Goal: Information Seeking & Learning: Learn about a topic

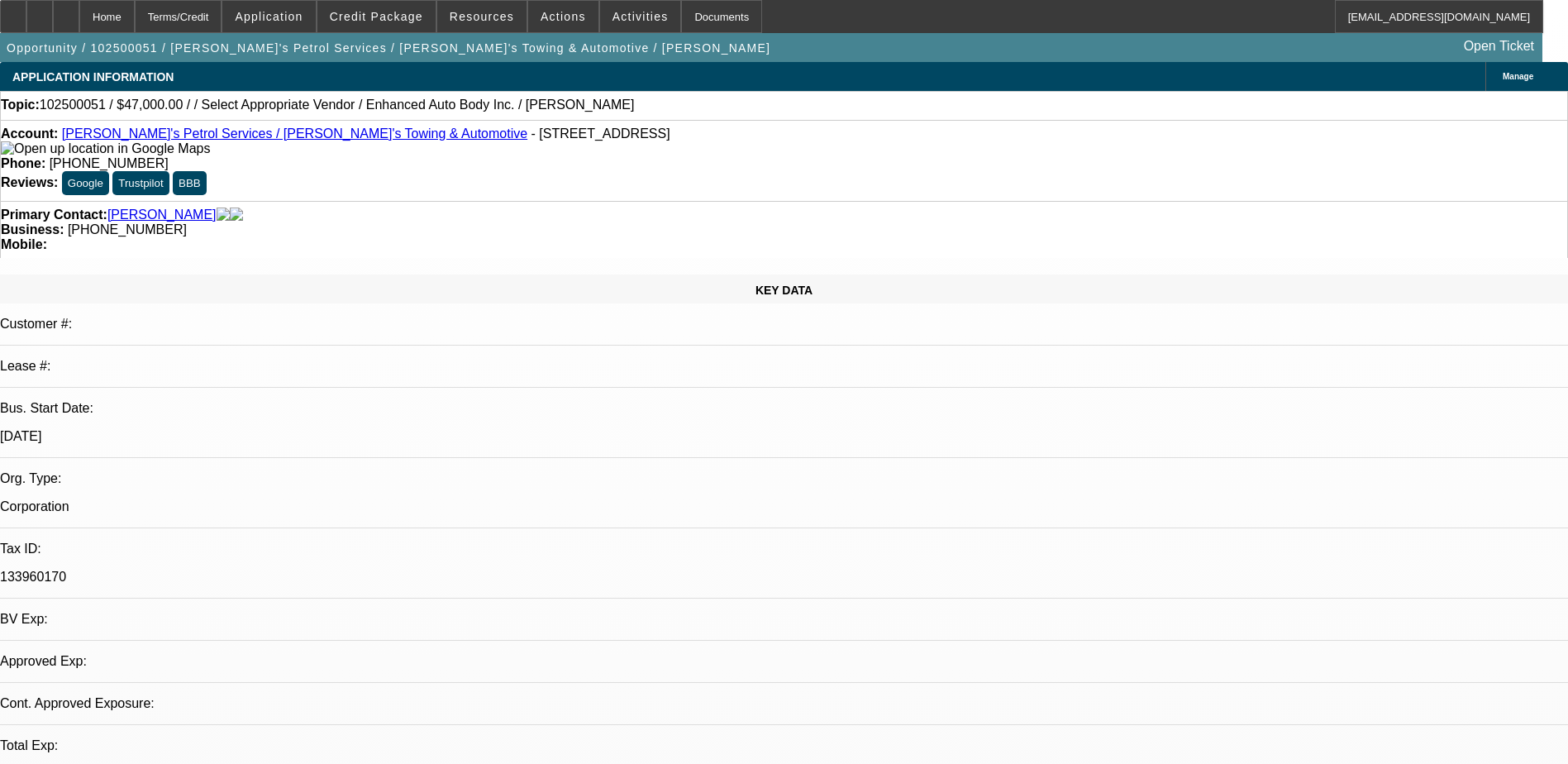
select select "0"
select select "2"
select select "0.1"
select select "1"
select select "2"
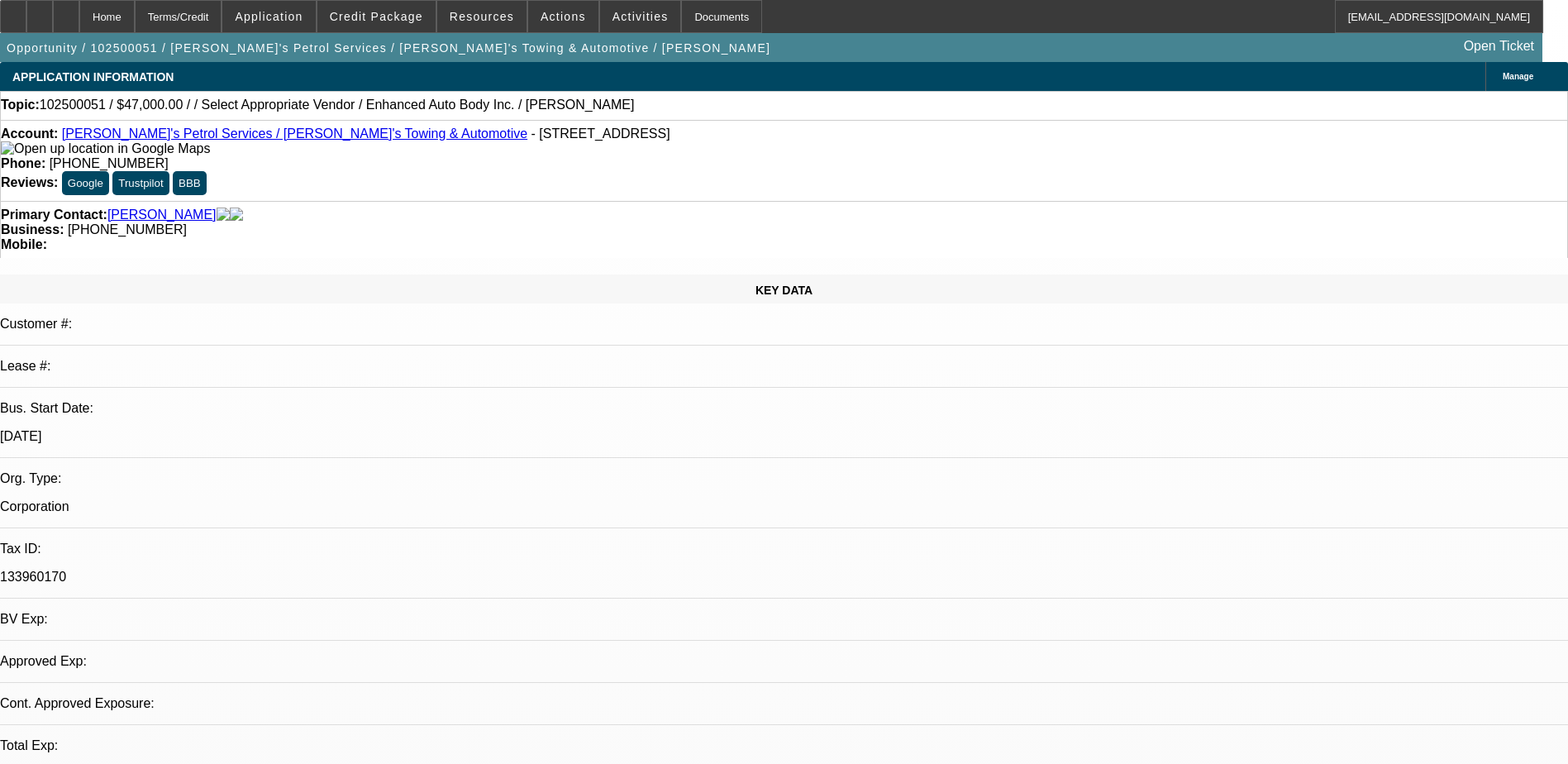
select select "4"
click at [601, 156] on div "Phone: (845) 426-6773" at bounding box center [784, 163] width 1566 height 15
click at [169, 156] on span "(845) 426-6773" at bounding box center [108, 163] width 119 height 14
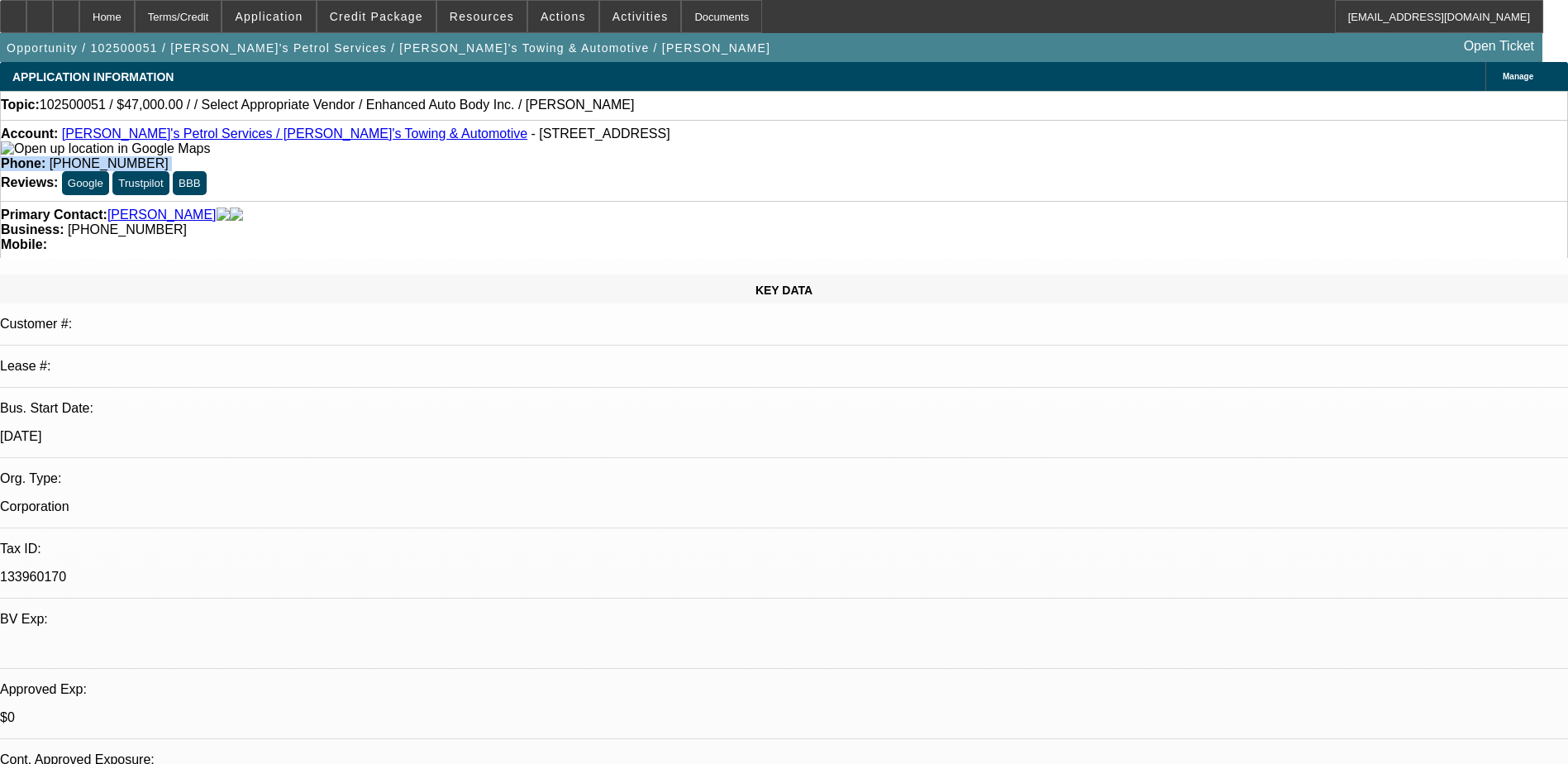
drag, startPoint x: 600, startPoint y: 140, endPoint x: 587, endPoint y: 157, distance: 21.4
click at [587, 157] on div "Account: Sam's Petrol Services / Sam's Towing & Automotive - 290 N Main St, Spr…" at bounding box center [784, 160] width 1568 height 81
click at [169, 156] on span "(845) 426-6773" at bounding box center [108, 163] width 119 height 14
drag, startPoint x: 576, startPoint y: 136, endPoint x: 654, endPoint y: 141, distance: 78.2
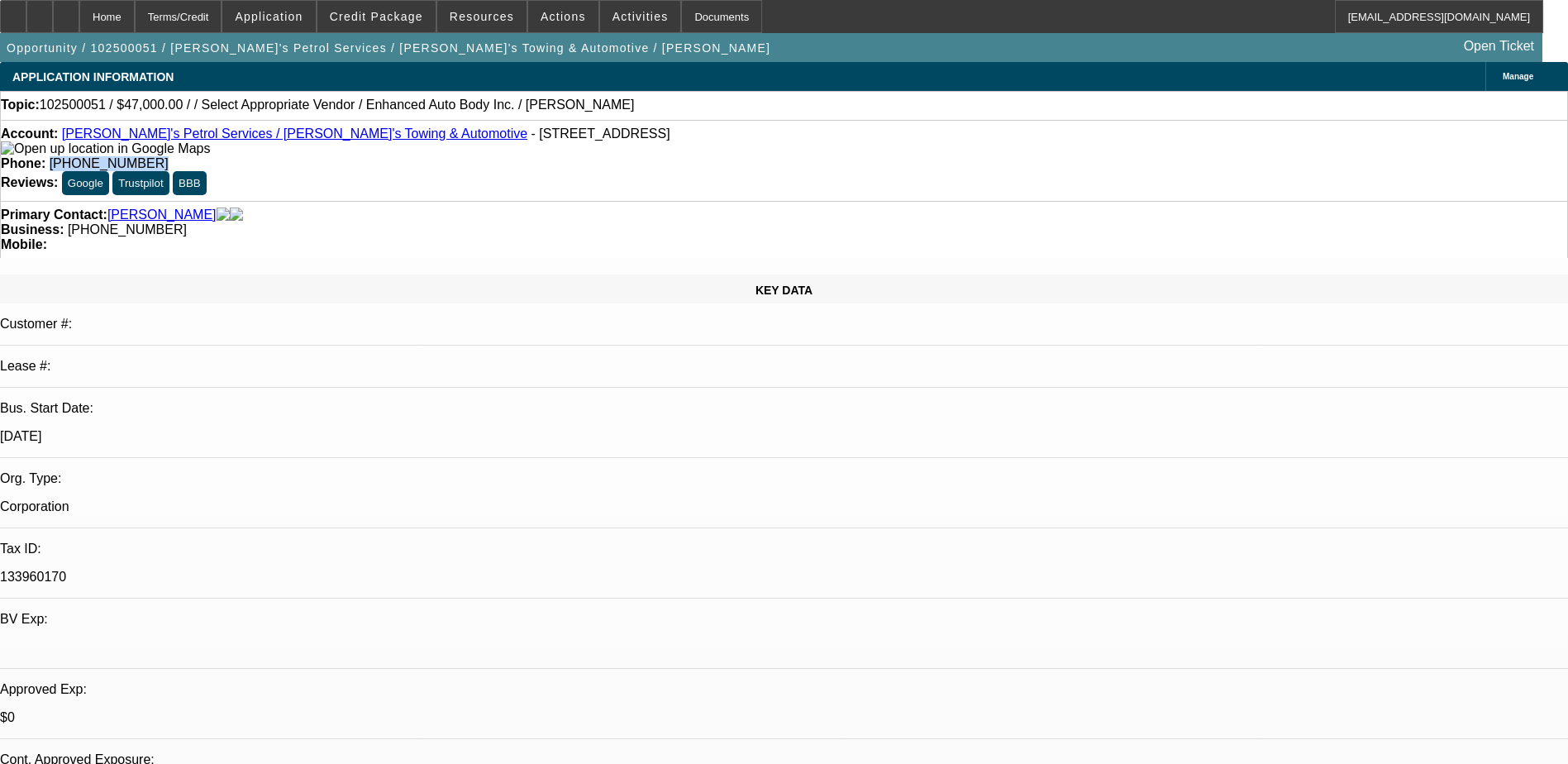
click at [654, 156] on div "Phone: (845) 426-6773" at bounding box center [784, 163] width 1566 height 15
copy span "(845) 426-6773"
click at [394, 156] on div "Account: Sam's Petrol Services / Sam's Towing & Automotive - 290 N Main St, Spr…" at bounding box center [784, 141] width 1566 height 29
click at [284, 135] on link "Sam's Petrol Services / Sam's Towing & Automotive" at bounding box center [295, 134] width 465 height 14
click at [291, 140] on link "Sam's Petrol Services / Sam's Towing & Automotive" at bounding box center [295, 134] width 465 height 14
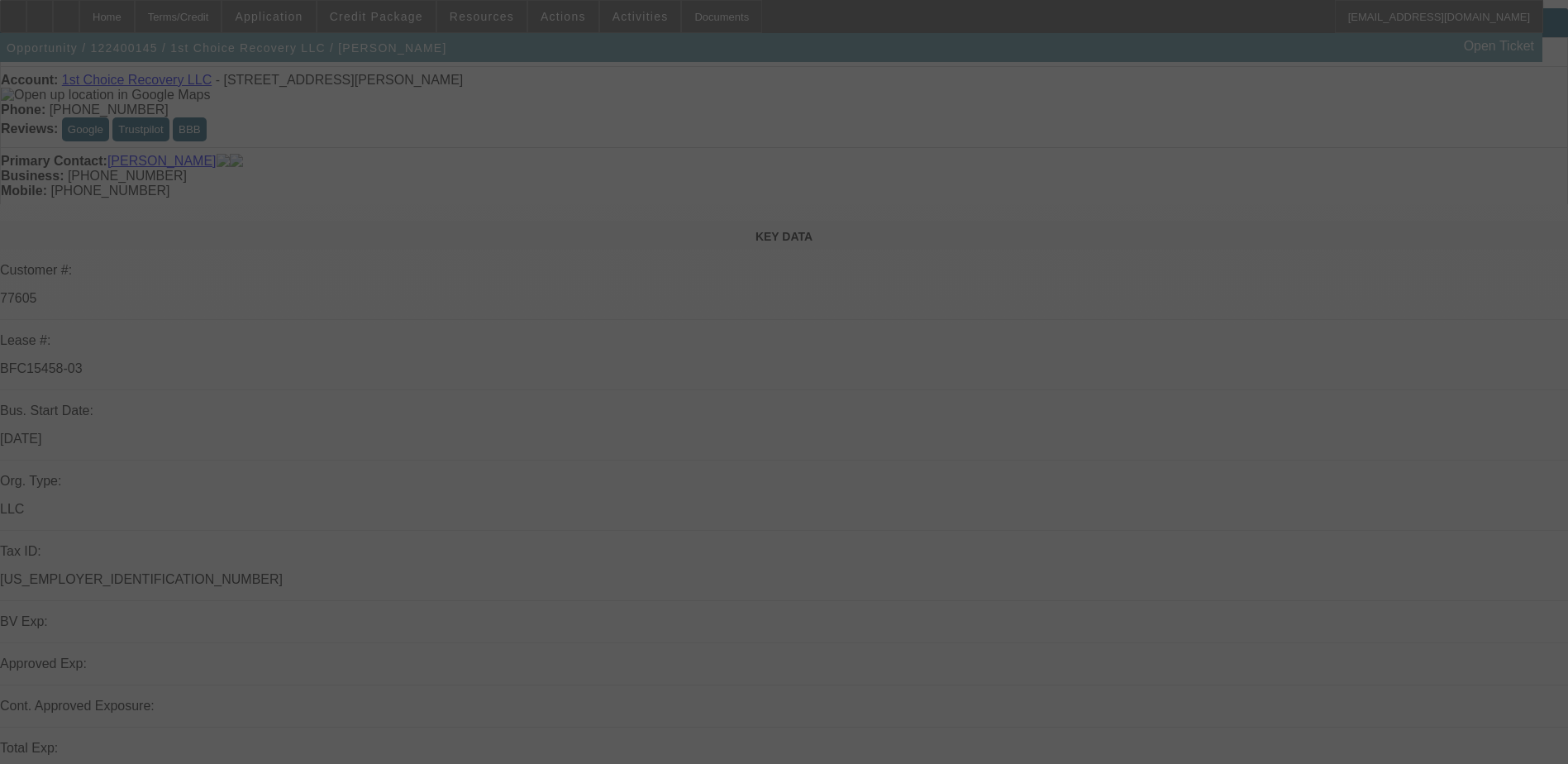
scroll to position [82, 0]
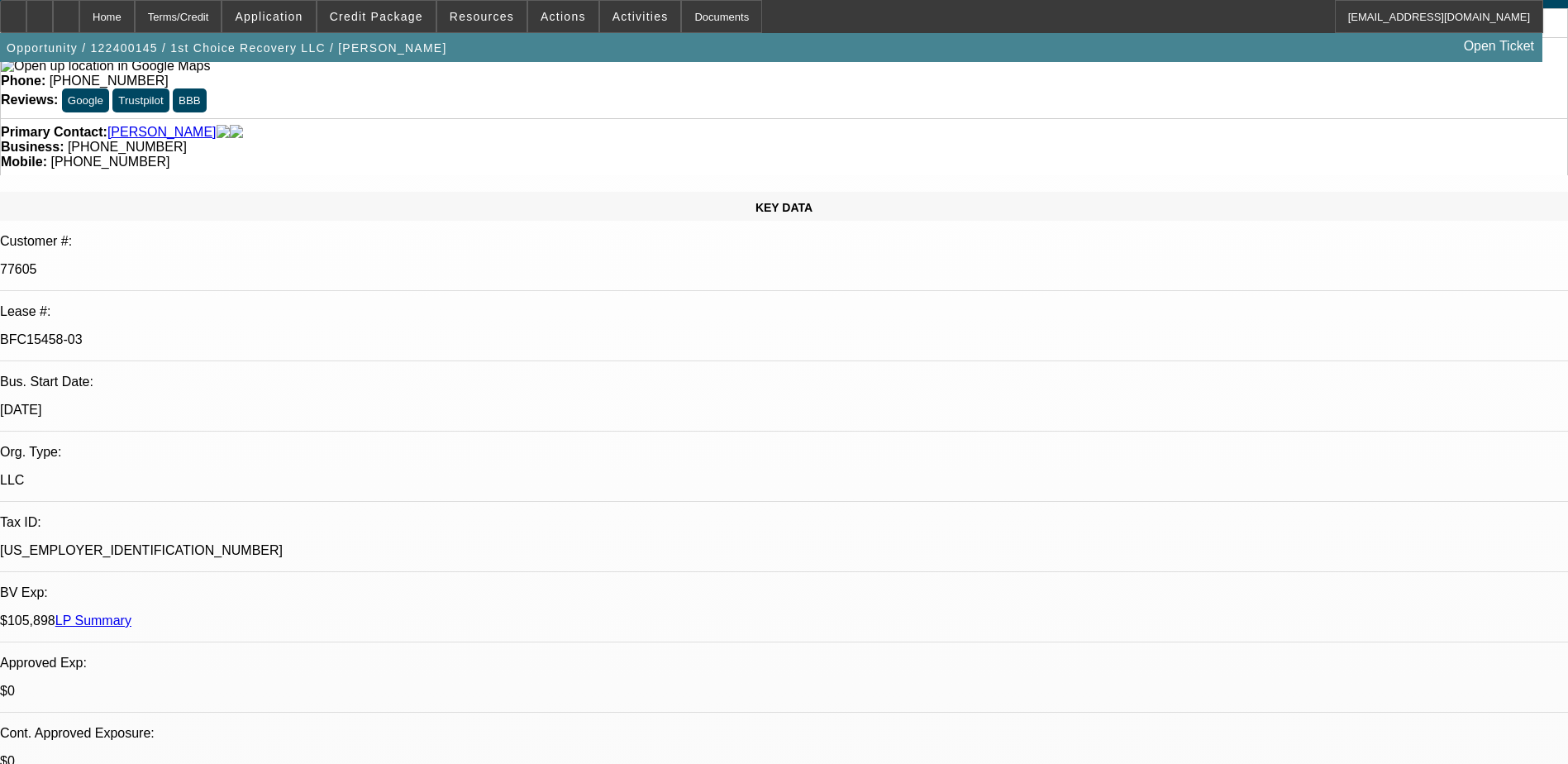
select select "0"
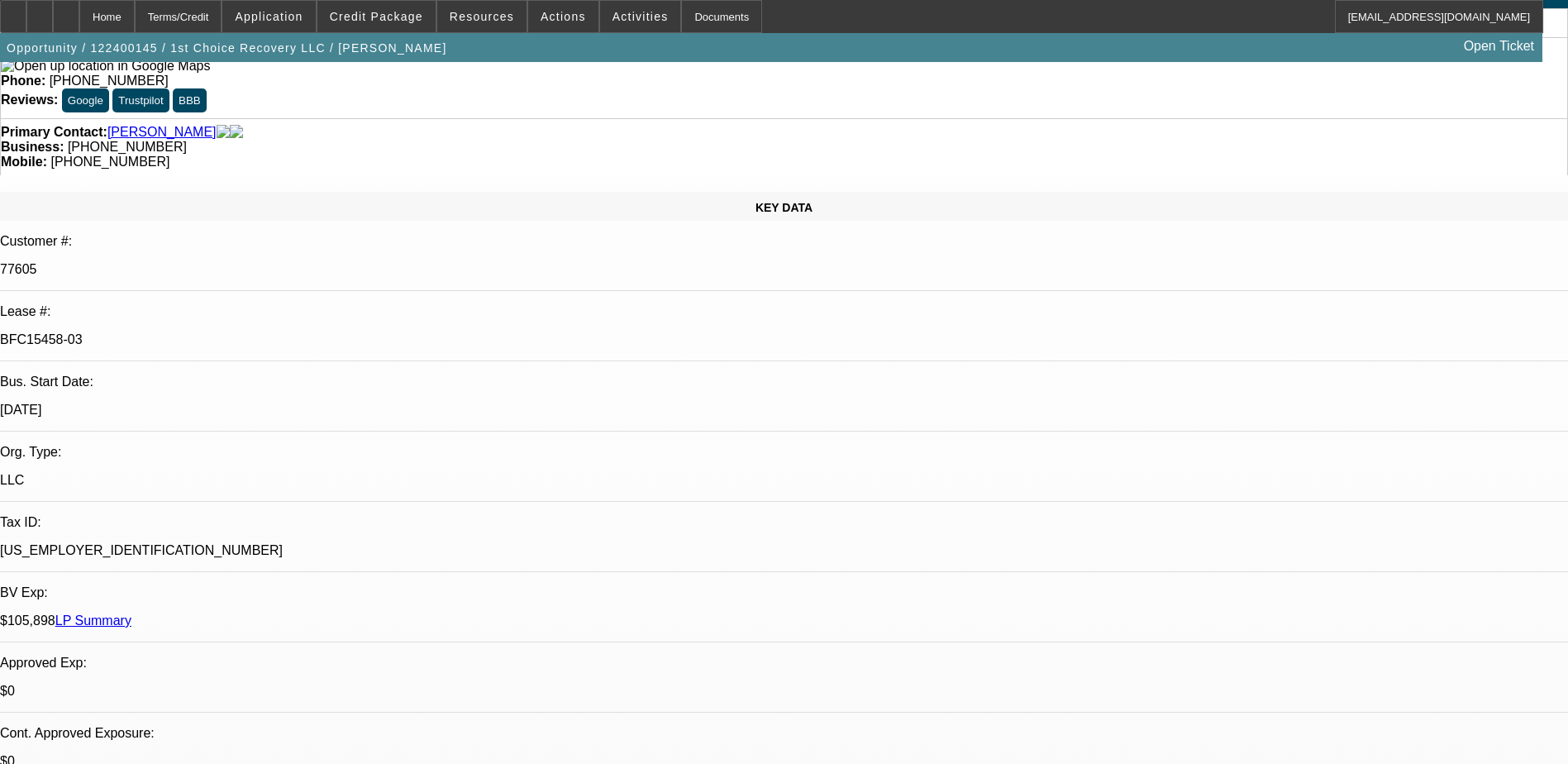
select select "2"
select select "0"
select select "2"
select select "0"
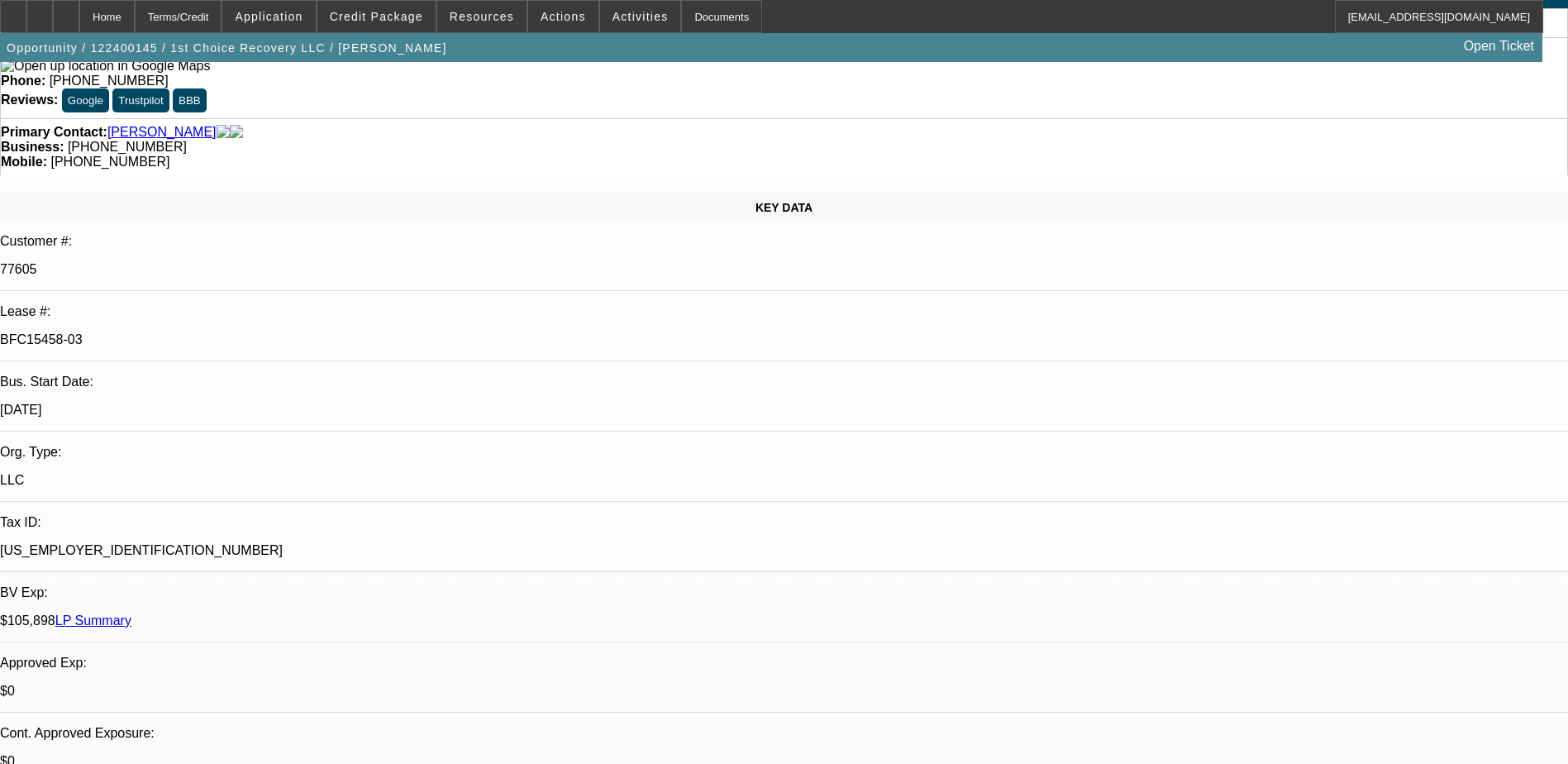
select select "1"
select select "2"
select select "6"
select select "1"
select select "2"
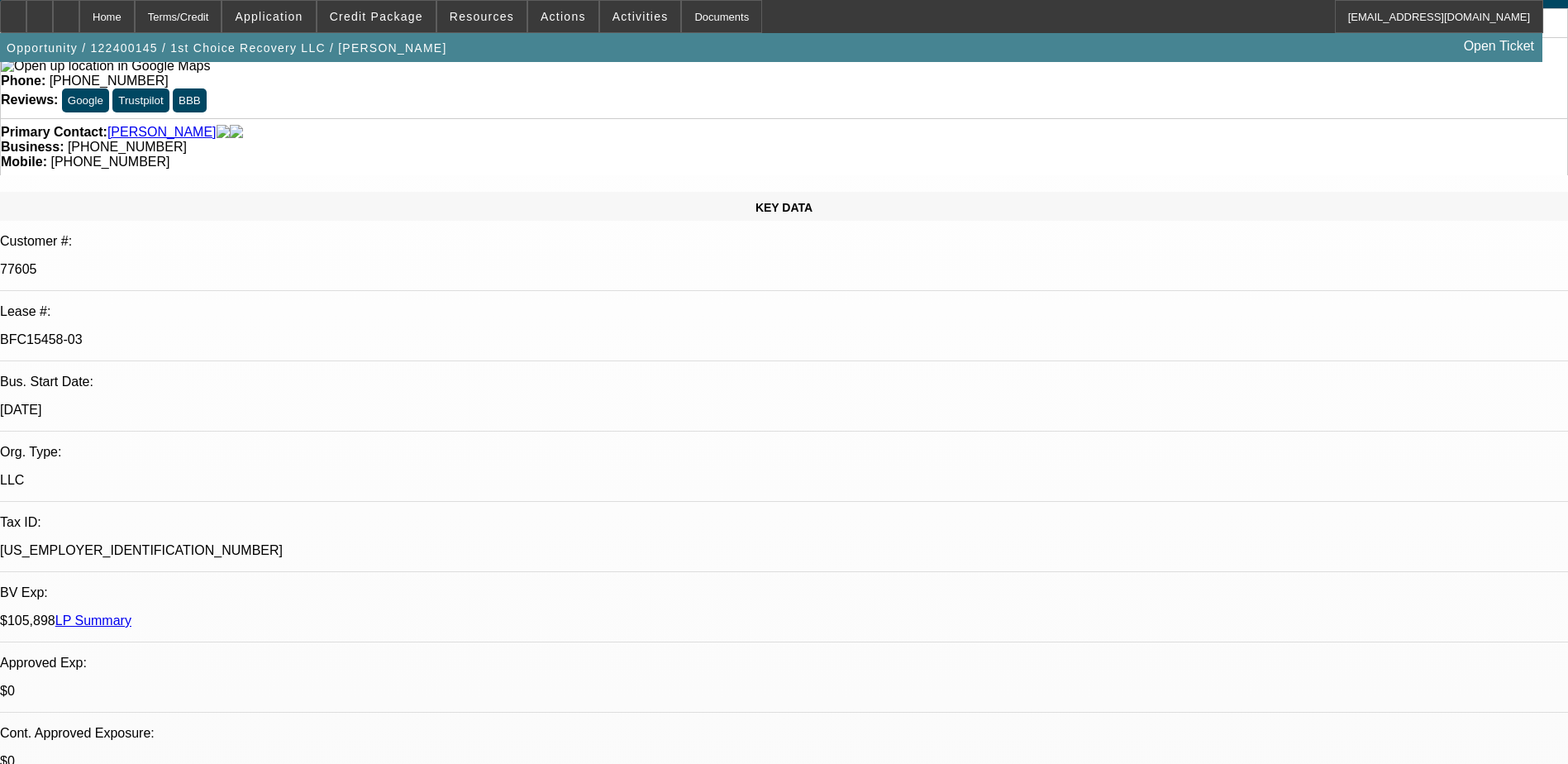
select select "6"
select select "1"
select select "2"
select select "6"
select select "1"
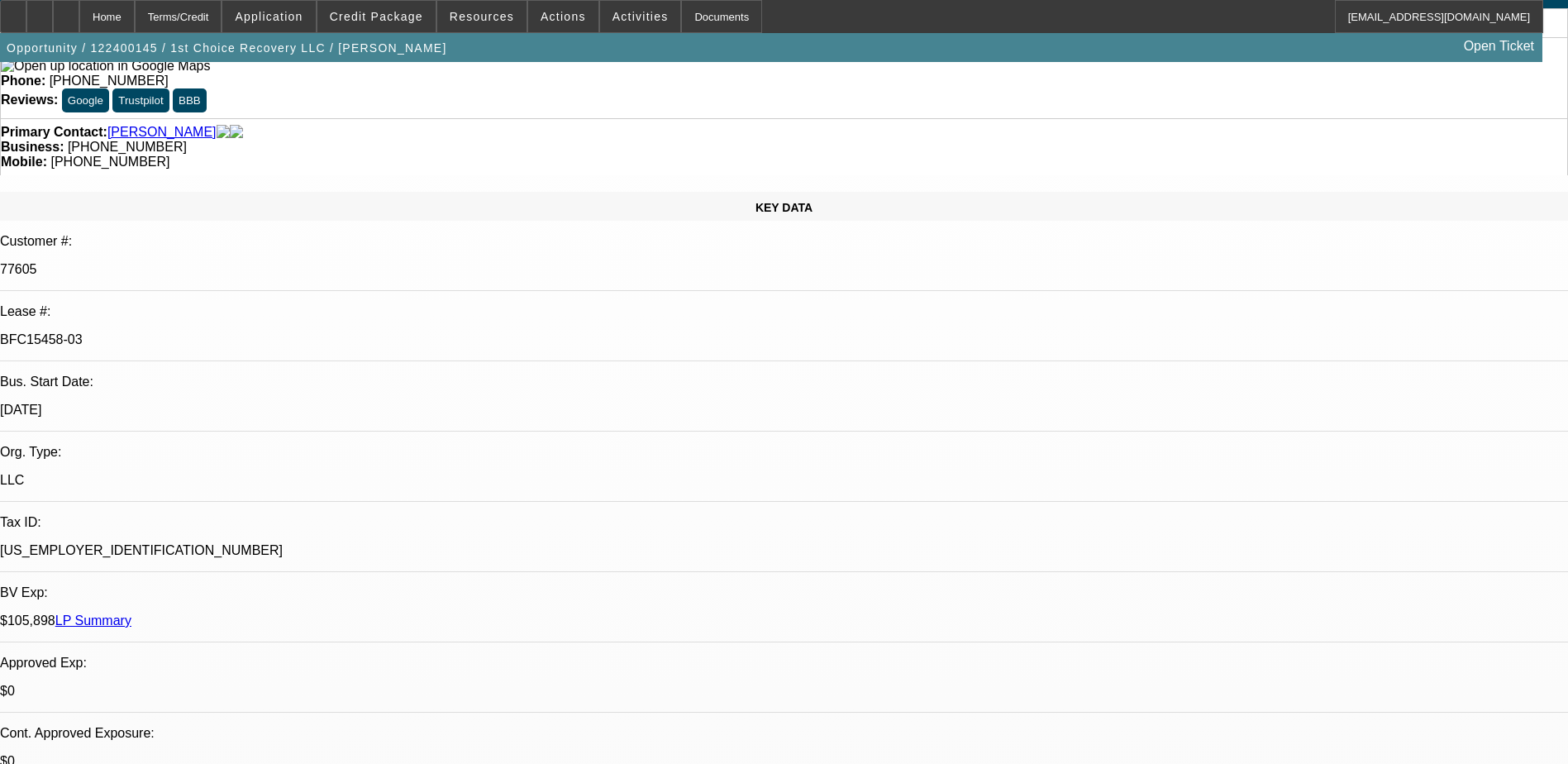
select select "2"
select select "6"
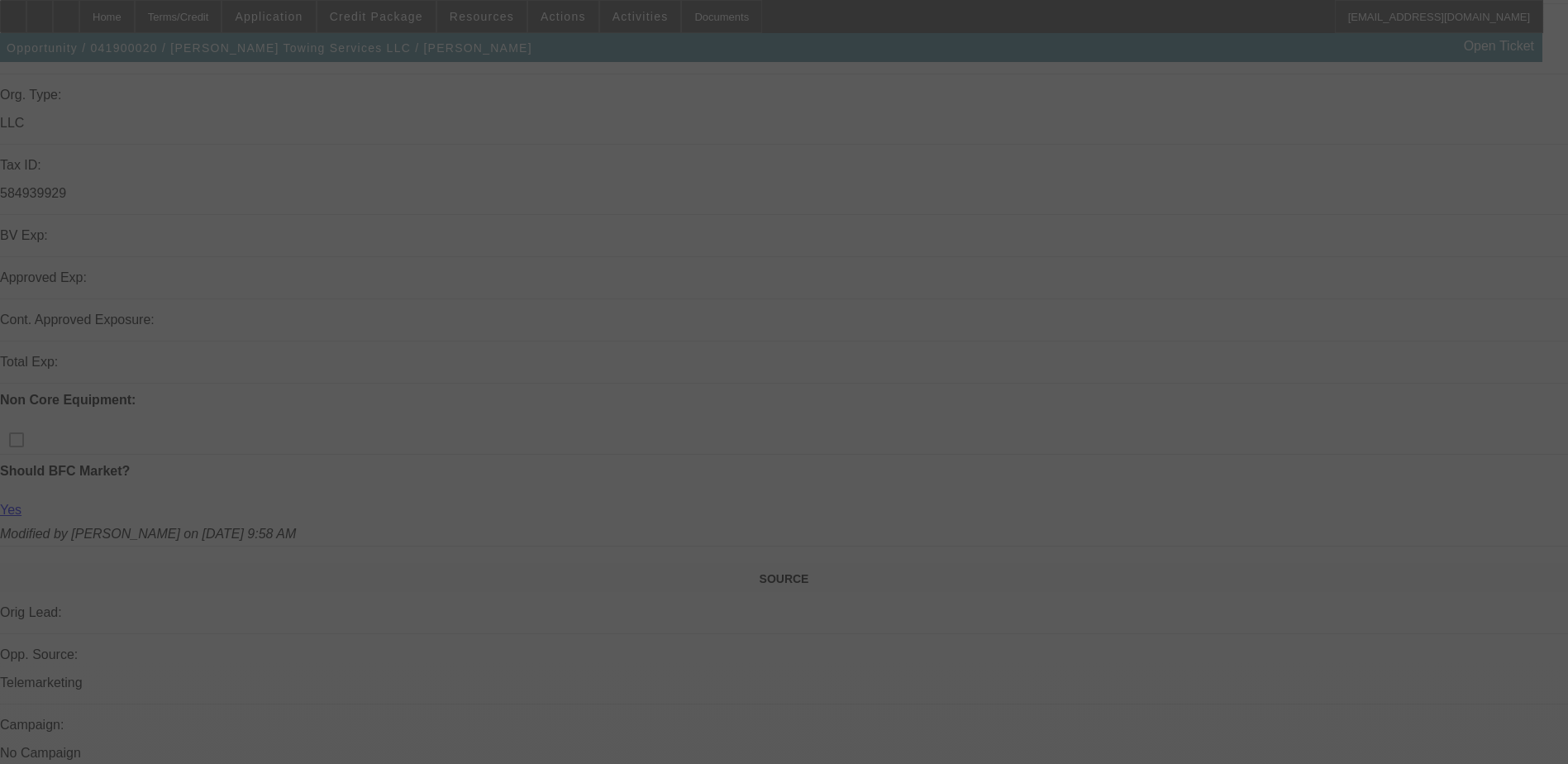
scroll to position [414, 0]
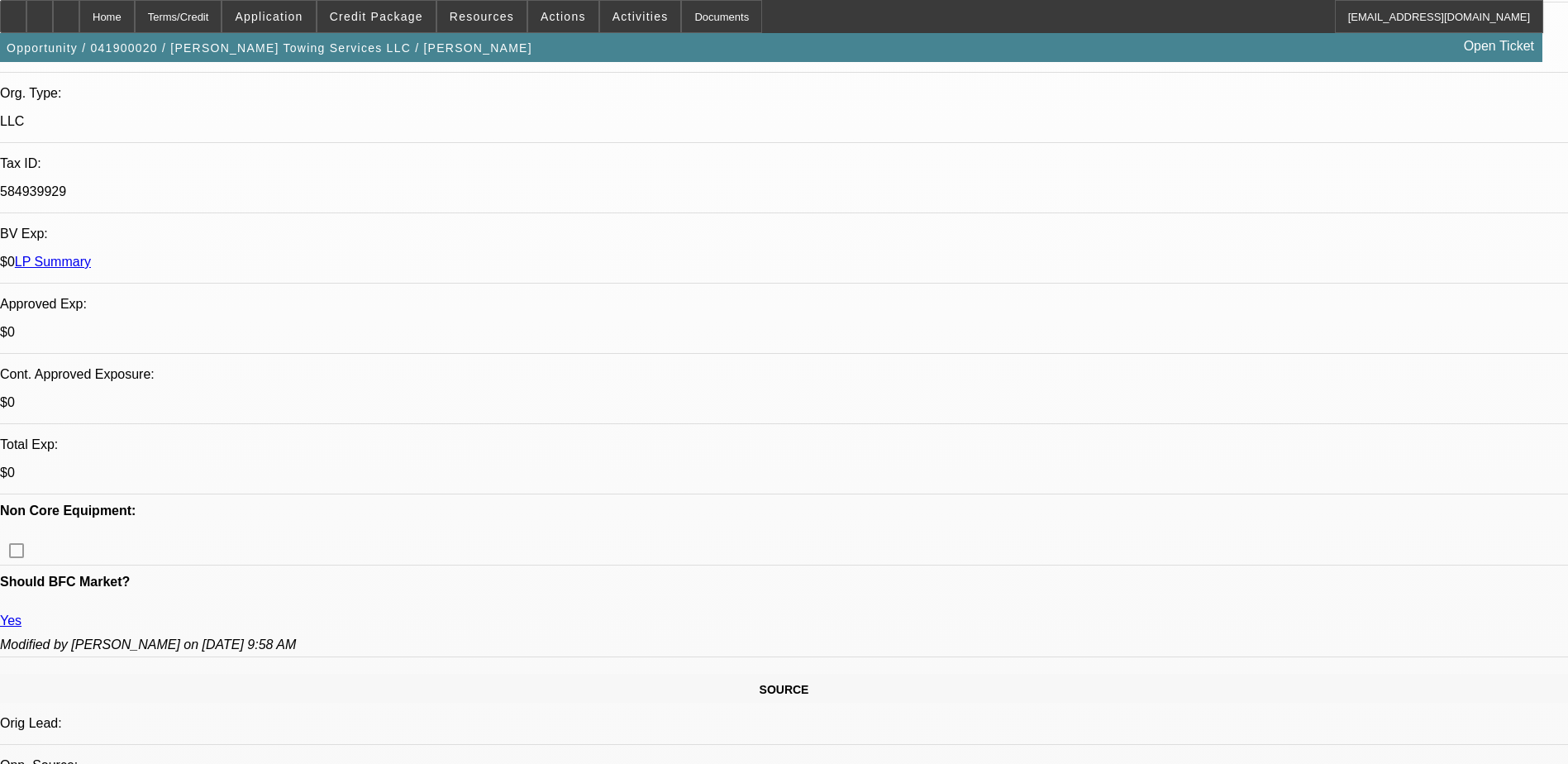
select select "0"
select select "2"
select select "0"
select select "2"
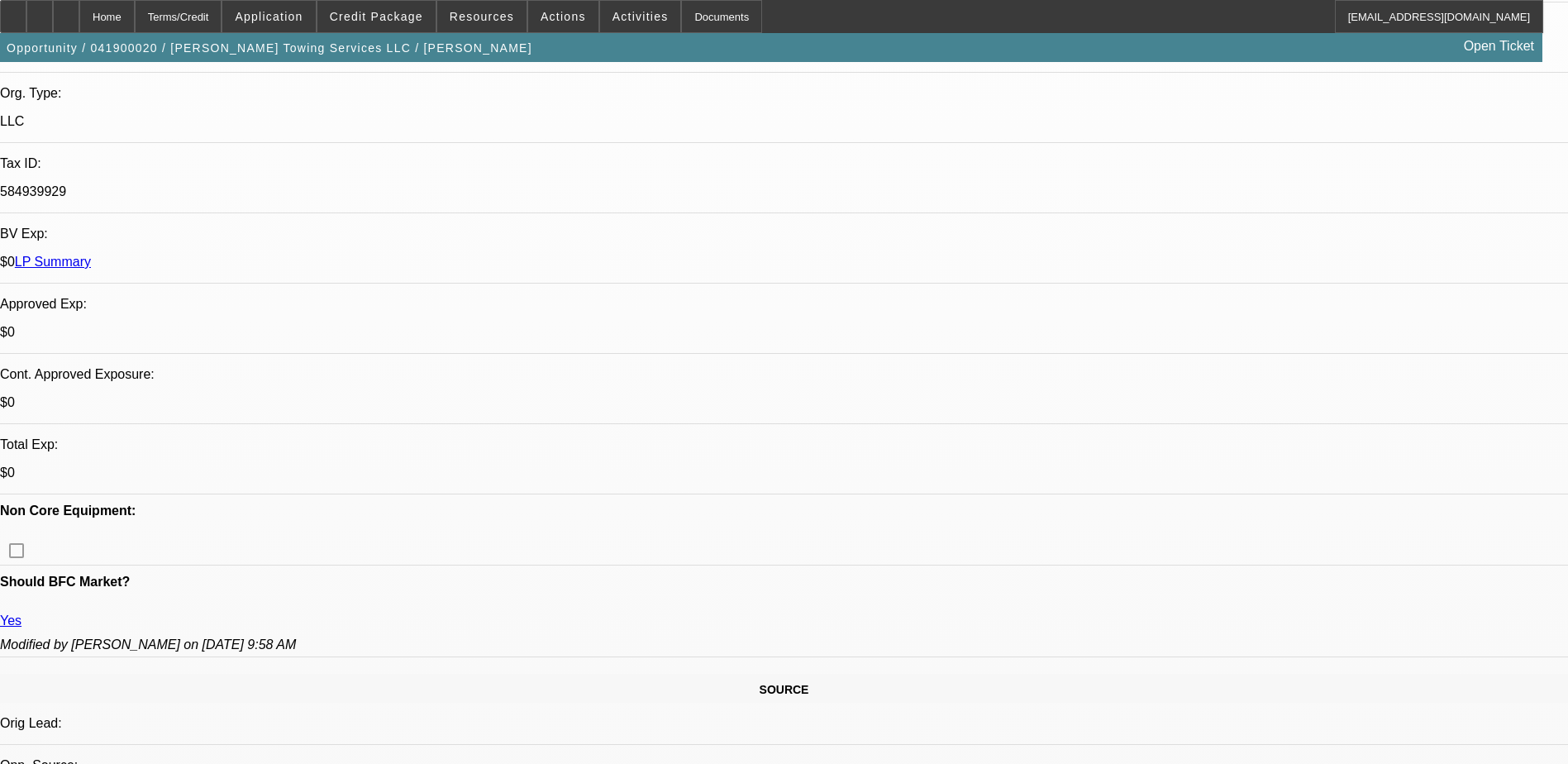
select select "0"
select select "2"
select select "0"
select select "1"
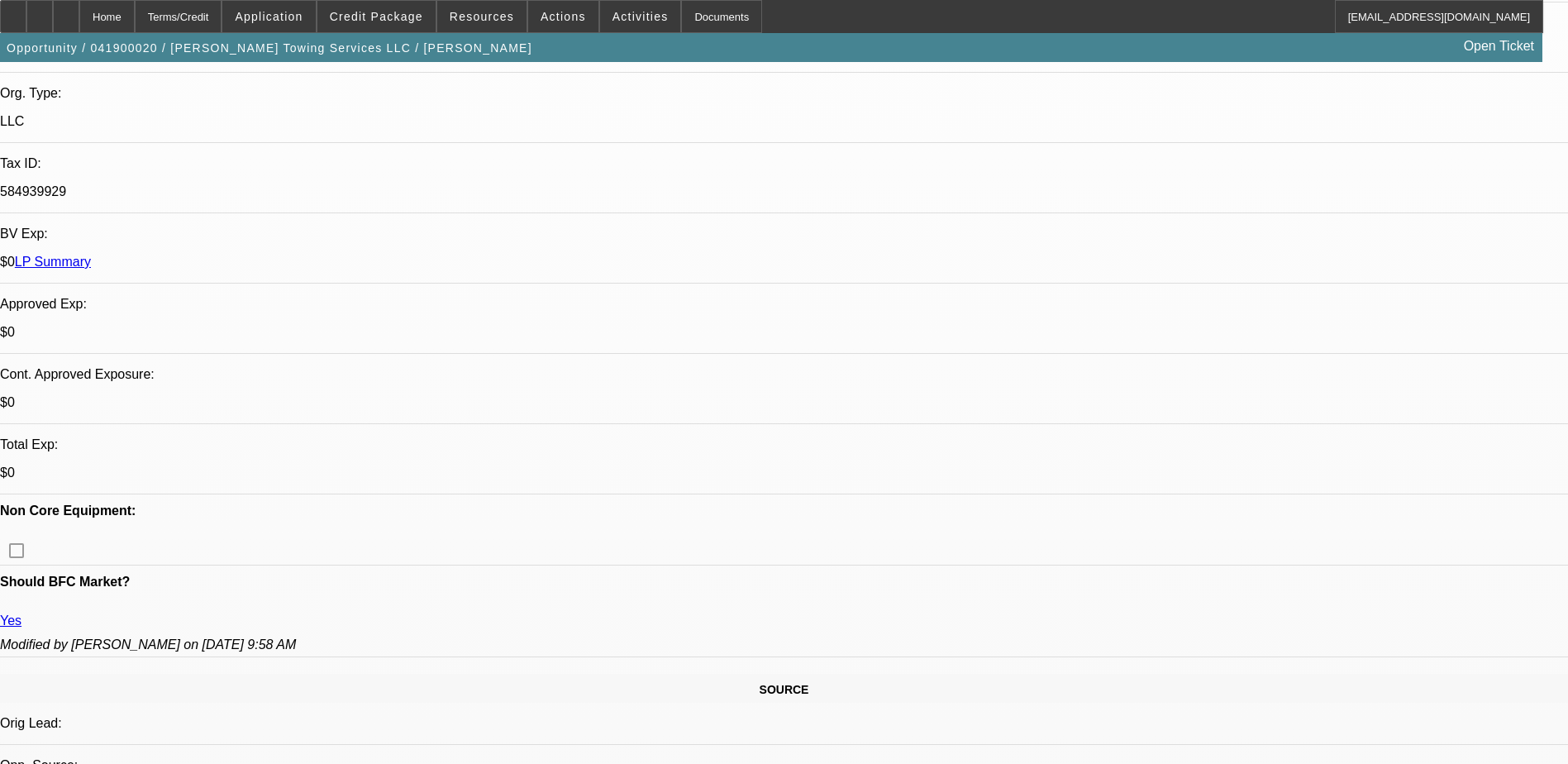
select select "2"
select select "6"
select select "1"
select select "2"
select select "6"
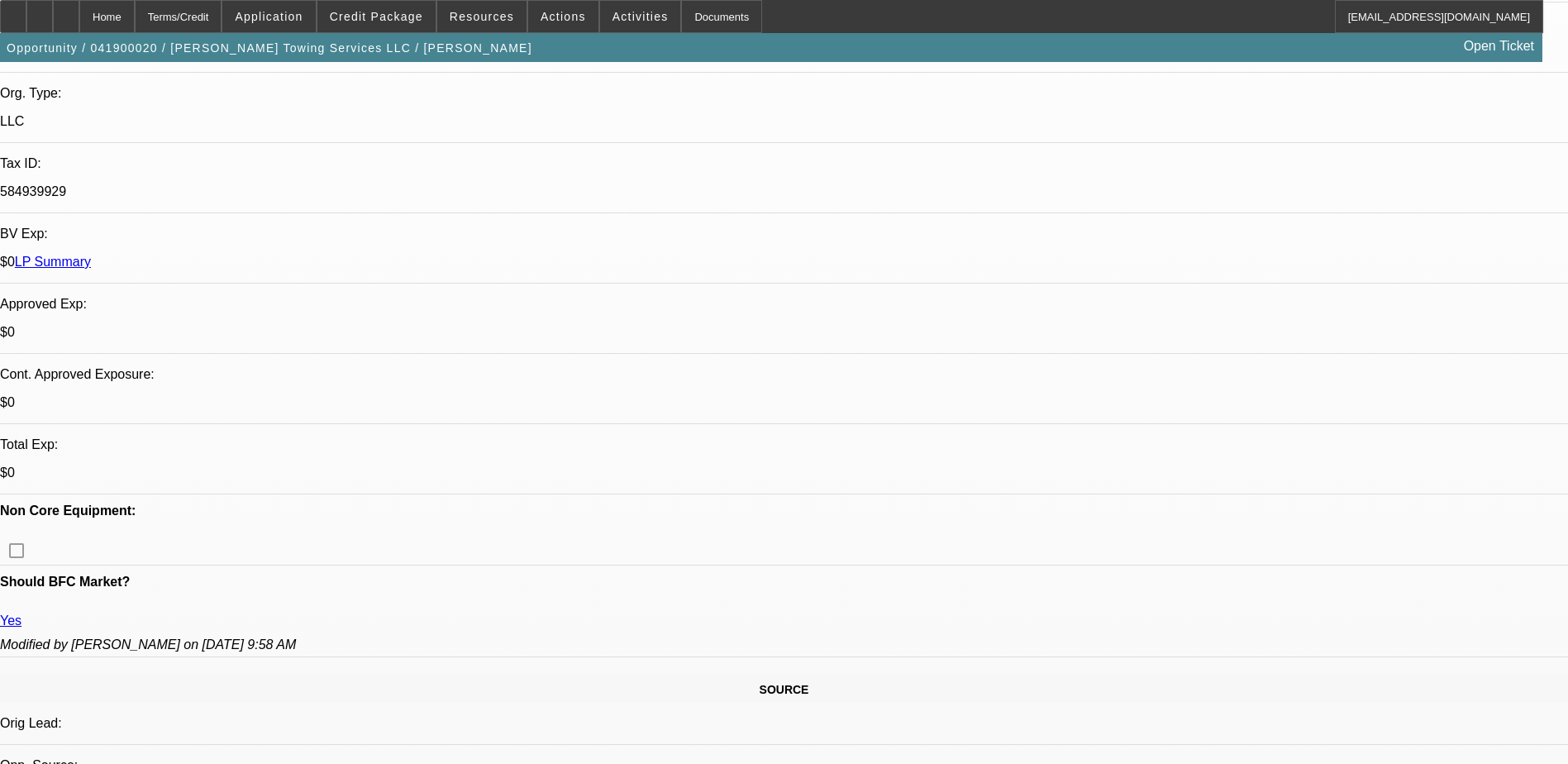
select select "1"
select select "2"
select select "6"
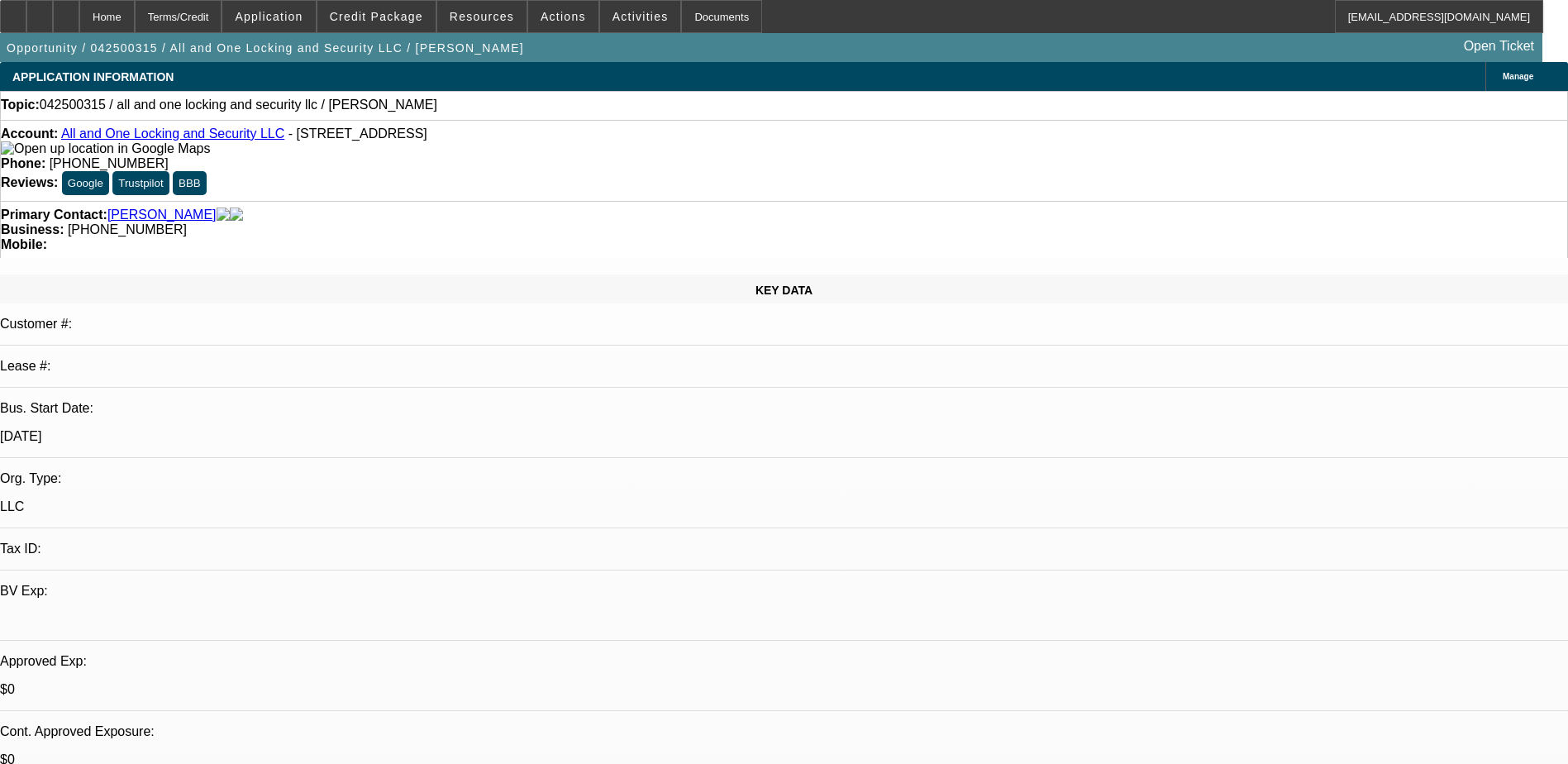
select select "0"
select select "2"
select select "0.1"
select select "4"
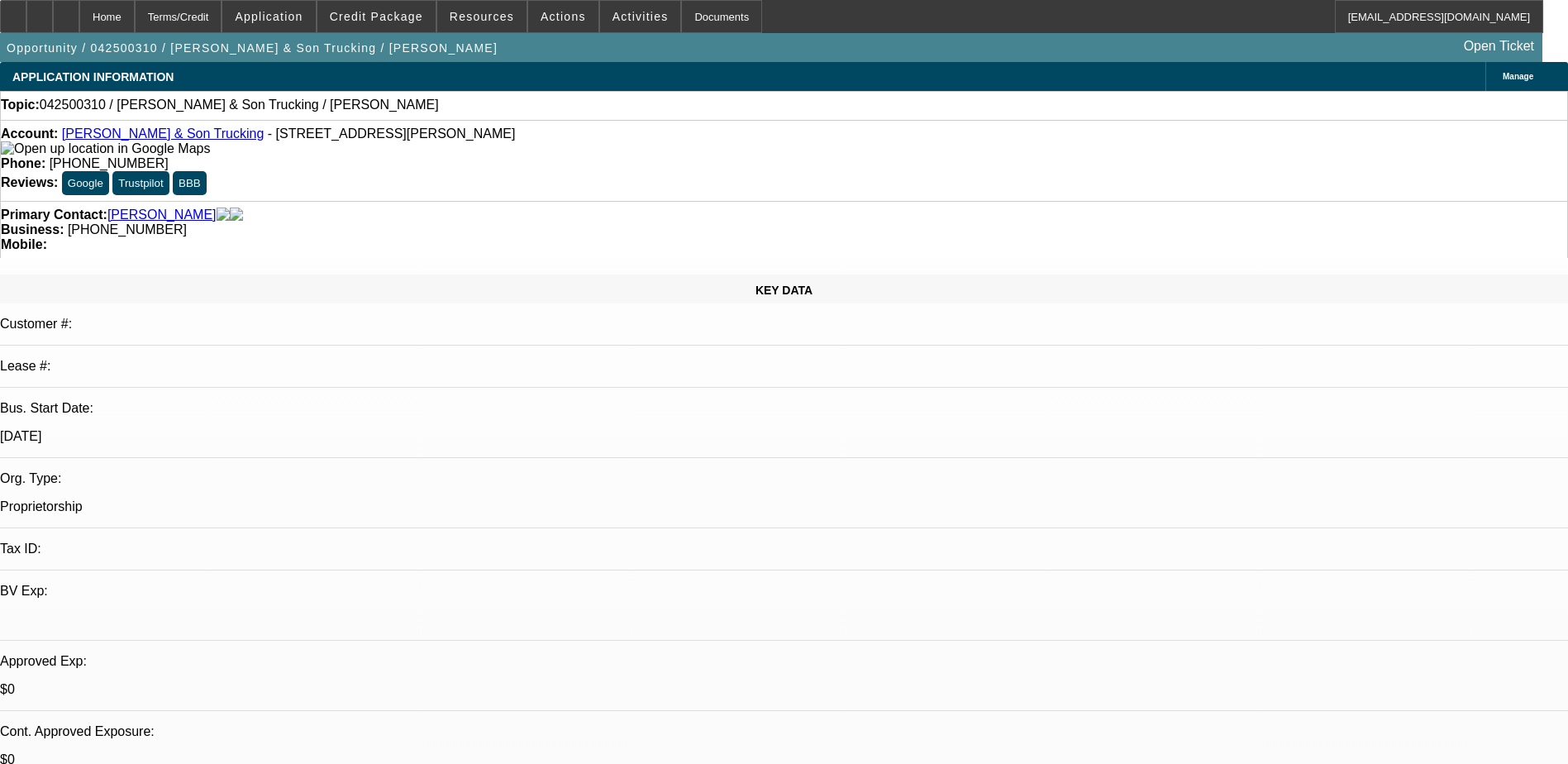
select select "0"
select select "2"
select select "0.1"
select select "1"
select select "2"
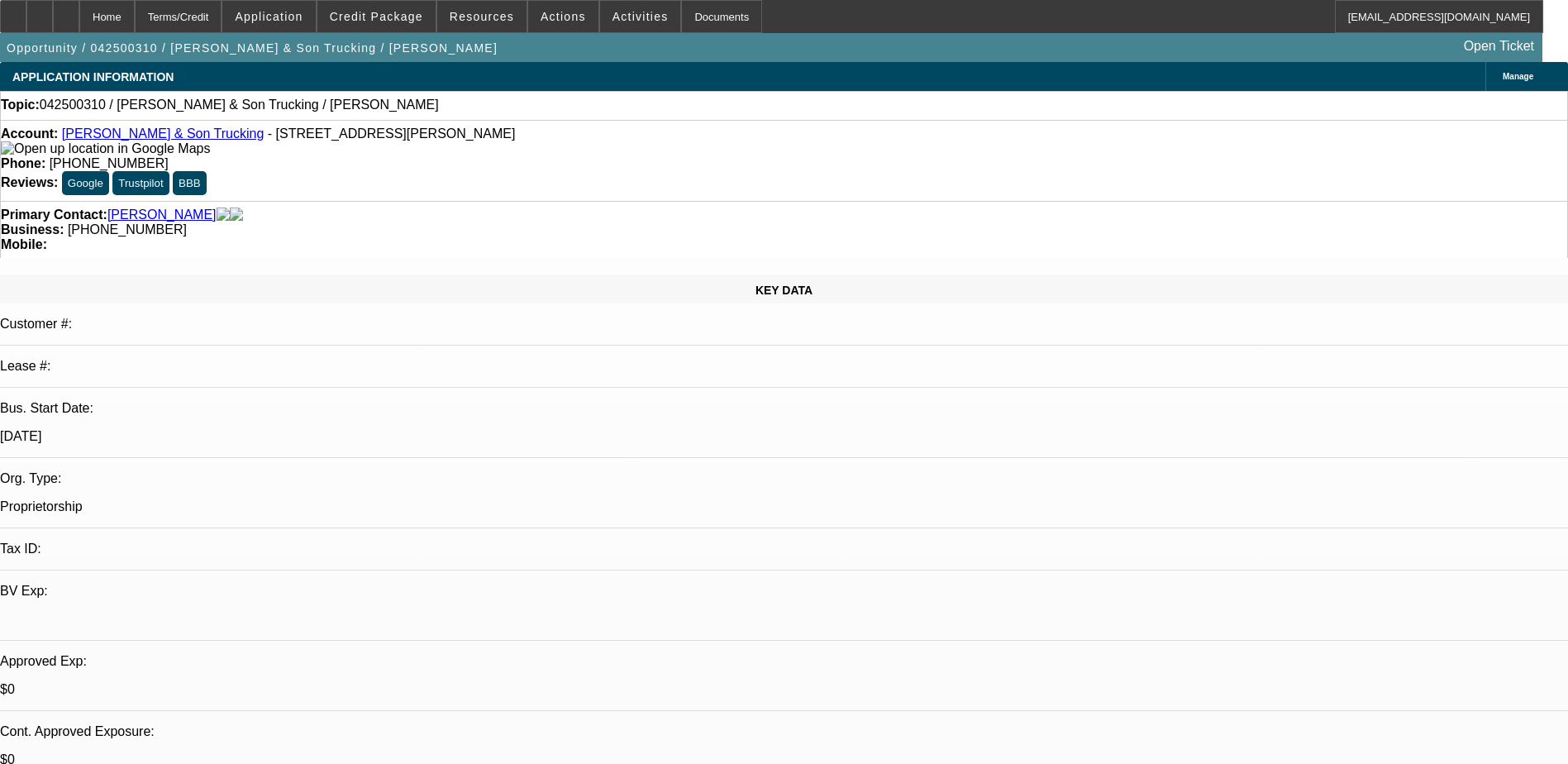
select select "4"
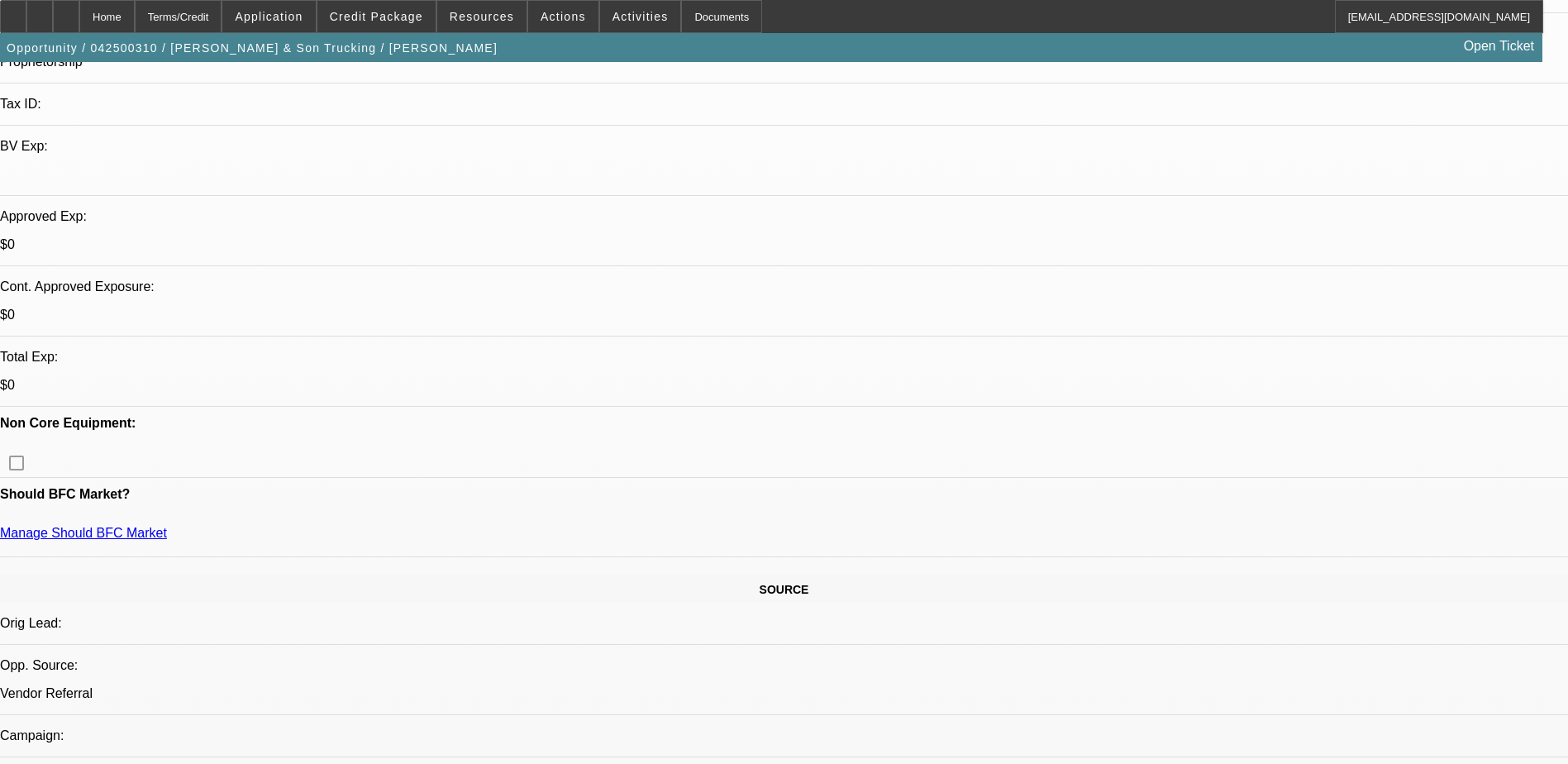
scroll to position [496, 0]
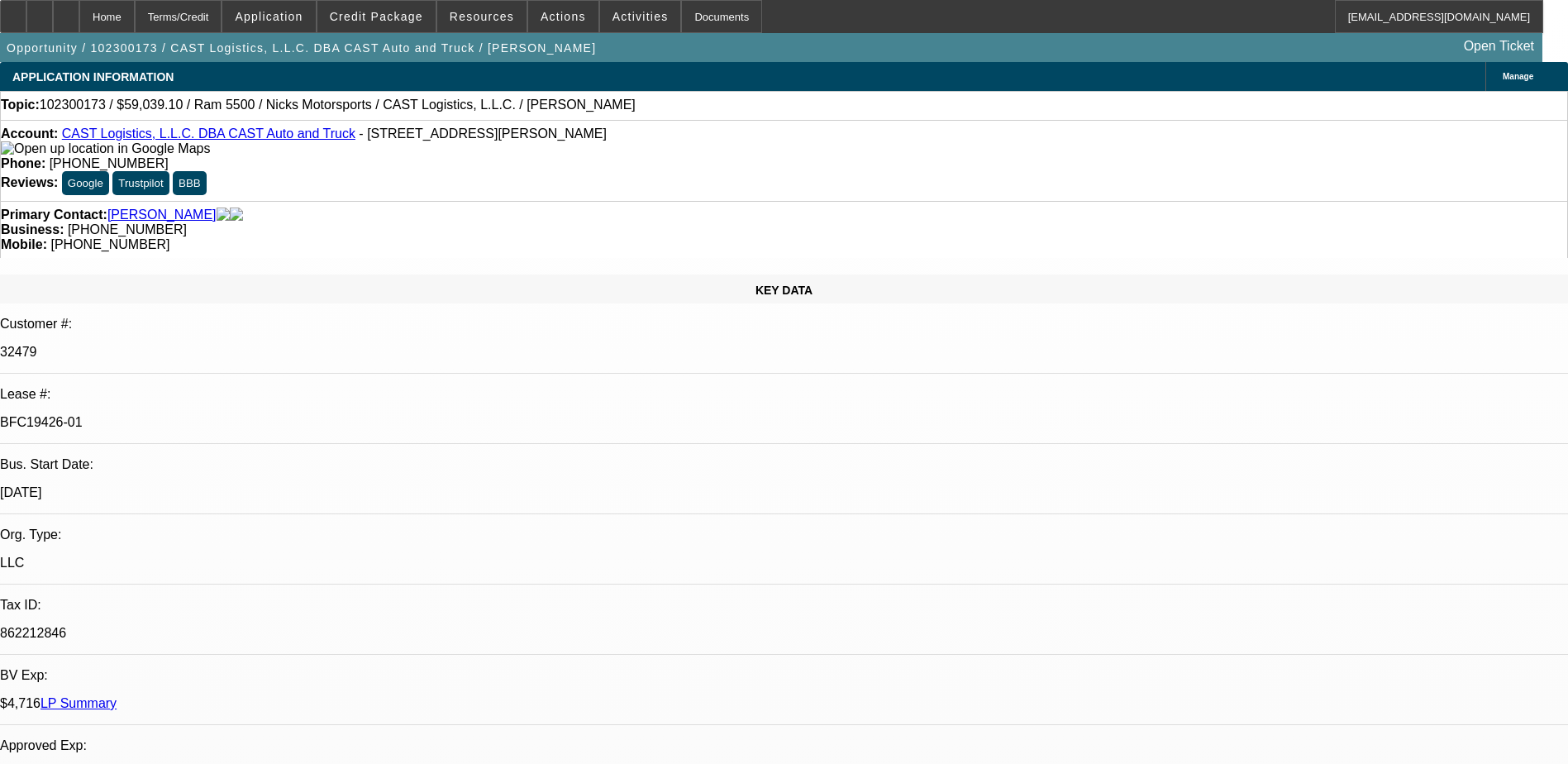
select select "0.1"
select select "2"
select select "0.1"
select select "2"
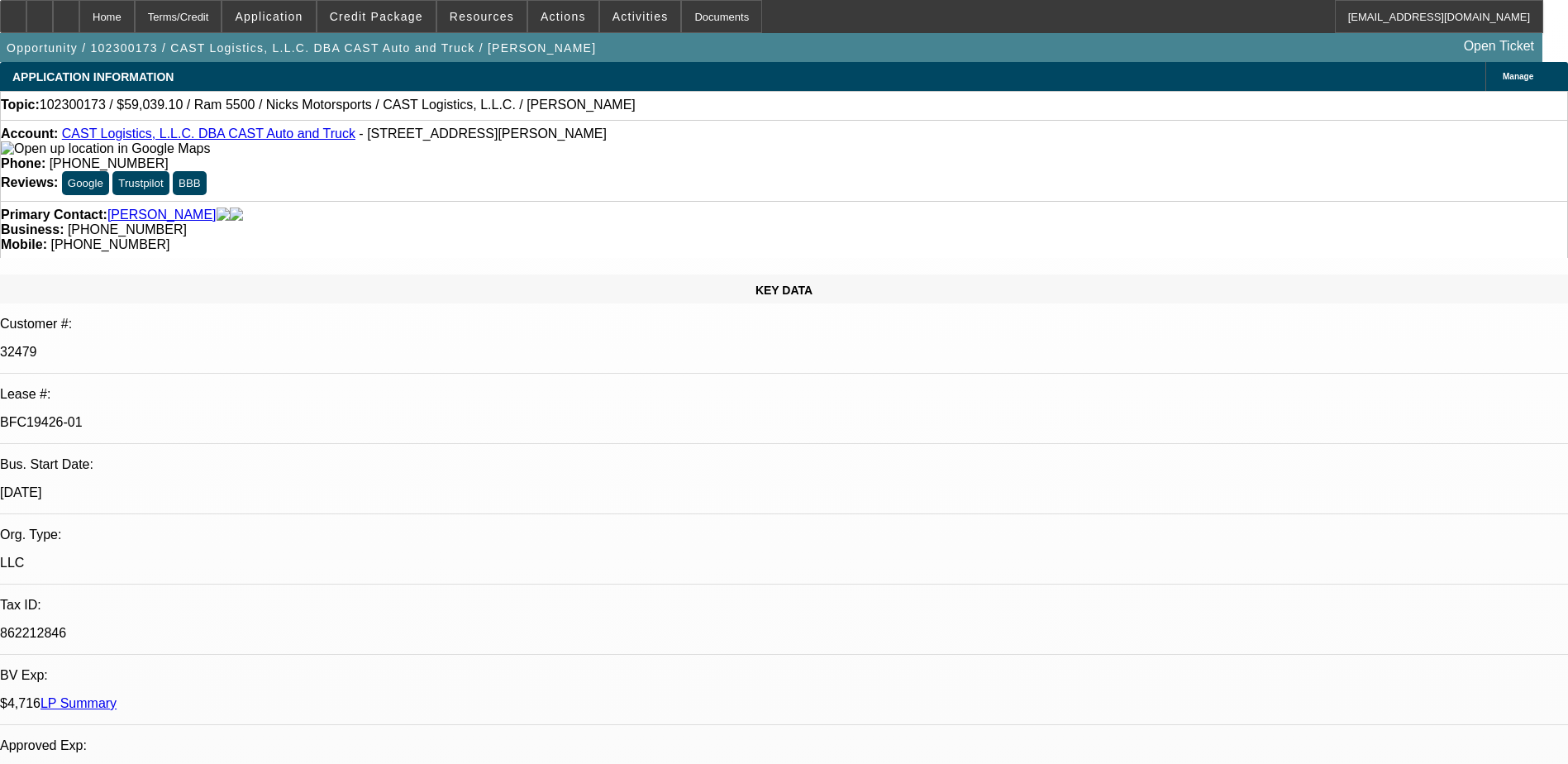
select select "0.1"
select select "2"
select select "0.1"
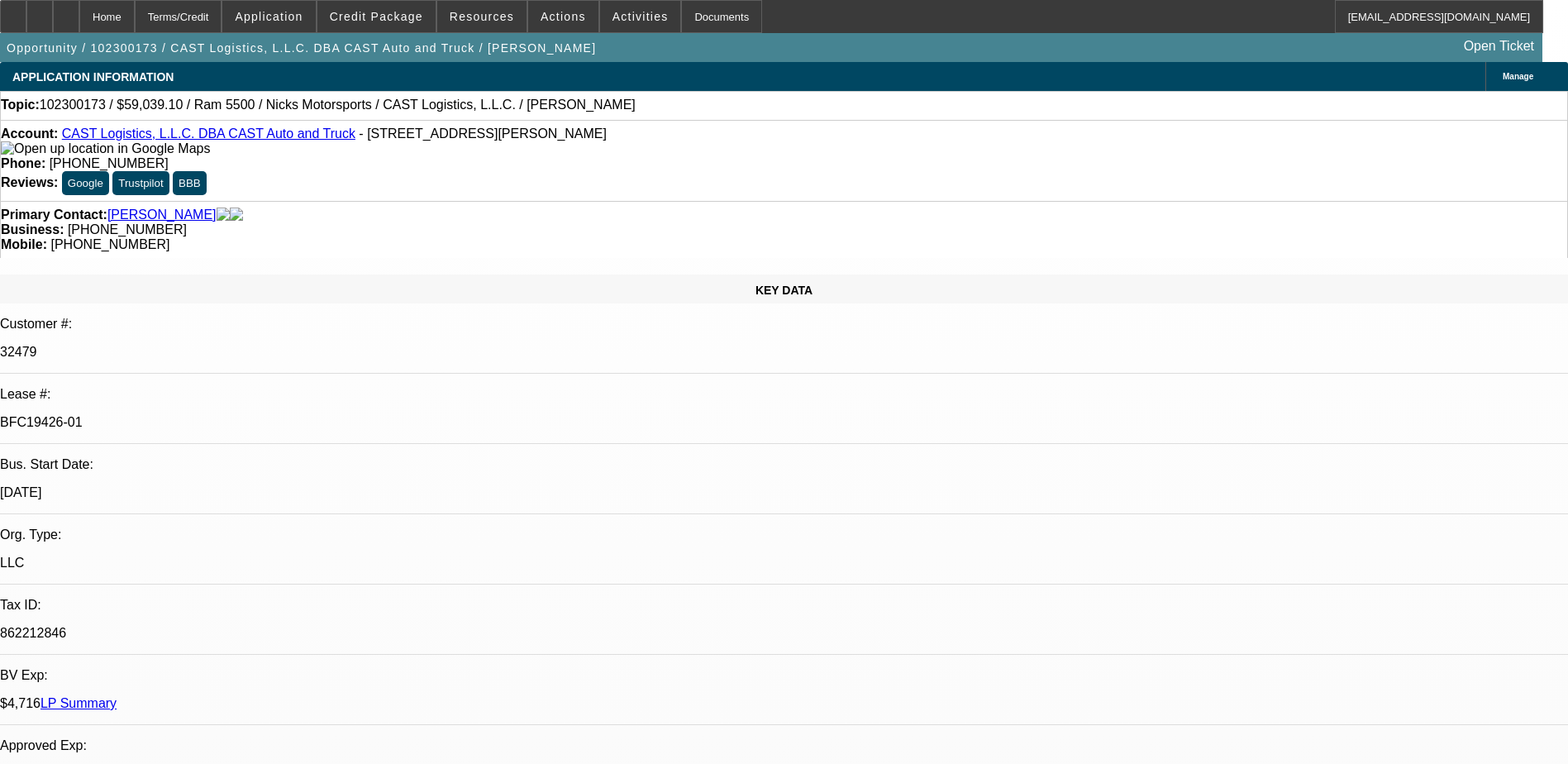
select select "0"
select select "0.1"
select select "1"
select select "2"
select select "4"
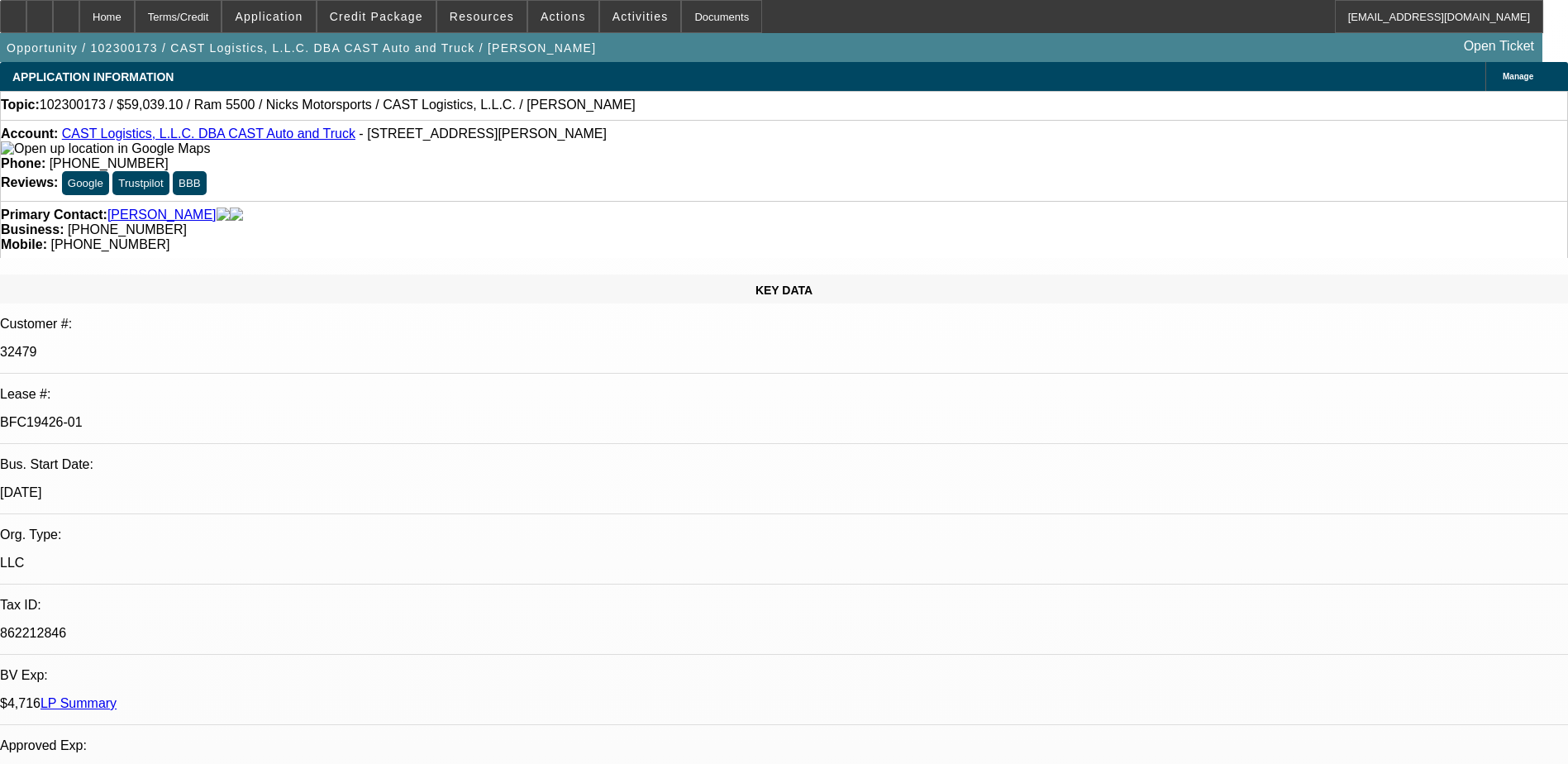
select select "1"
select select "2"
select select "4"
select select "1"
select select "2"
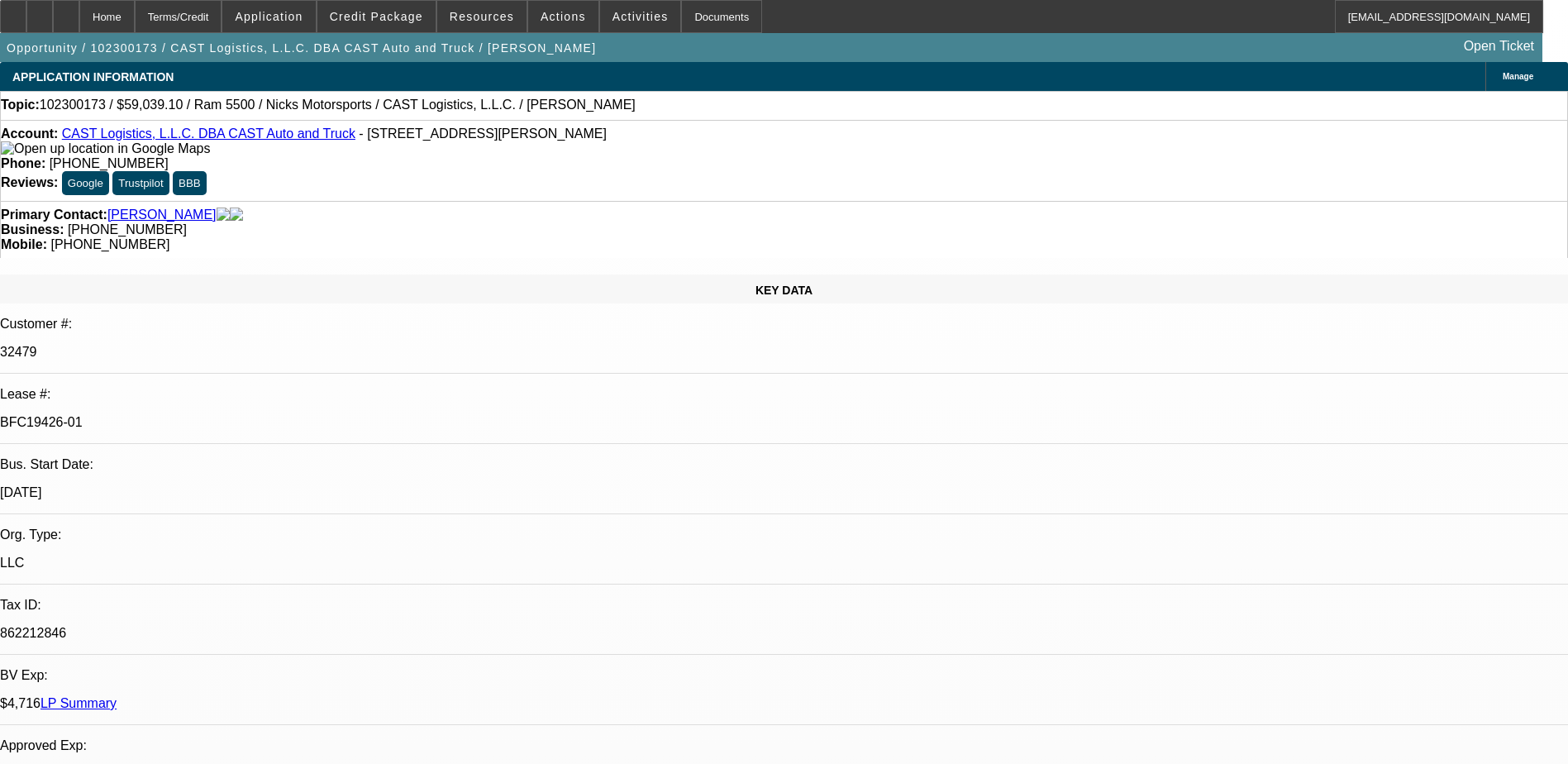
select select "4"
select select "1"
select select "4"
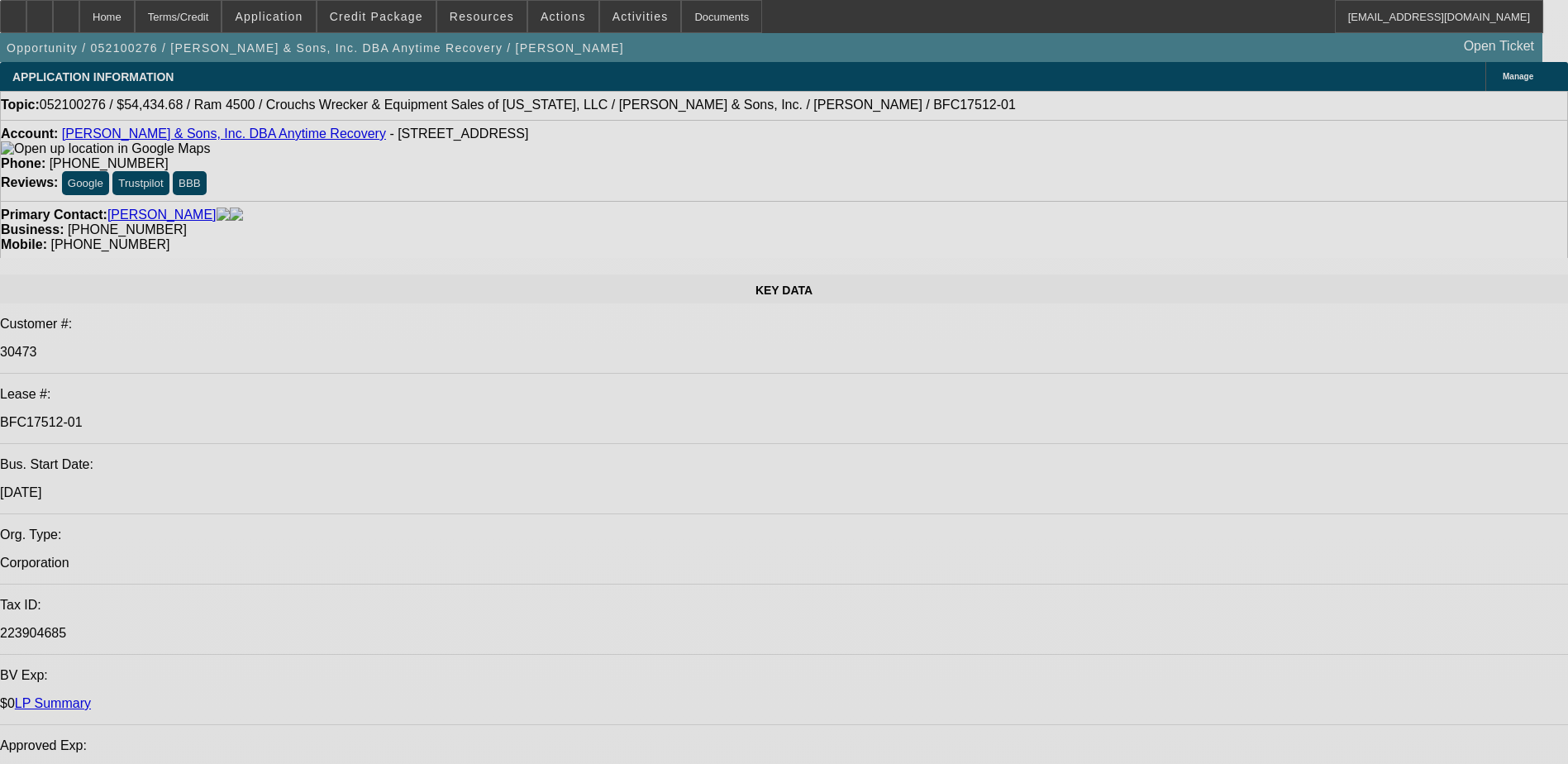
select select "0"
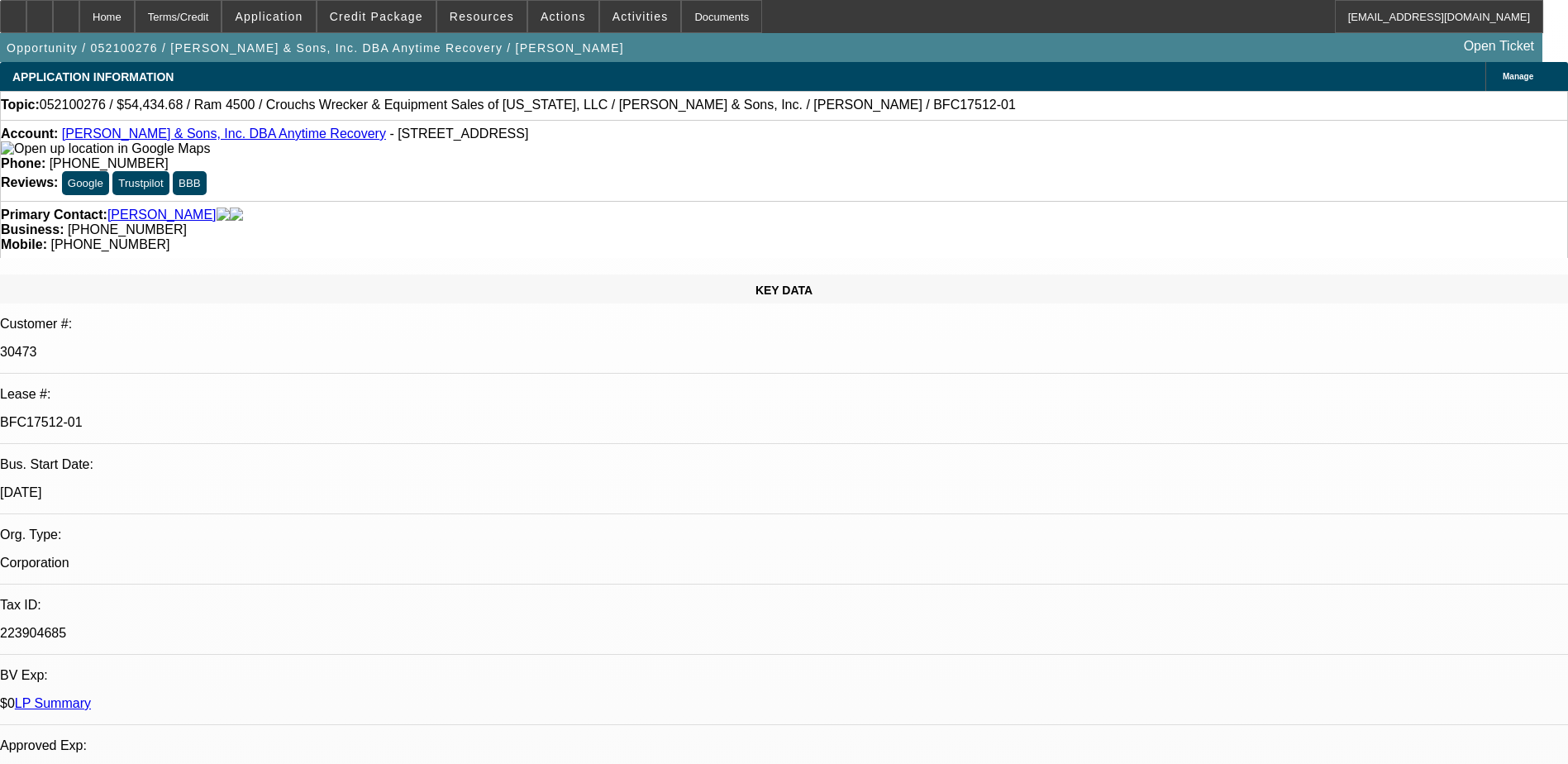
select select "0"
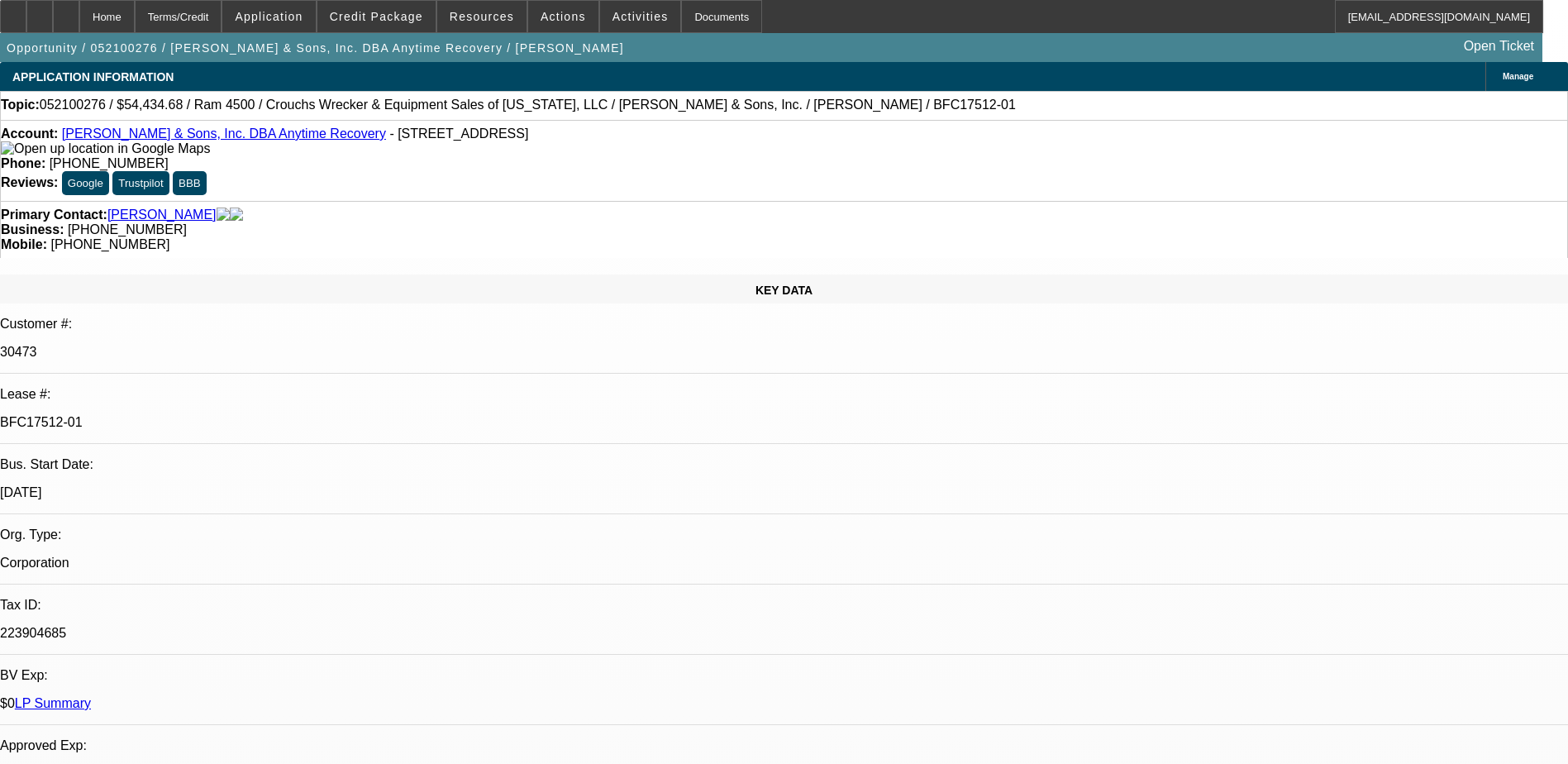
select select "0"
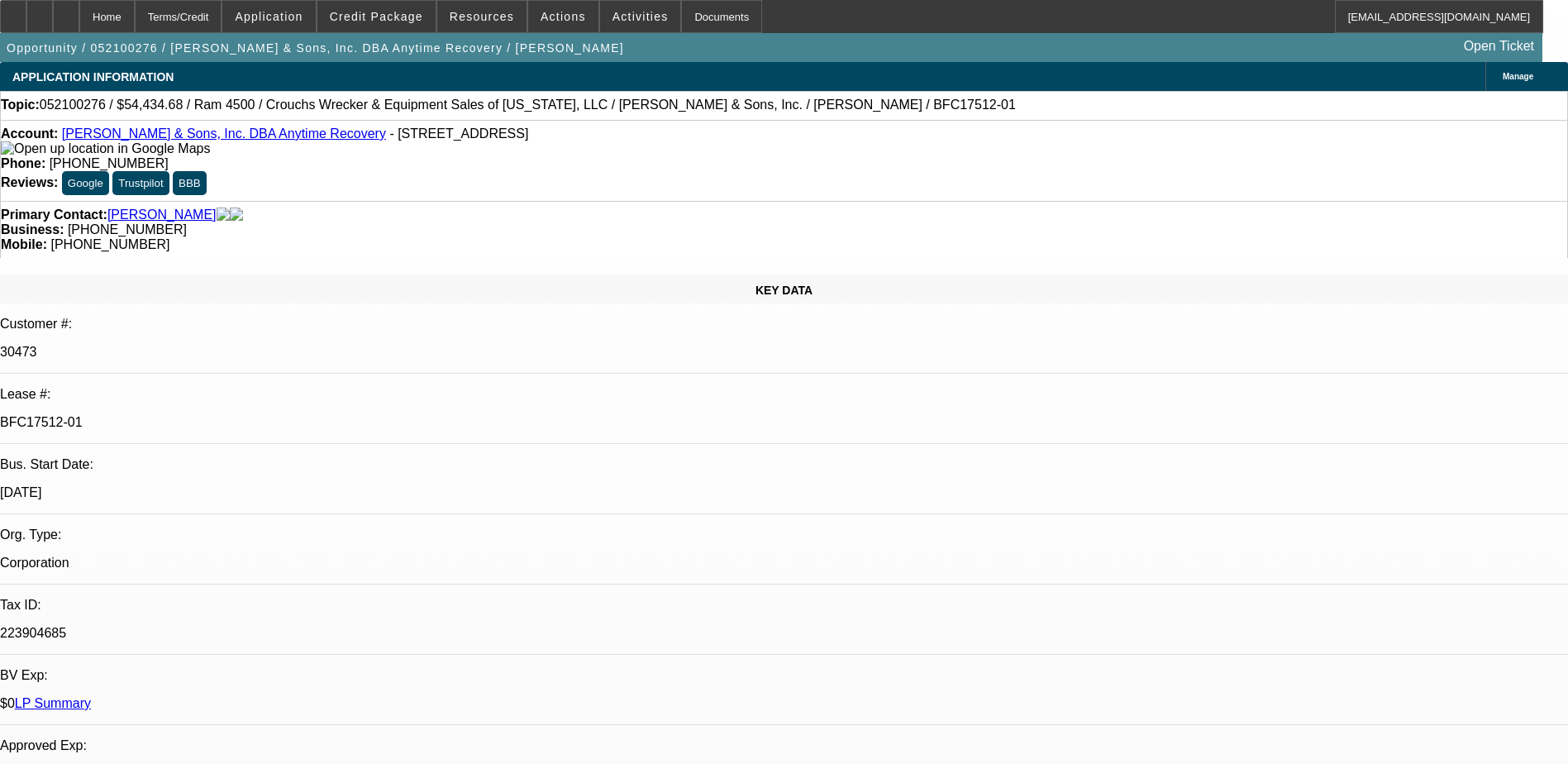
select select "0"
select select "1"
select select "2"
select select "6"
select select "1"
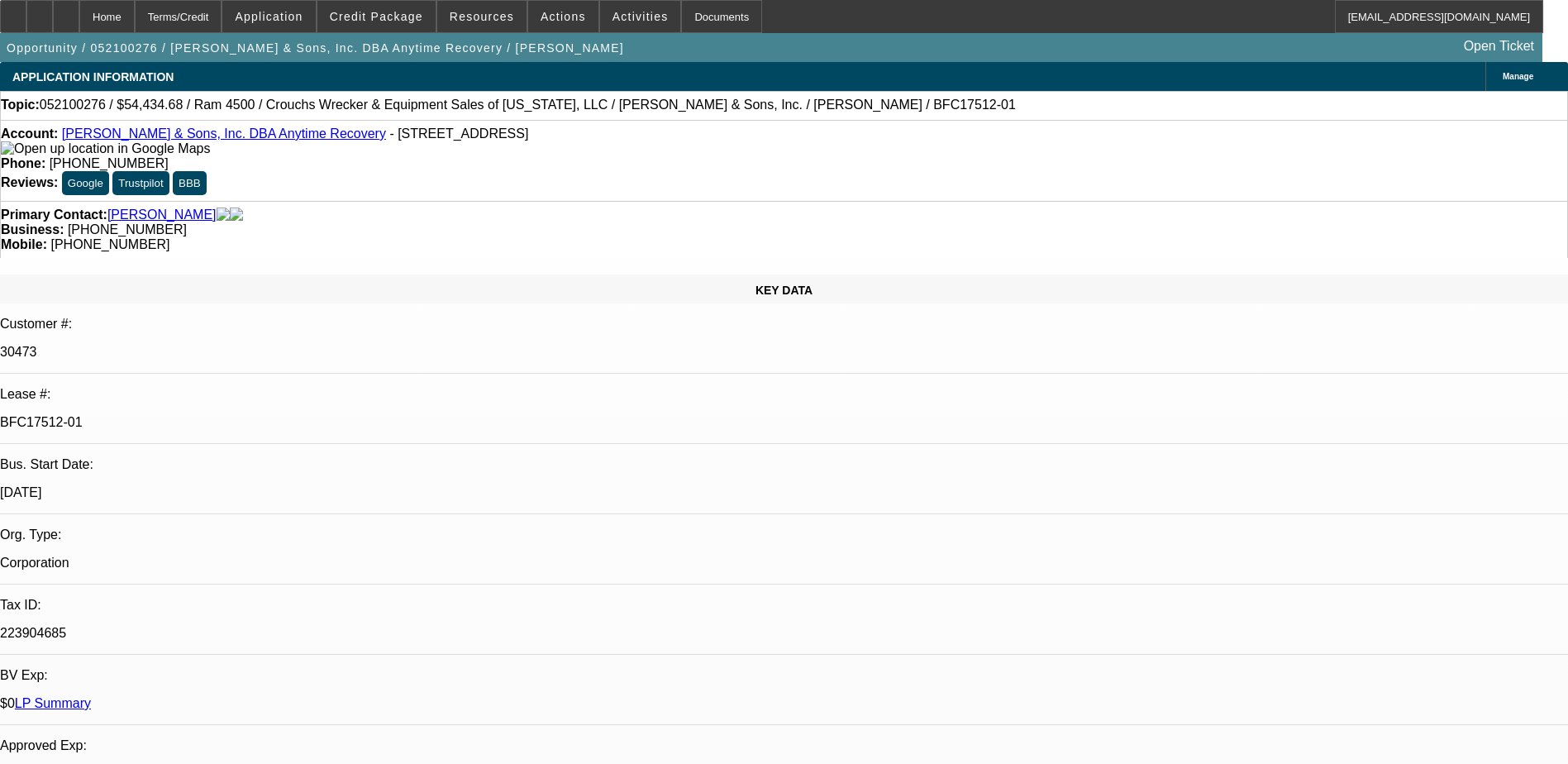
select select "2"
select select "6"
select select "1"
select select "2"
select select "6"
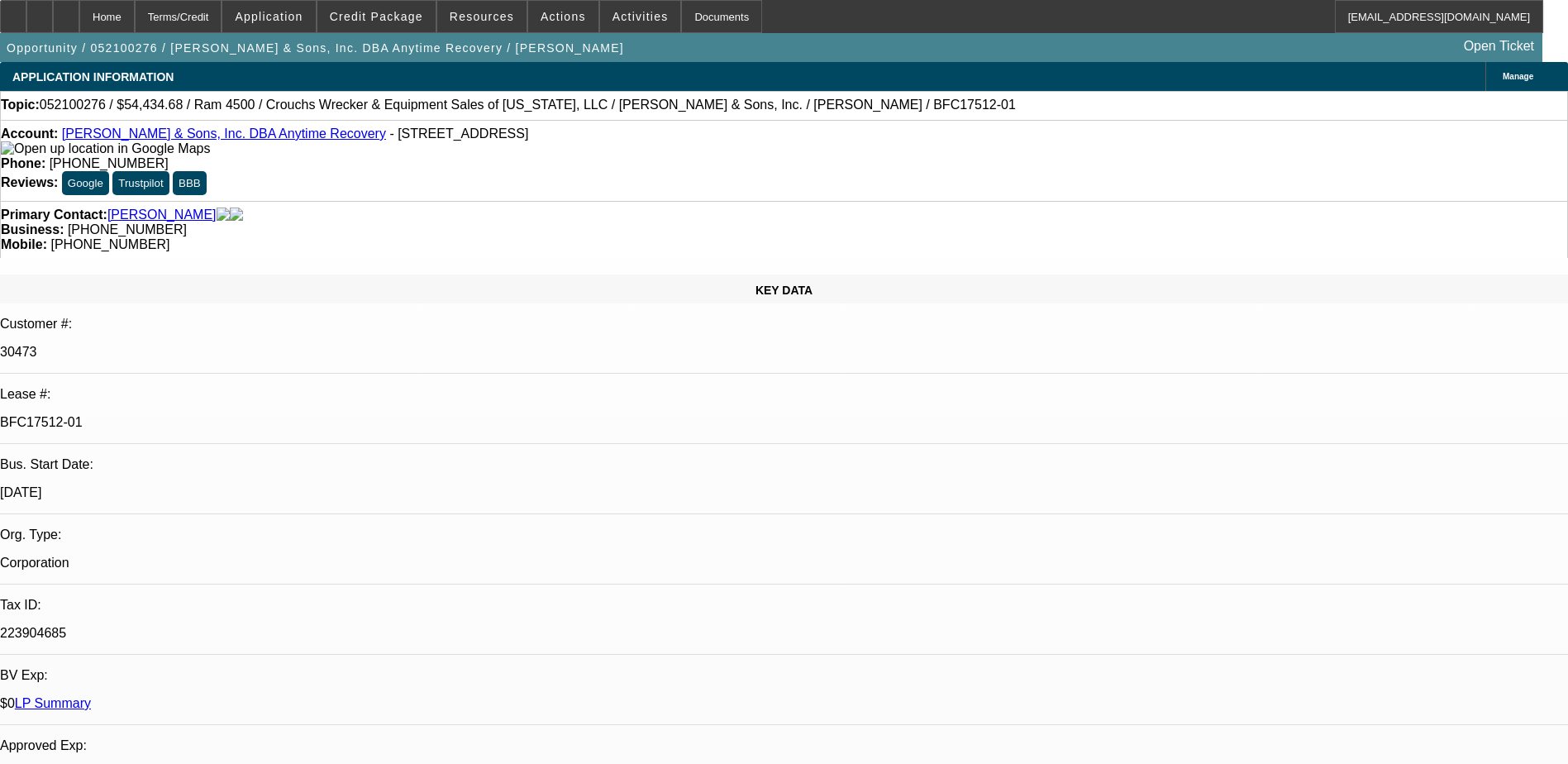
select select "1"
select select "6"
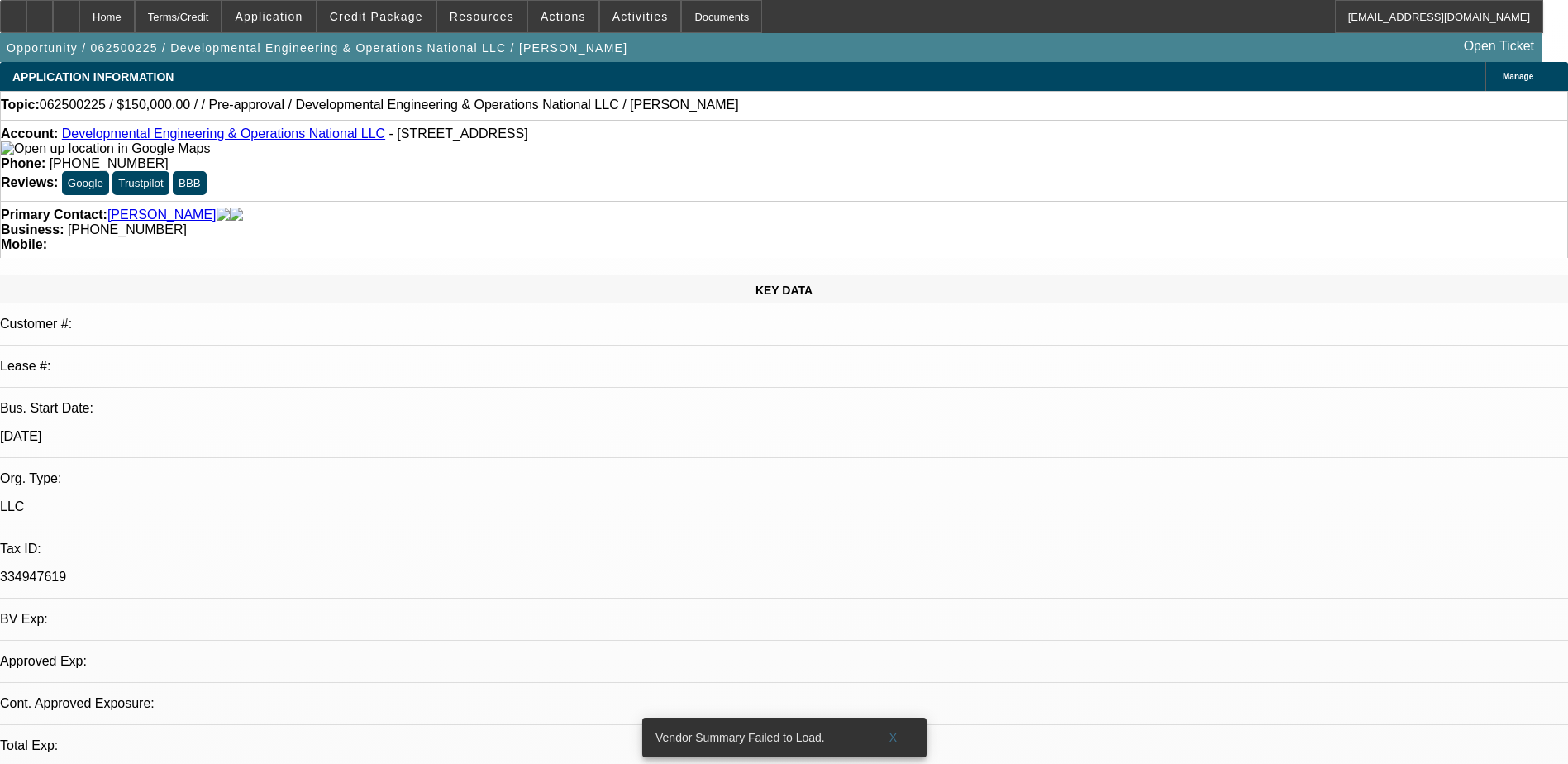
select select "0"
select select "2"
select select "0.1"
select select "4"
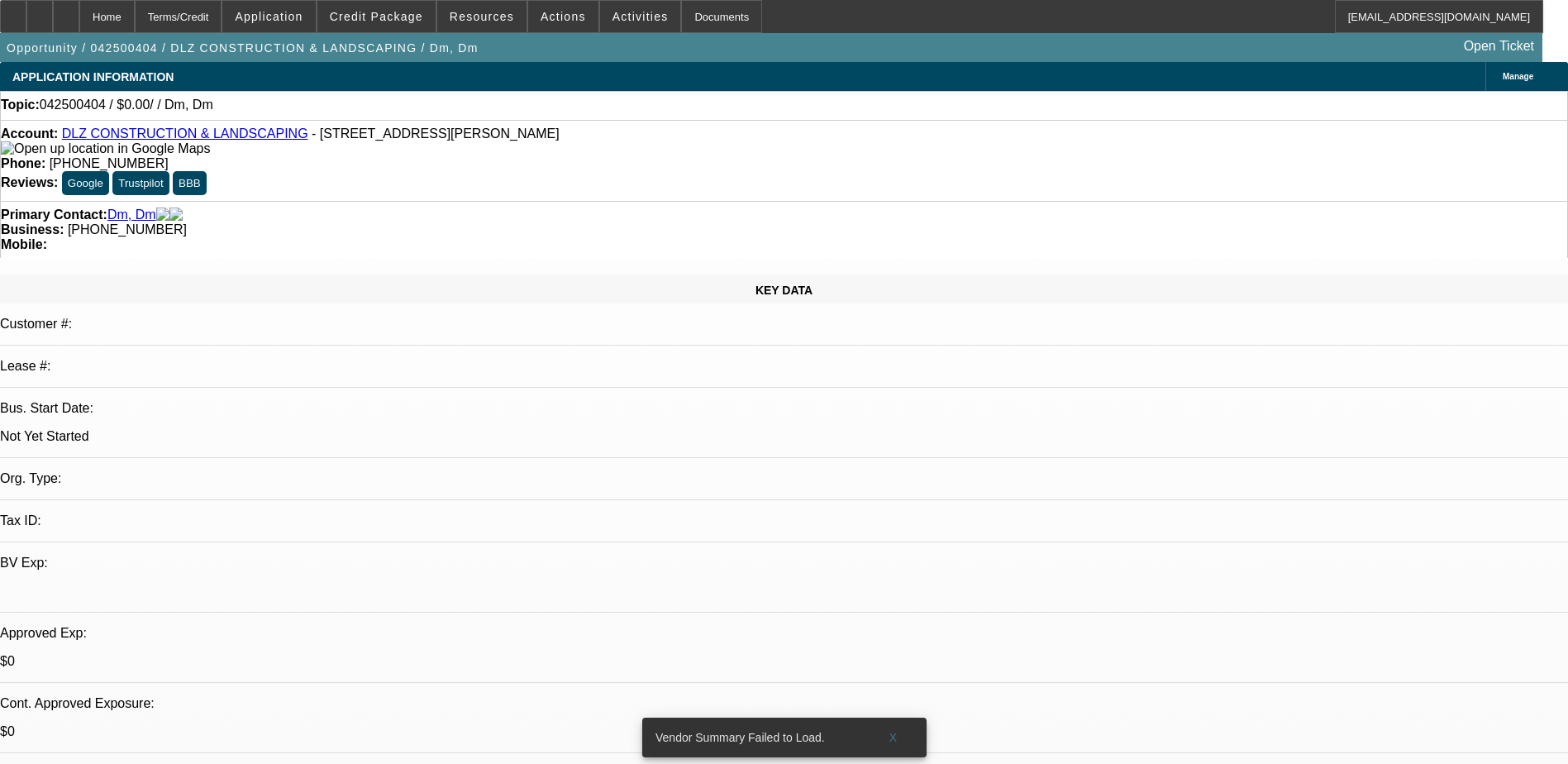
select select "0"
select select "2"
select select "0.1"
select select "1"
select select "2"
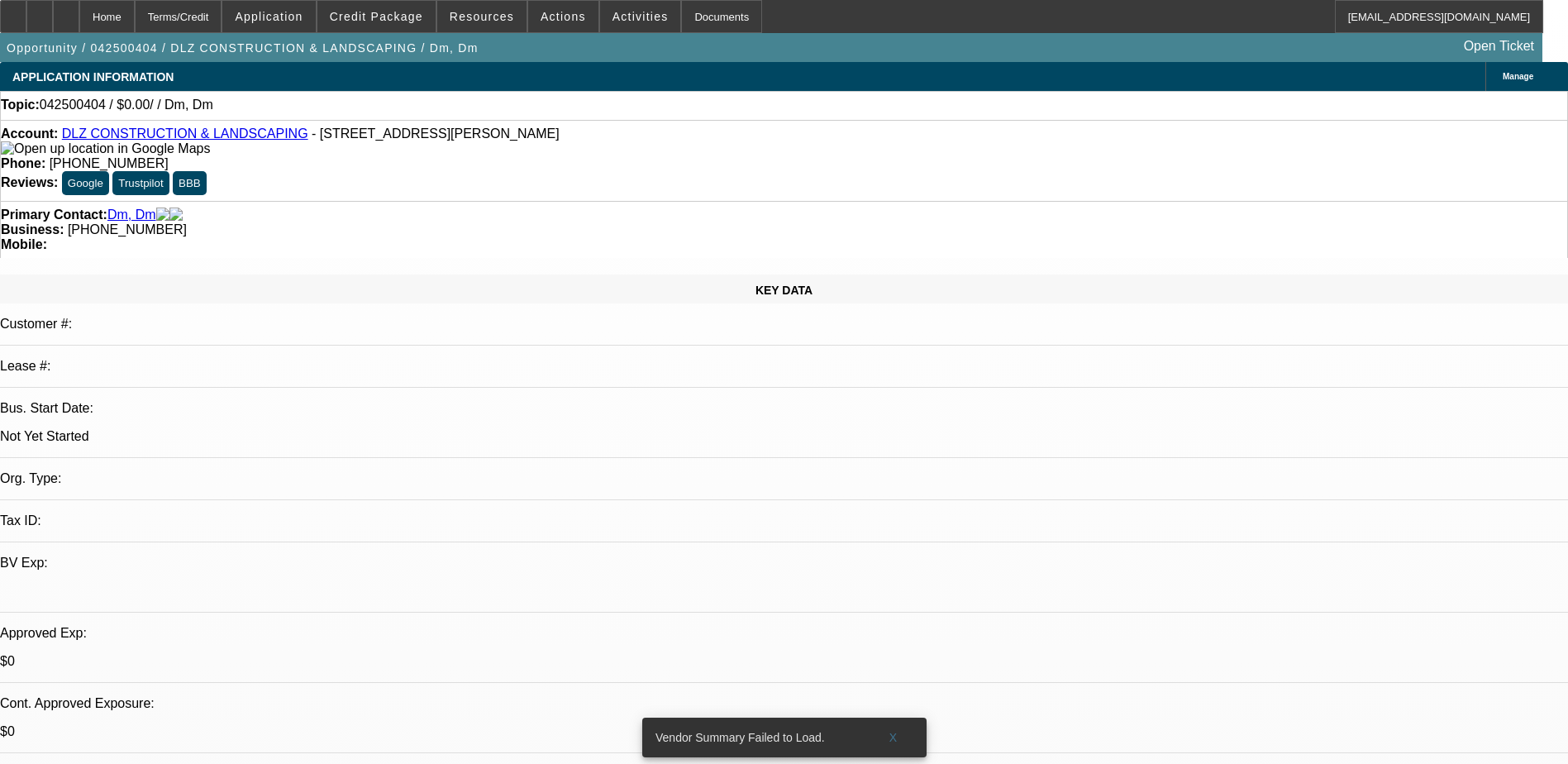
select select "4"
click at [398, 19] on span "Credit Package" at bounding box center [376, 16] width 94 height 13
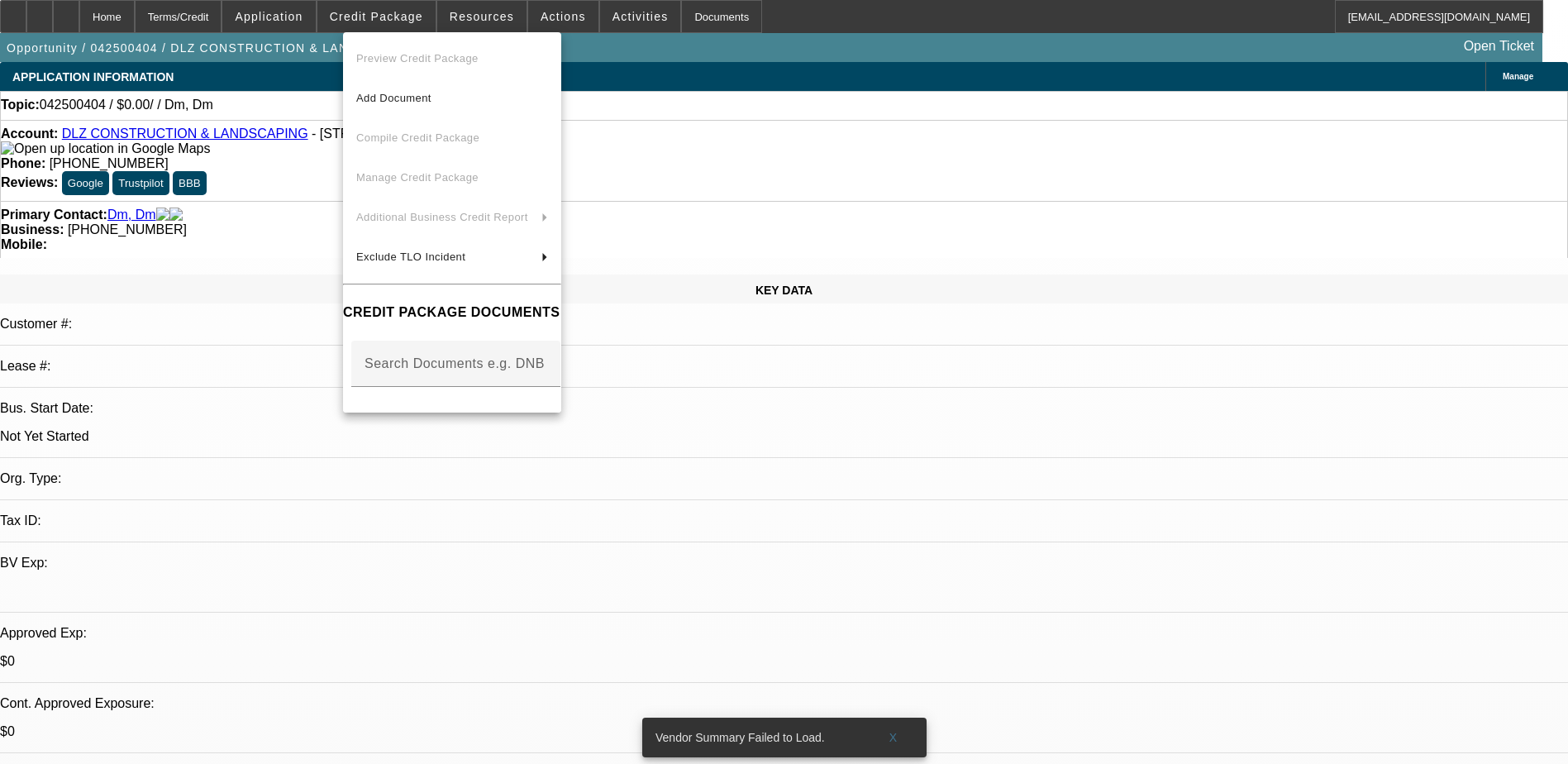
click at [1166, 203] on div at bounding box center [784, 382] width 1568 height 764
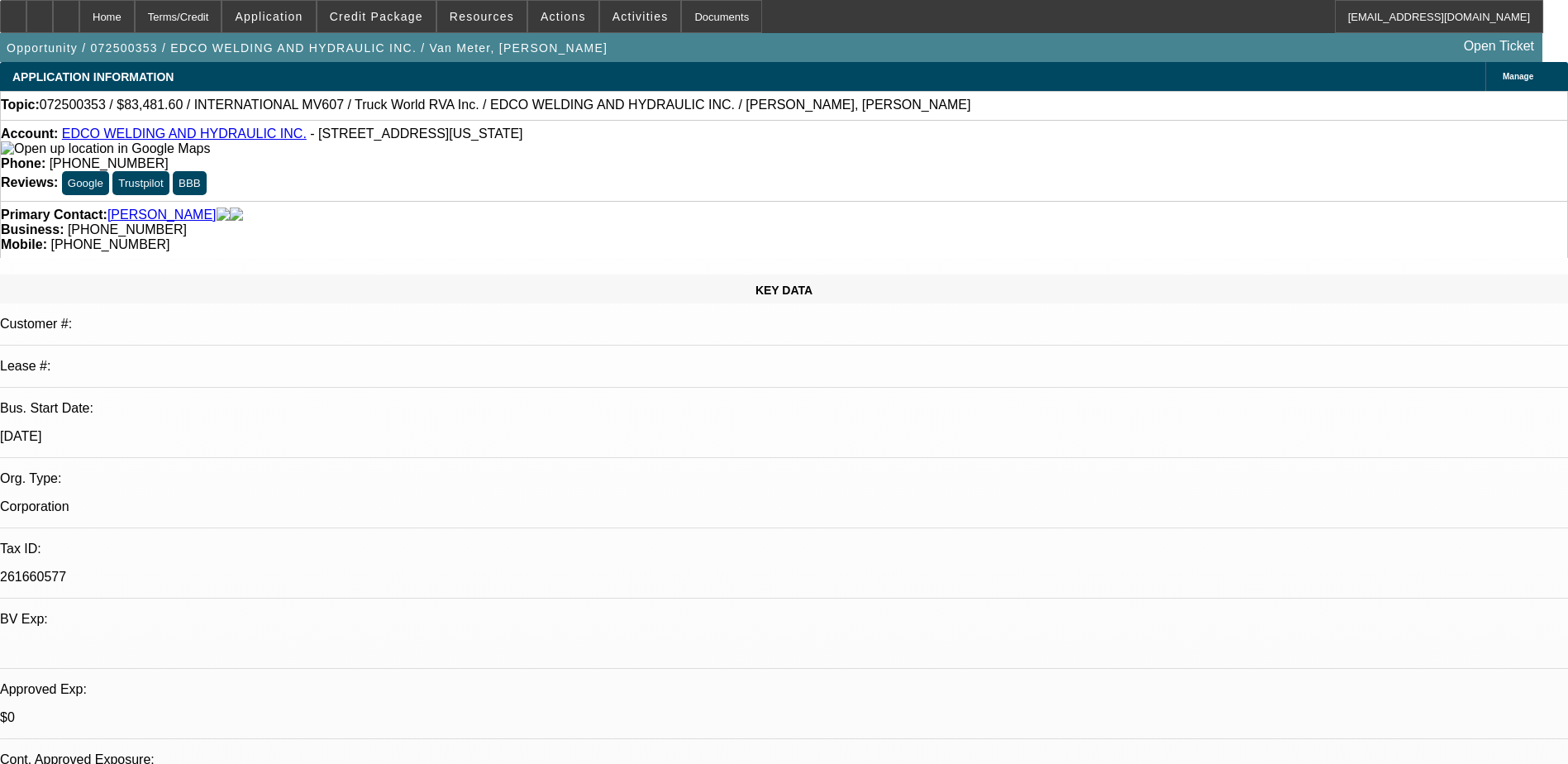
select select "0.2"
select select "0"
select select "0.2"
select select "0"
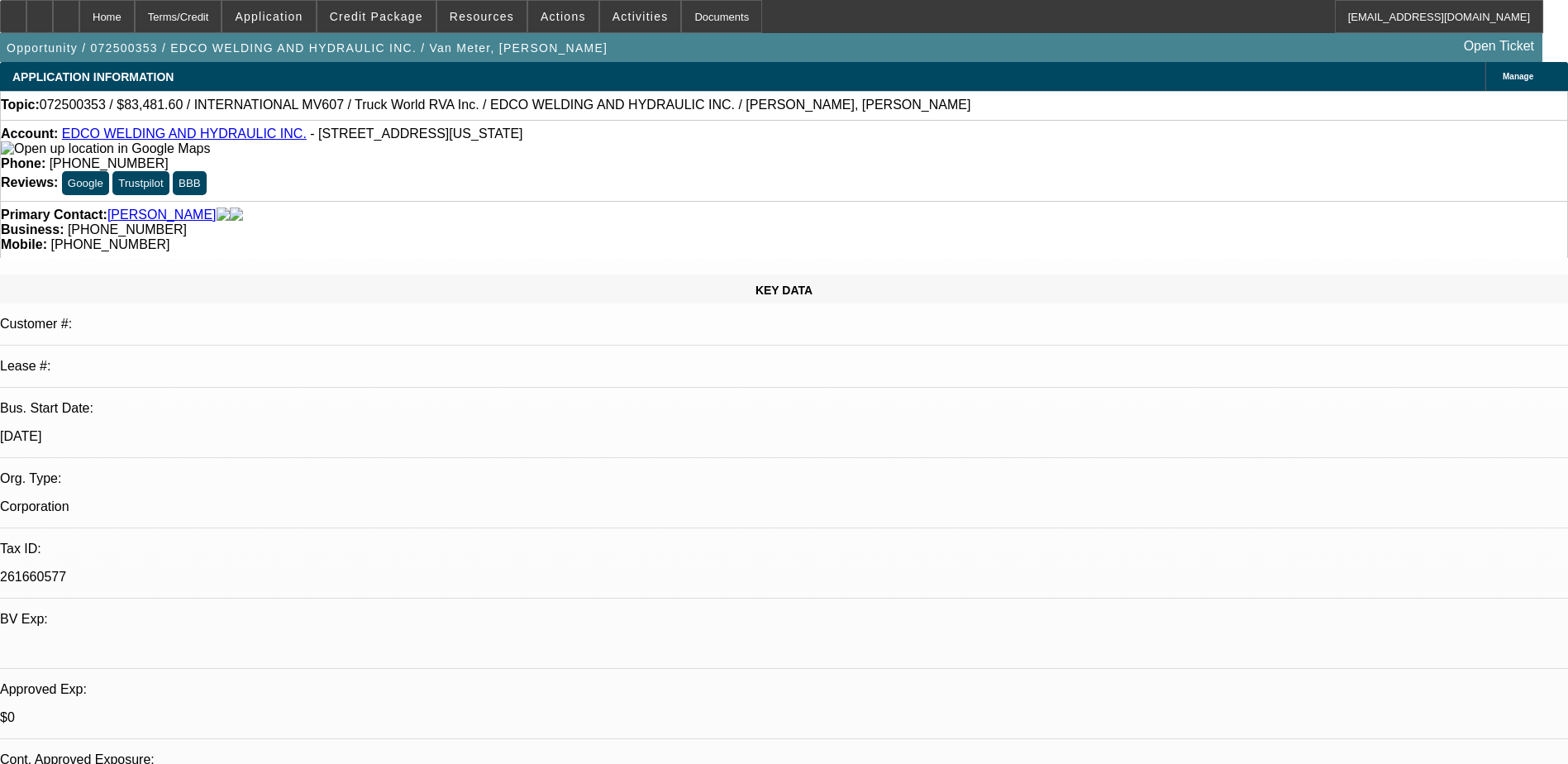
select select "0"
select select "0.2"
select select "0"
select select "0.2"
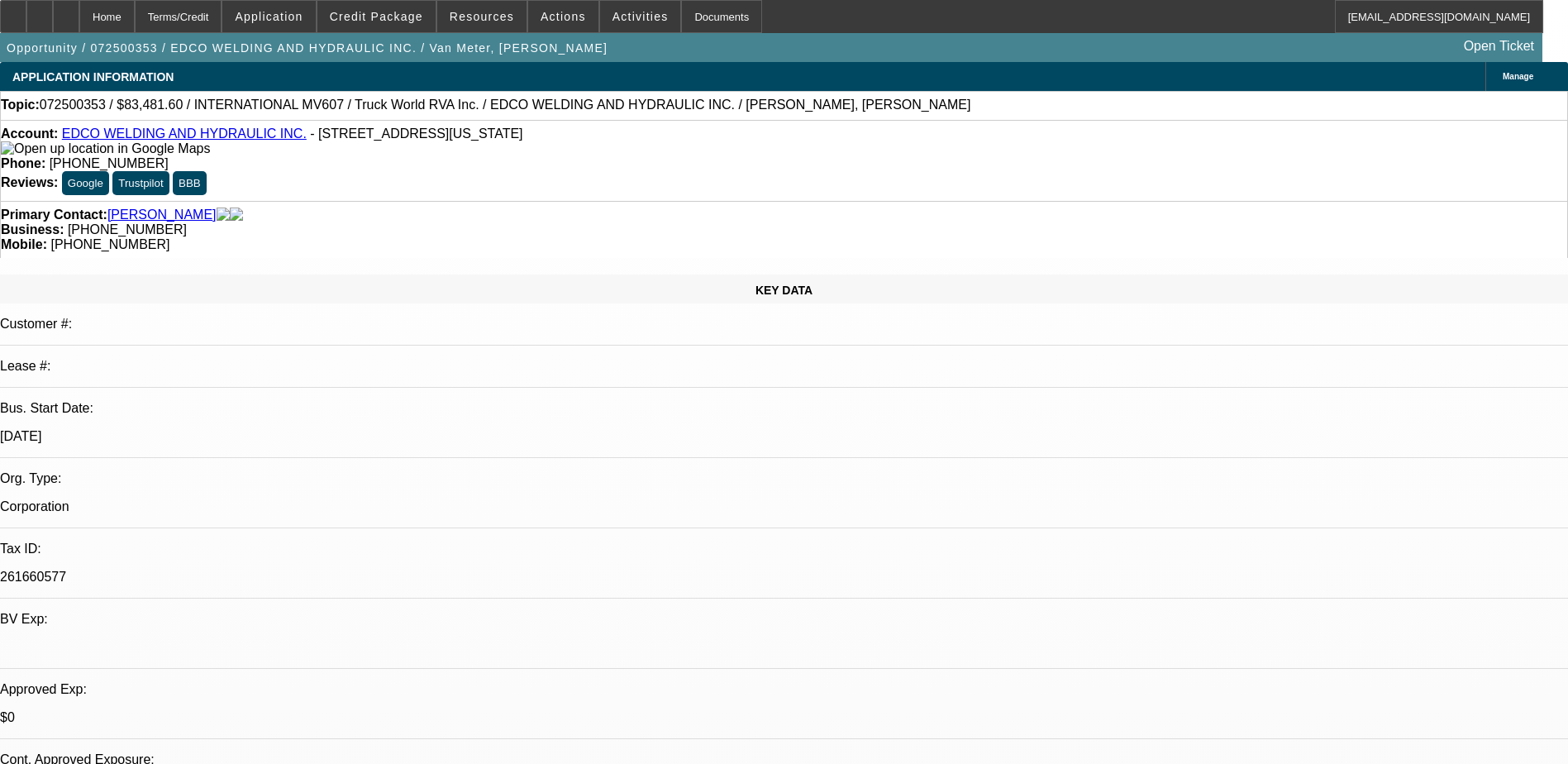
select select "0"
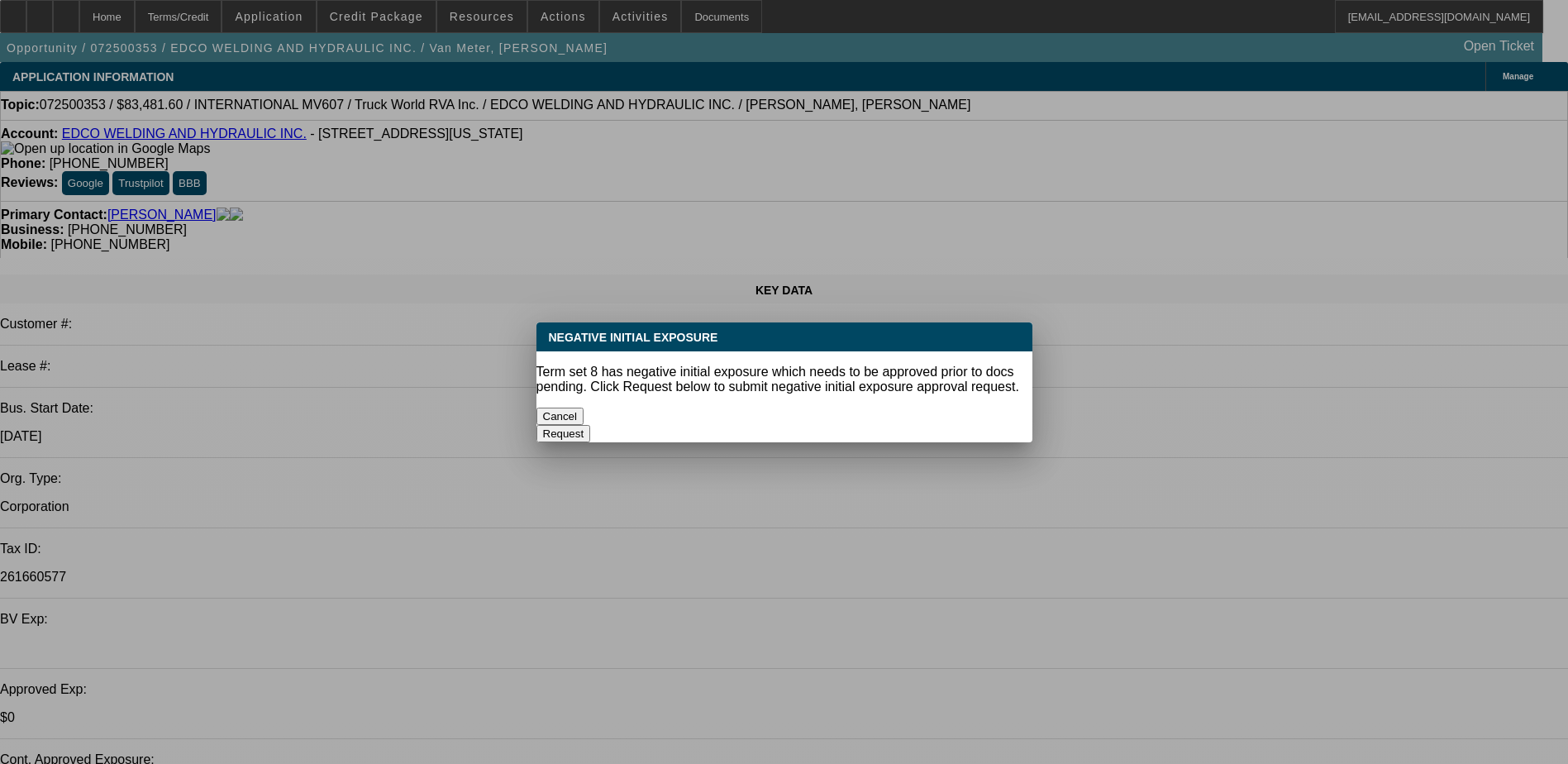
select select "1"
select select "6"
select select "1"
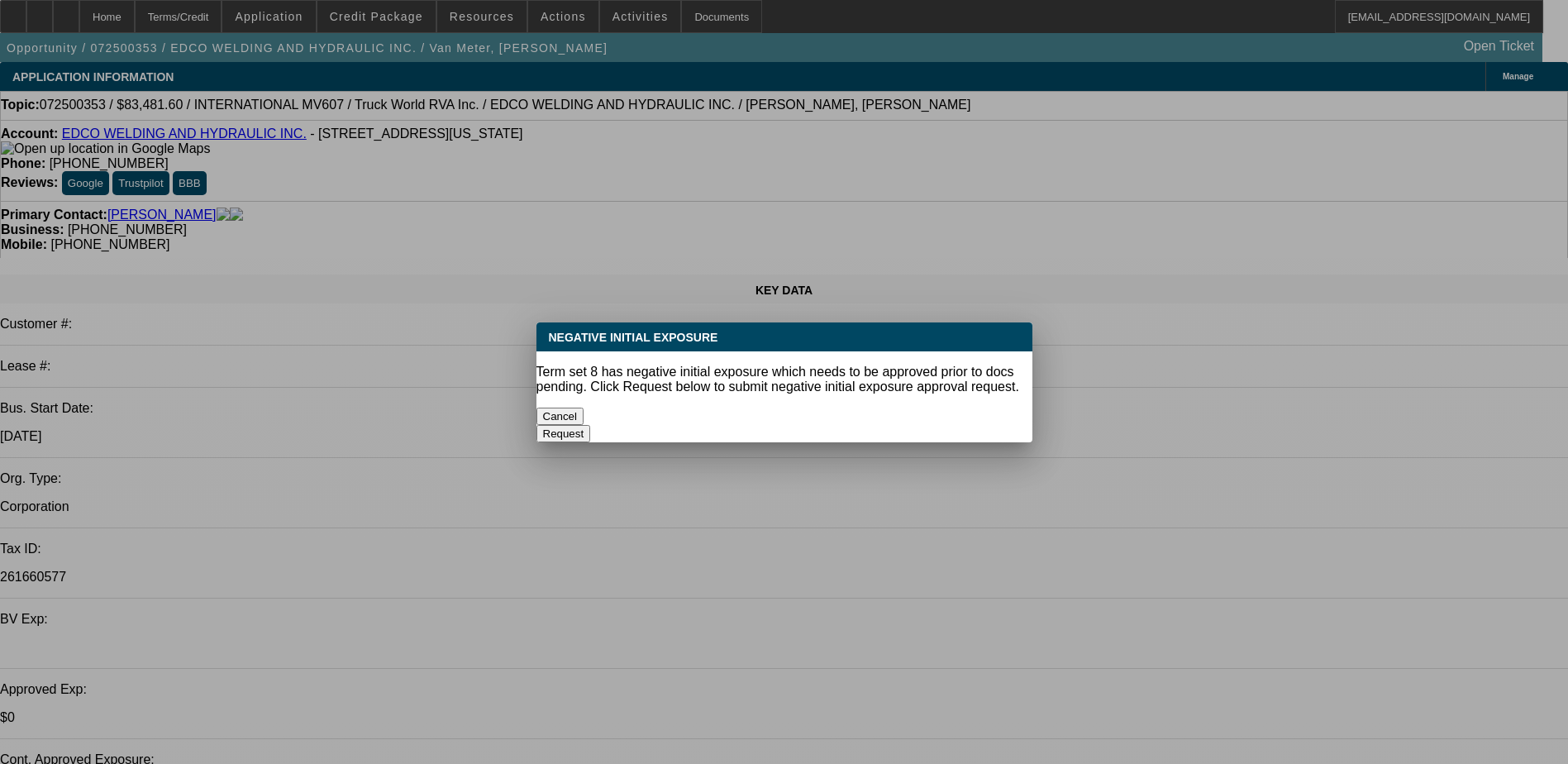
select select "6"
select select "1"
select select "6"
select select "1"
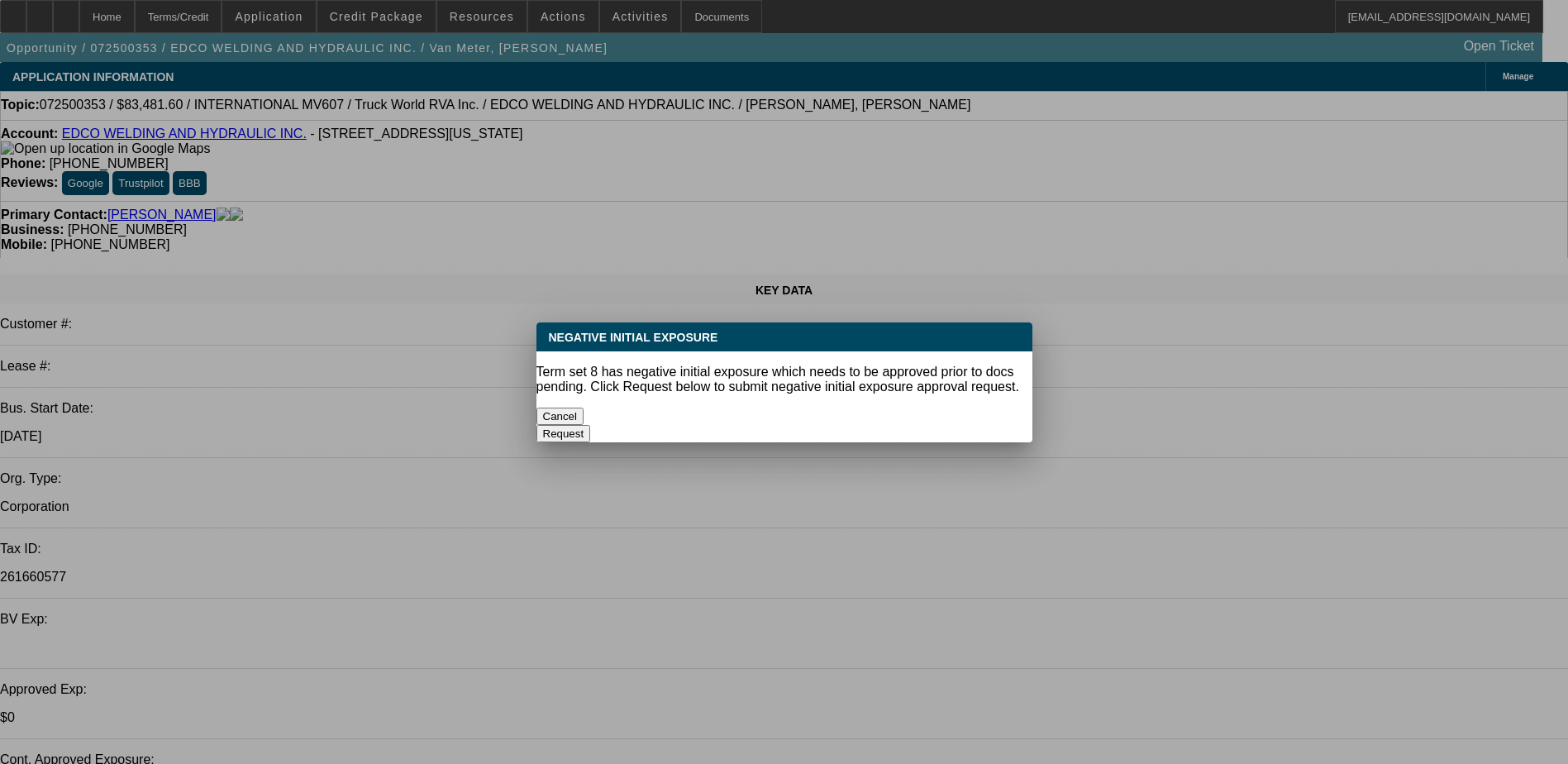
select select "1"
select select "6"
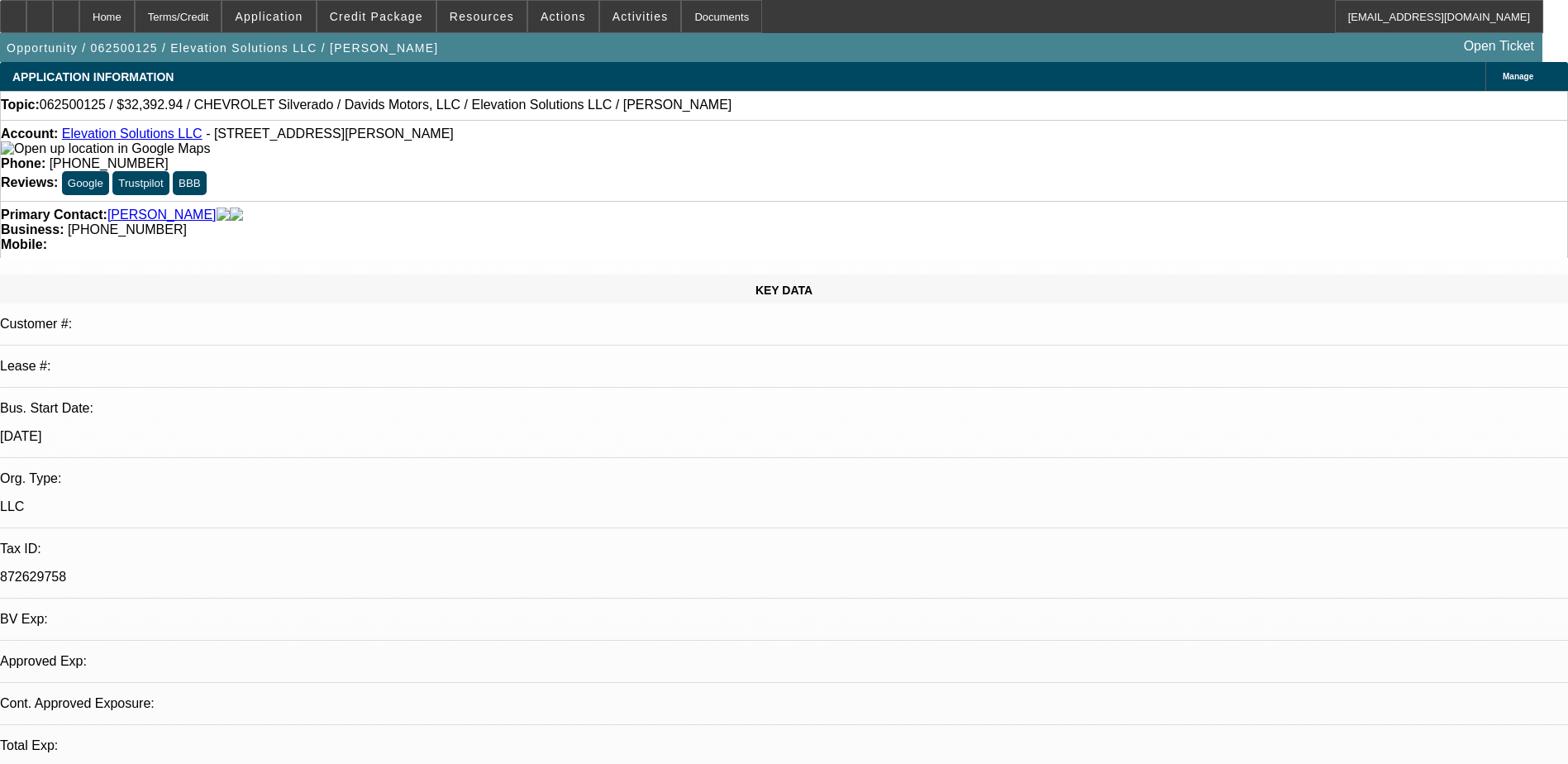
select select "0"
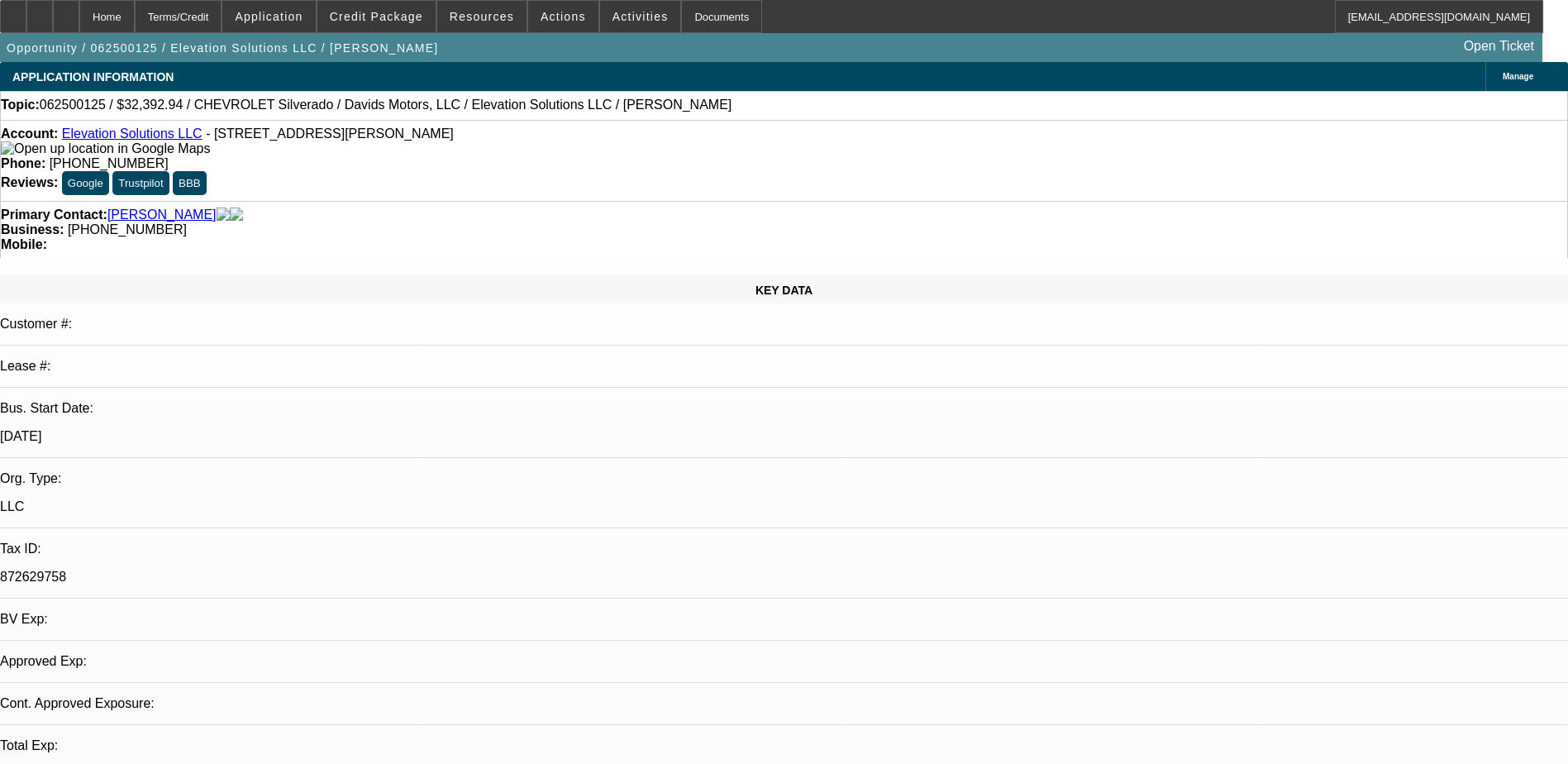
select select "0.1"
select select "0"
select select "0.1"
select select "0"
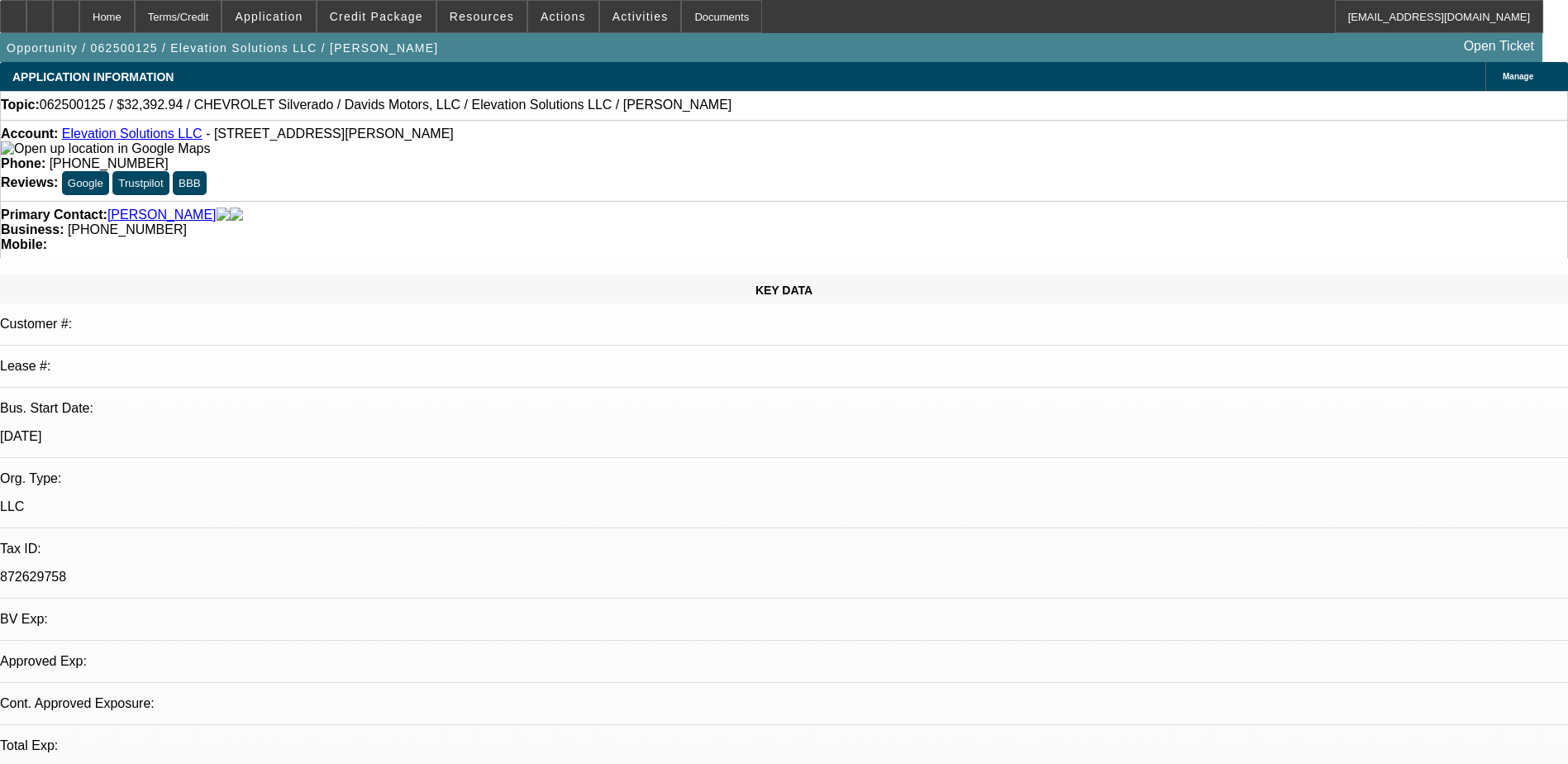
select select "0"
select select "0.1"
select select "1"
select select "6"
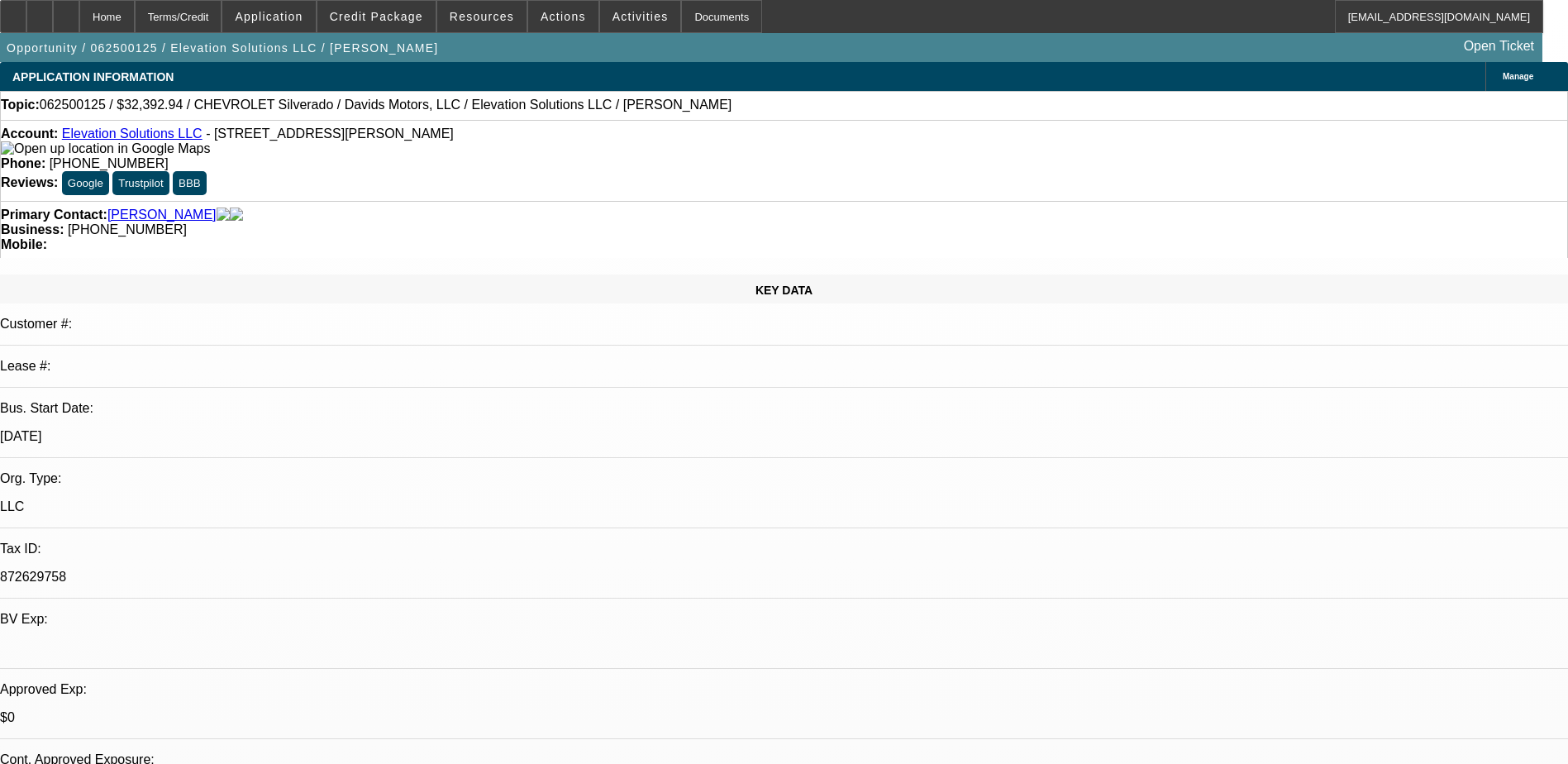
select select "1"
select select "4"
select select "1"
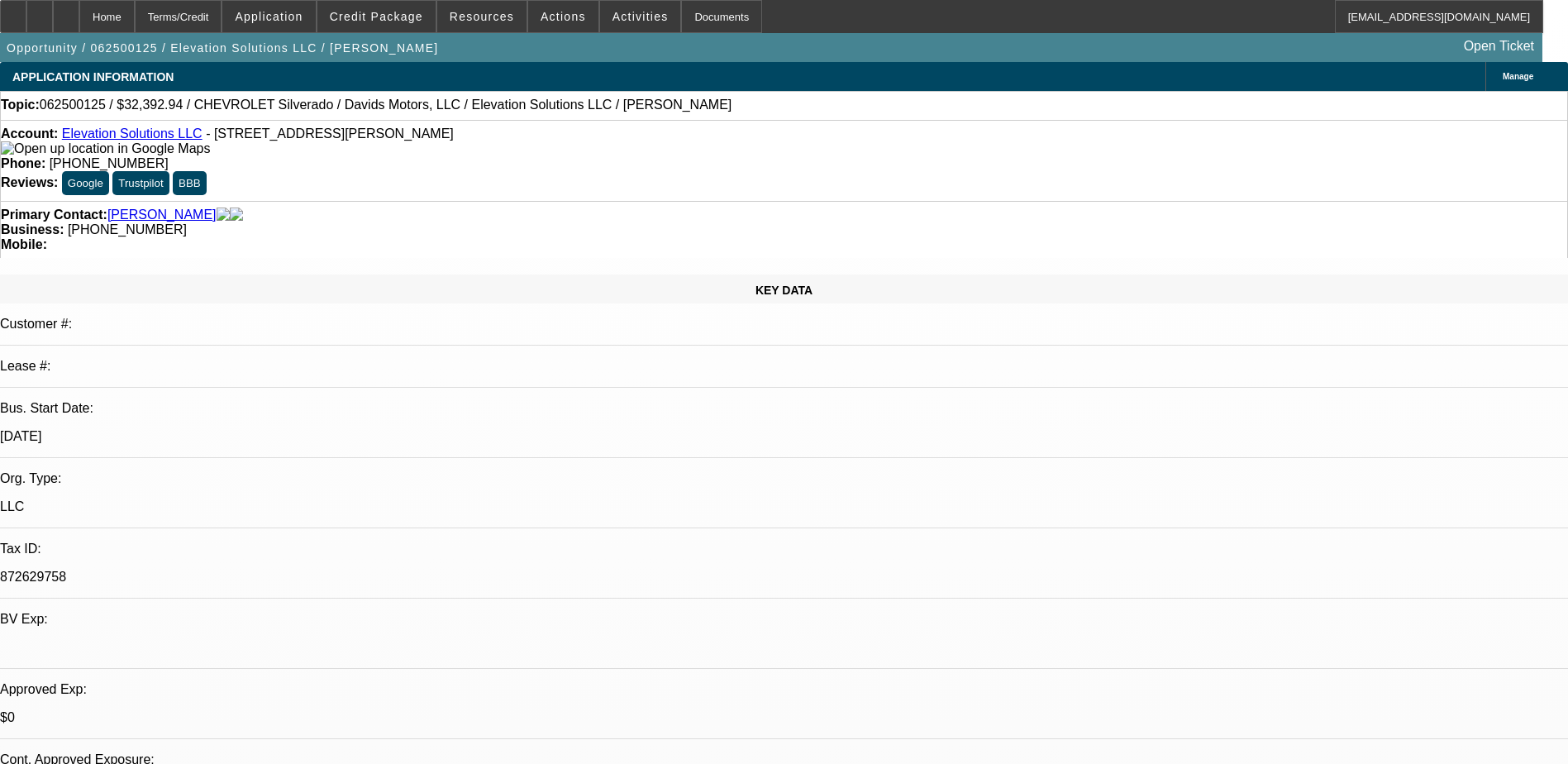
select select "4"
select select "1"
select select "4"
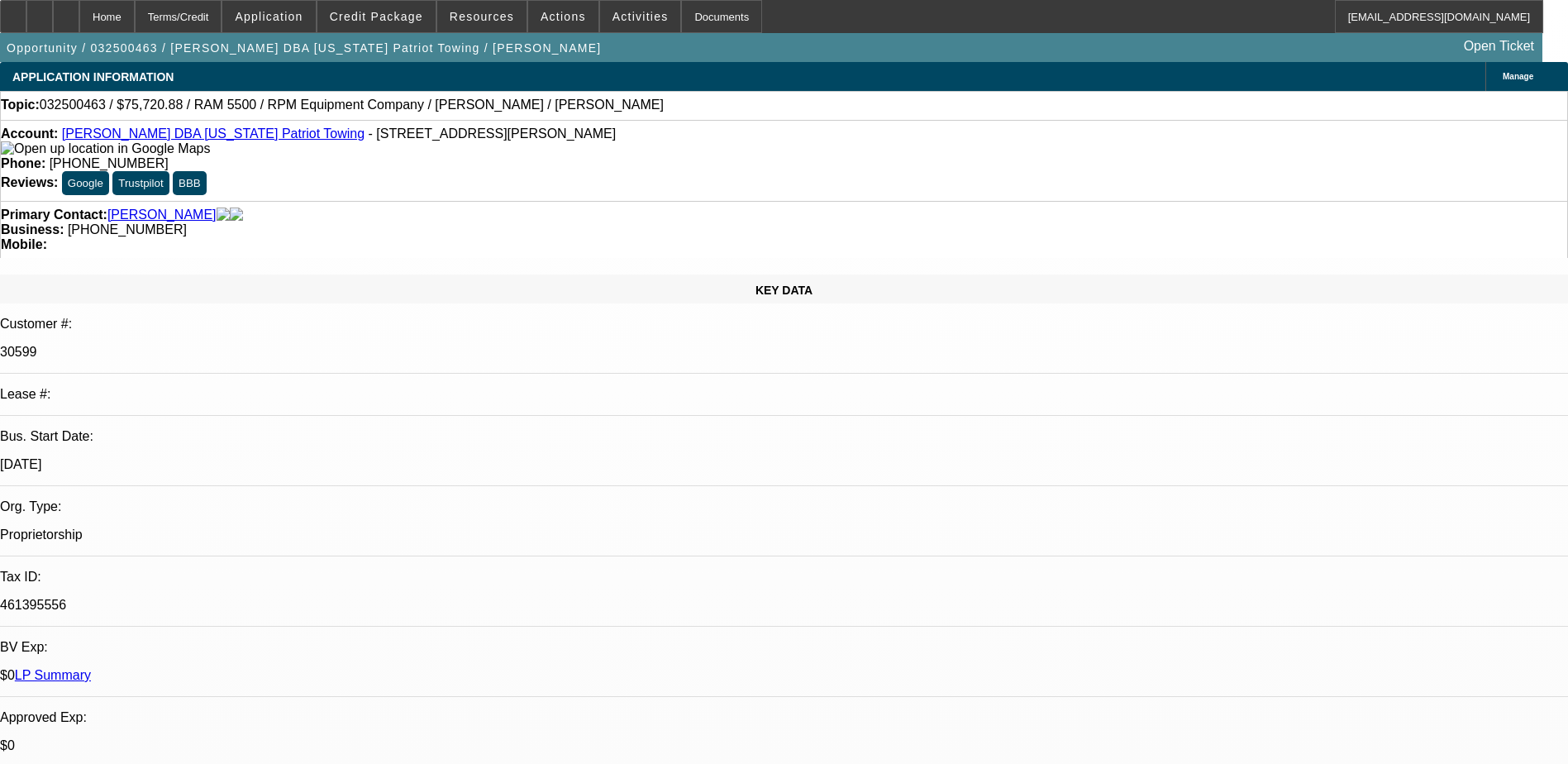
select select "0"
select select "6"
select select "0"
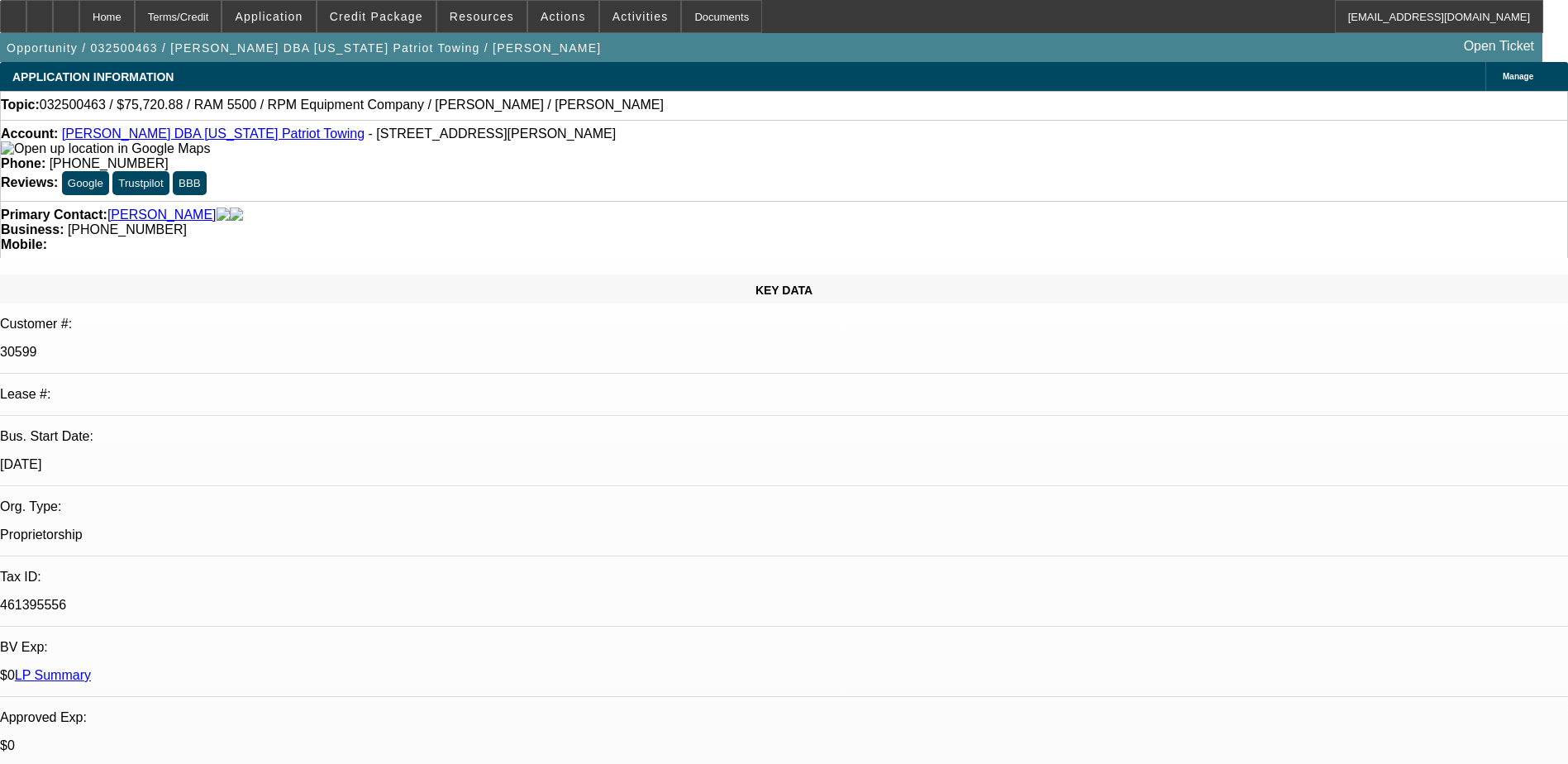
select select "0"
select select "3"
select select "0"
select select "6"
select select "0"
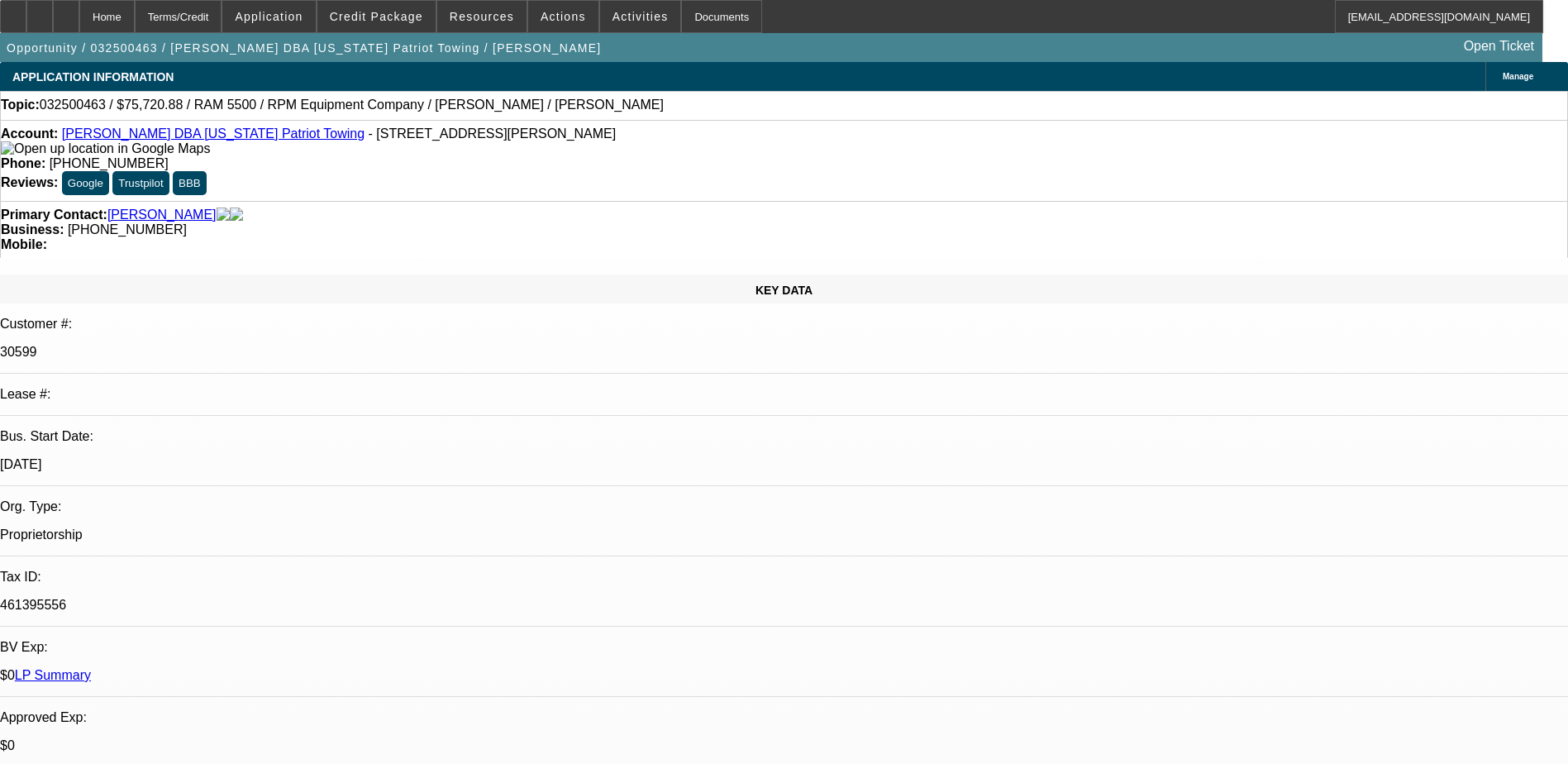
select select "0"
select select "3"
select select "0"
select select "6"
select select "0"
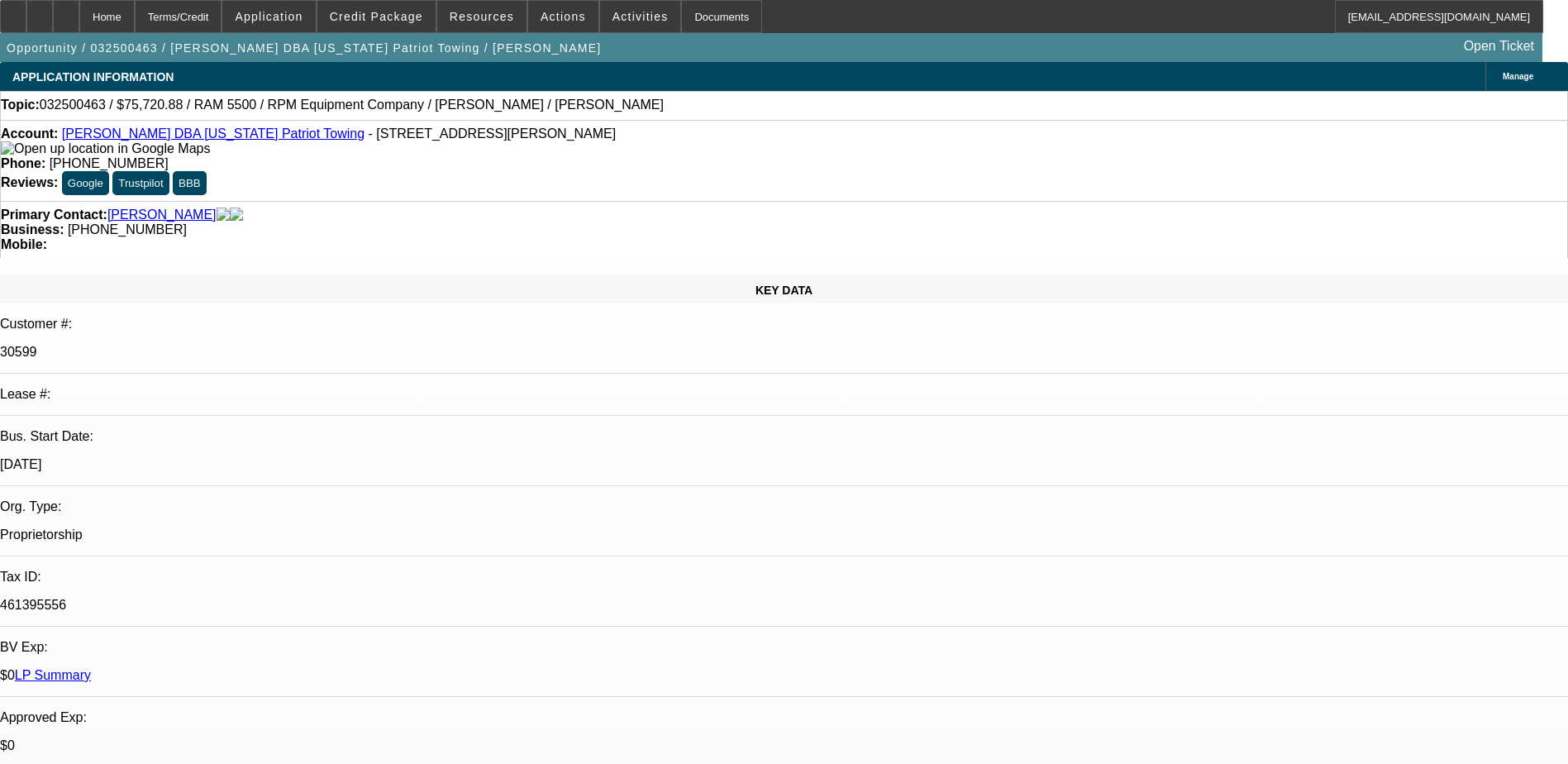
select select "0"
select select "3"
select select "0"
select select "6"
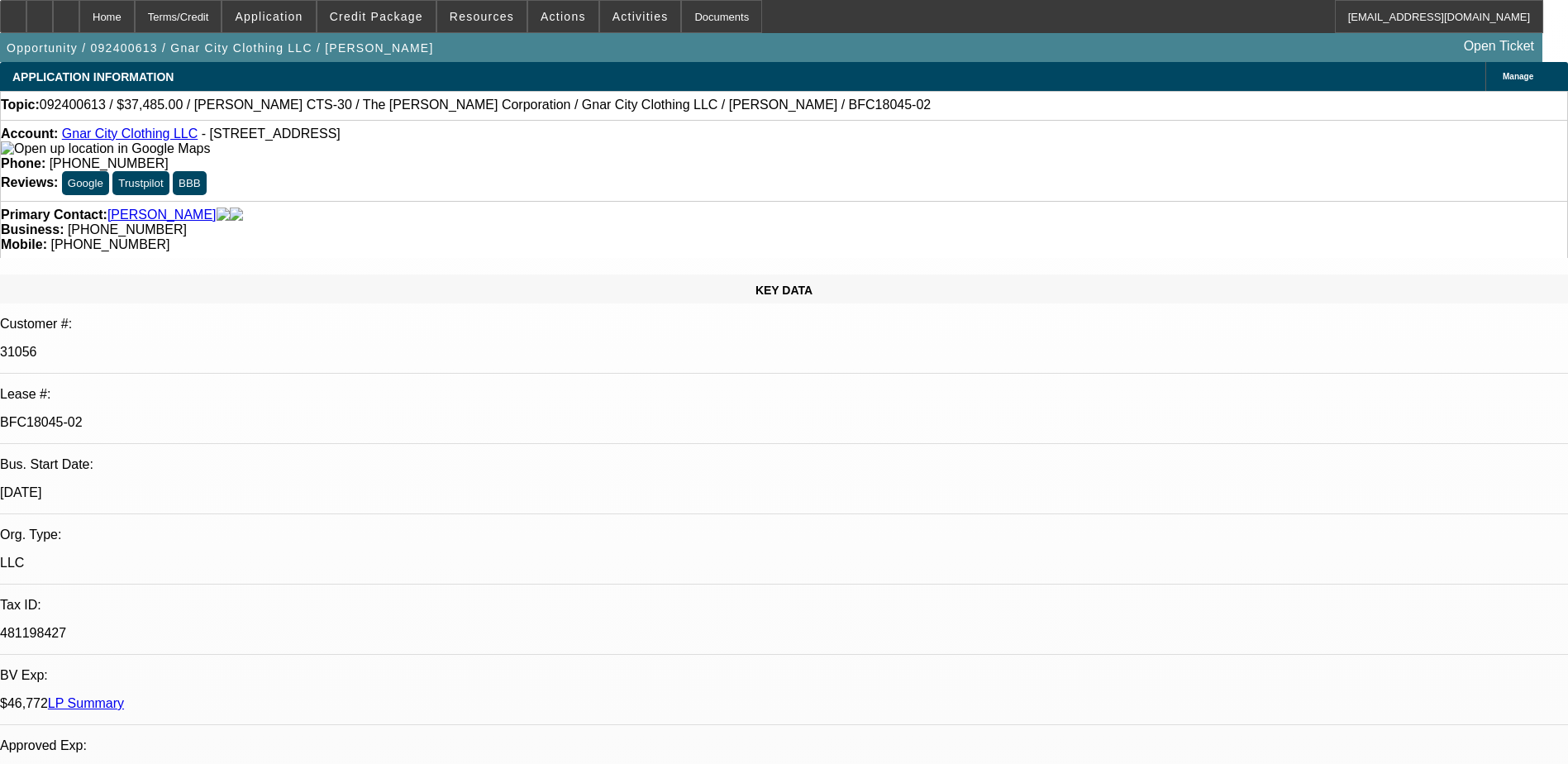
select select "0"
select select "0.1"
select select "0"
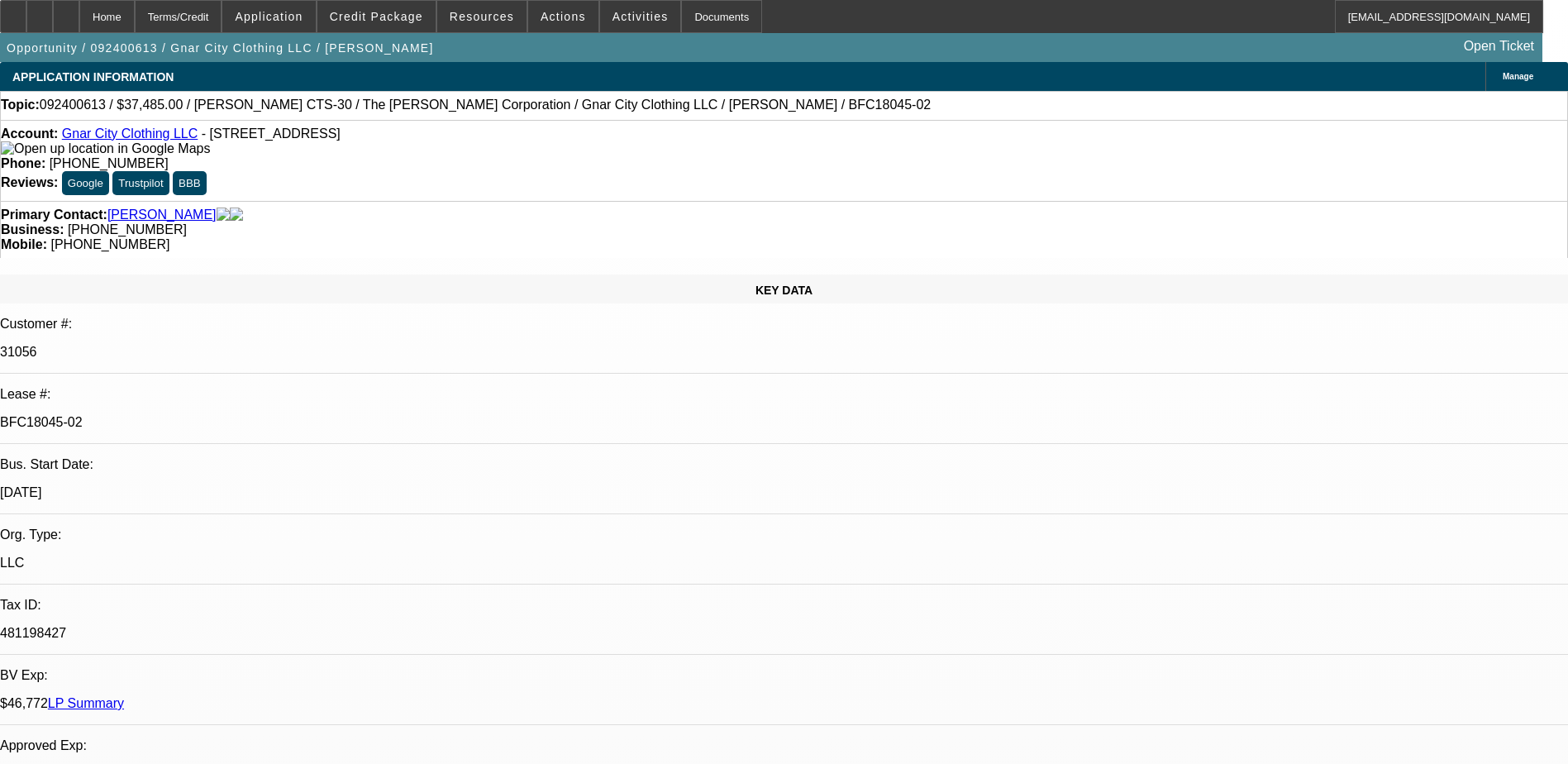
select select "0.1"
select select "0"
select select "0.1"
select select "0"
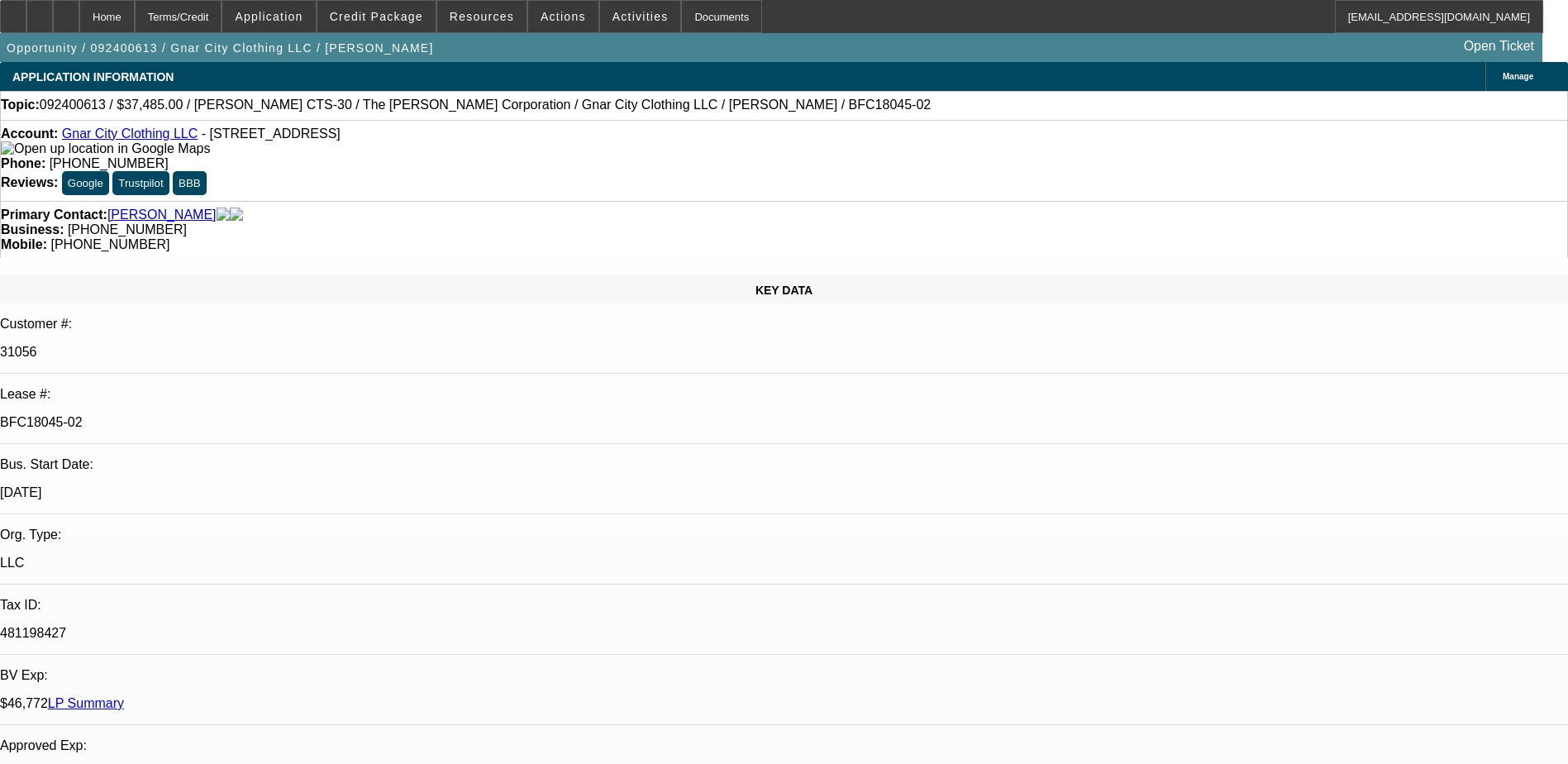
select select "0"
select select "0.1"
select select "1"
select select "4"
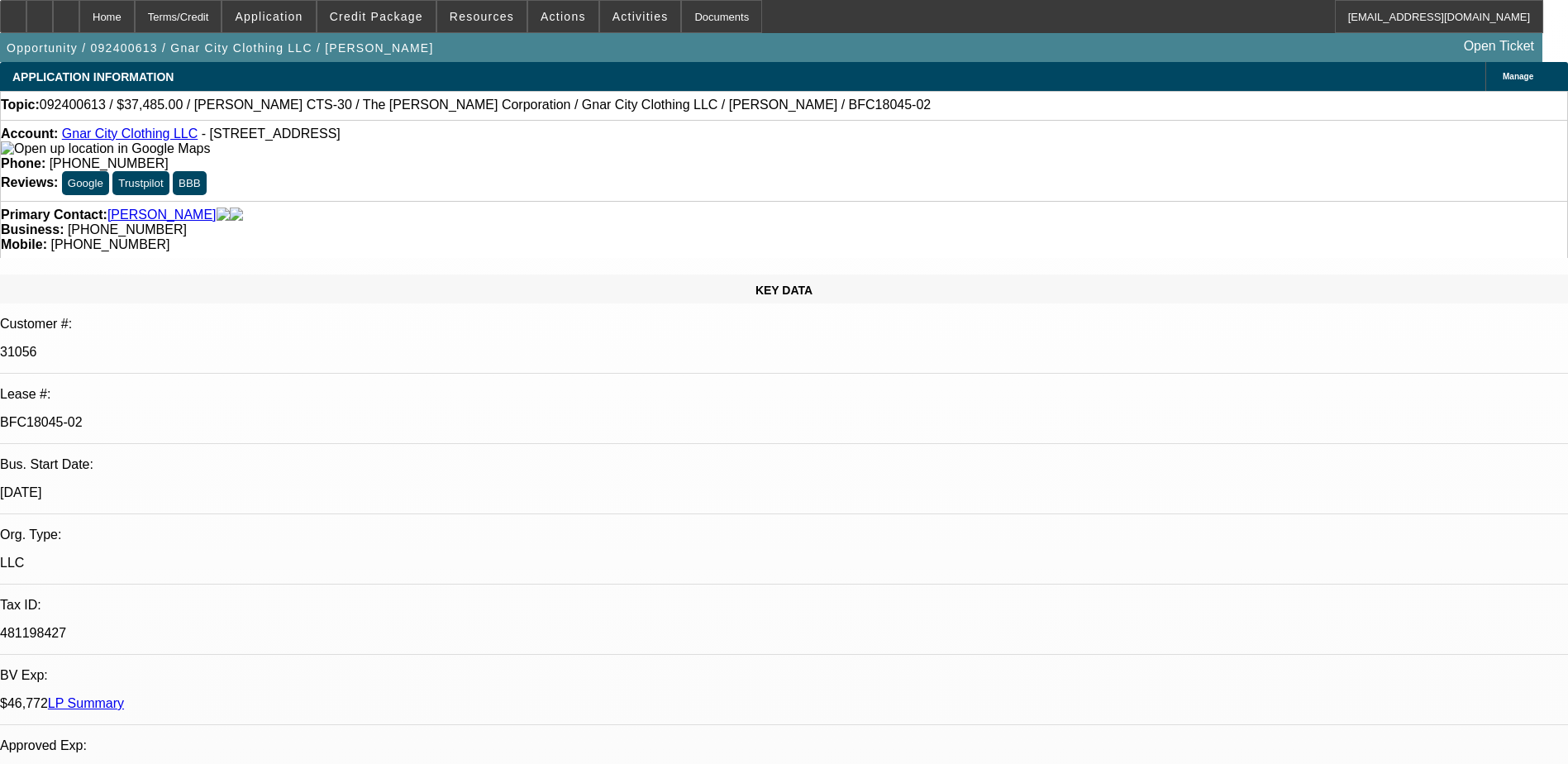
select select "1"
select select "4"
select select "1"
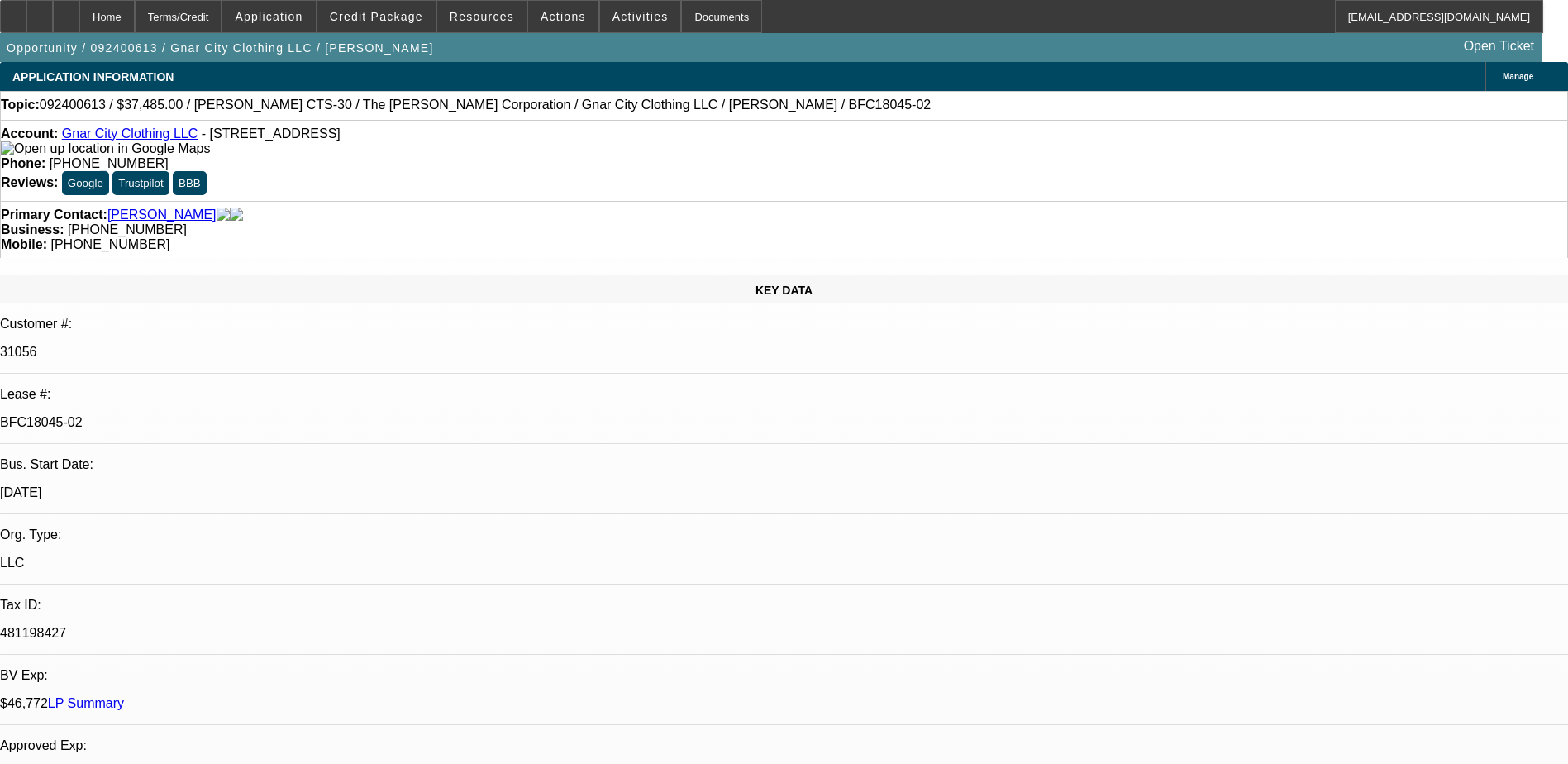
select select "4"
select select "1"
select select "3"
select select "4"
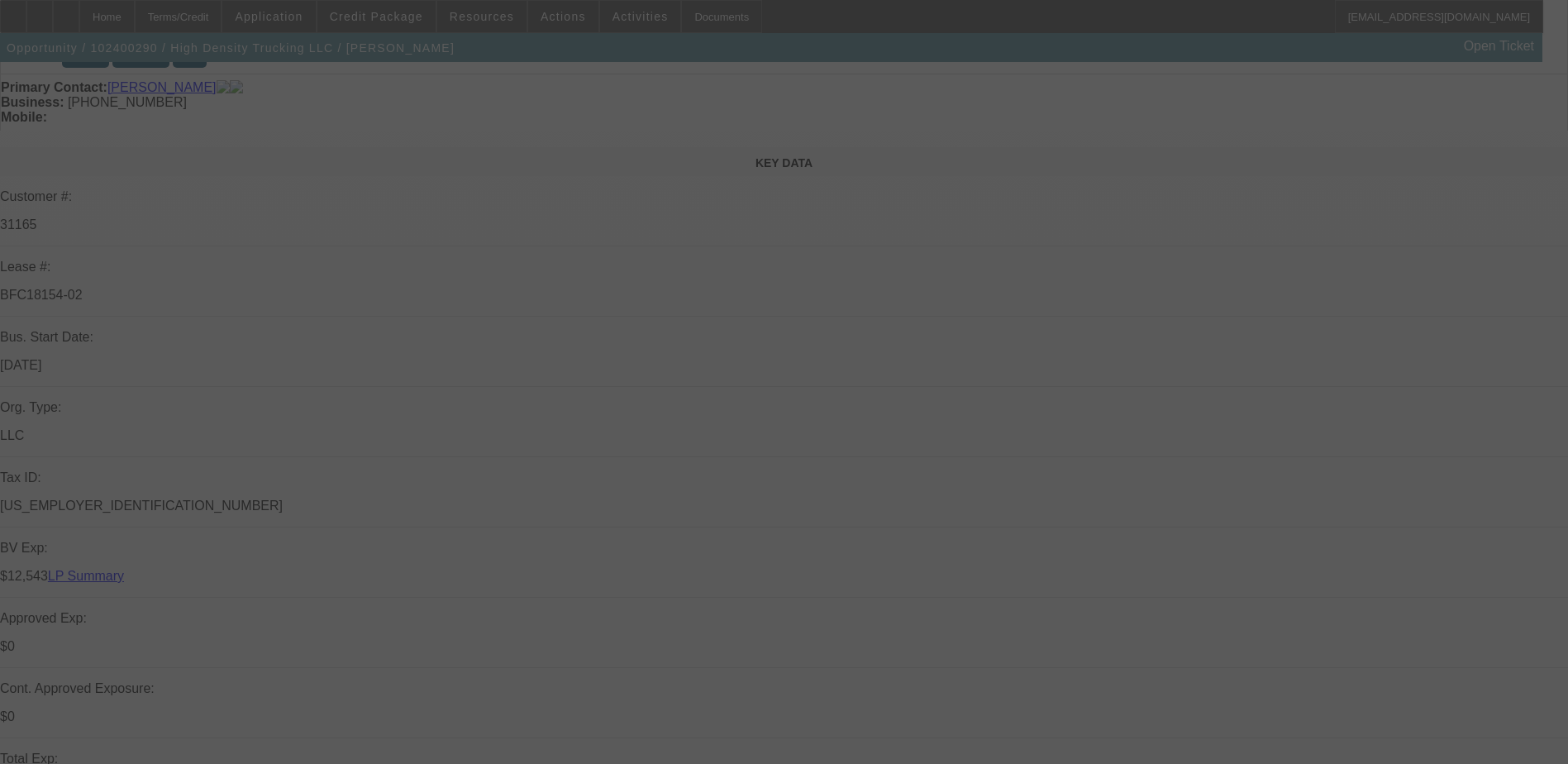
scroll to position [414, 0]
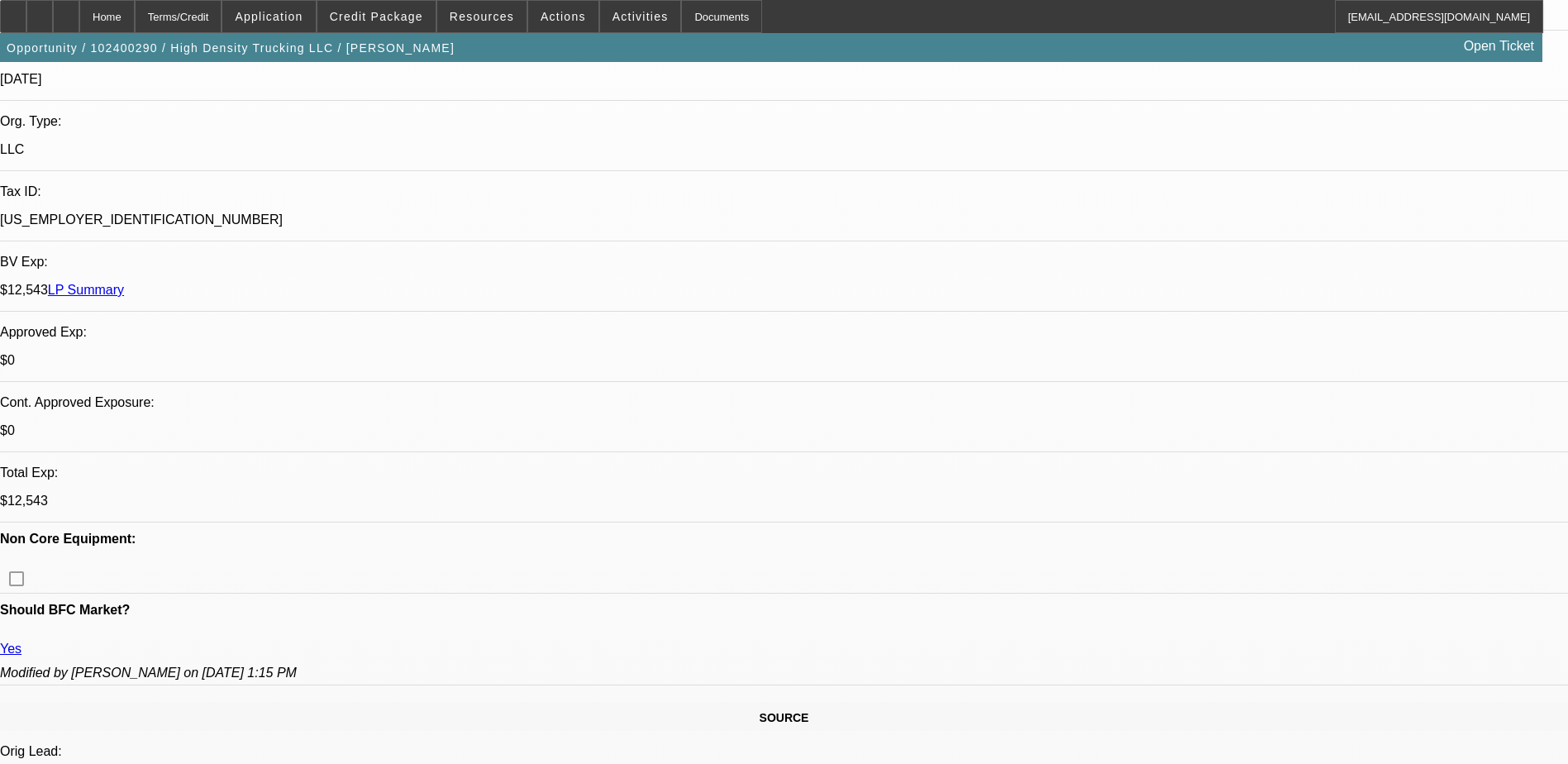
select select "0"
select select "2"
select select "0"
select select "2"
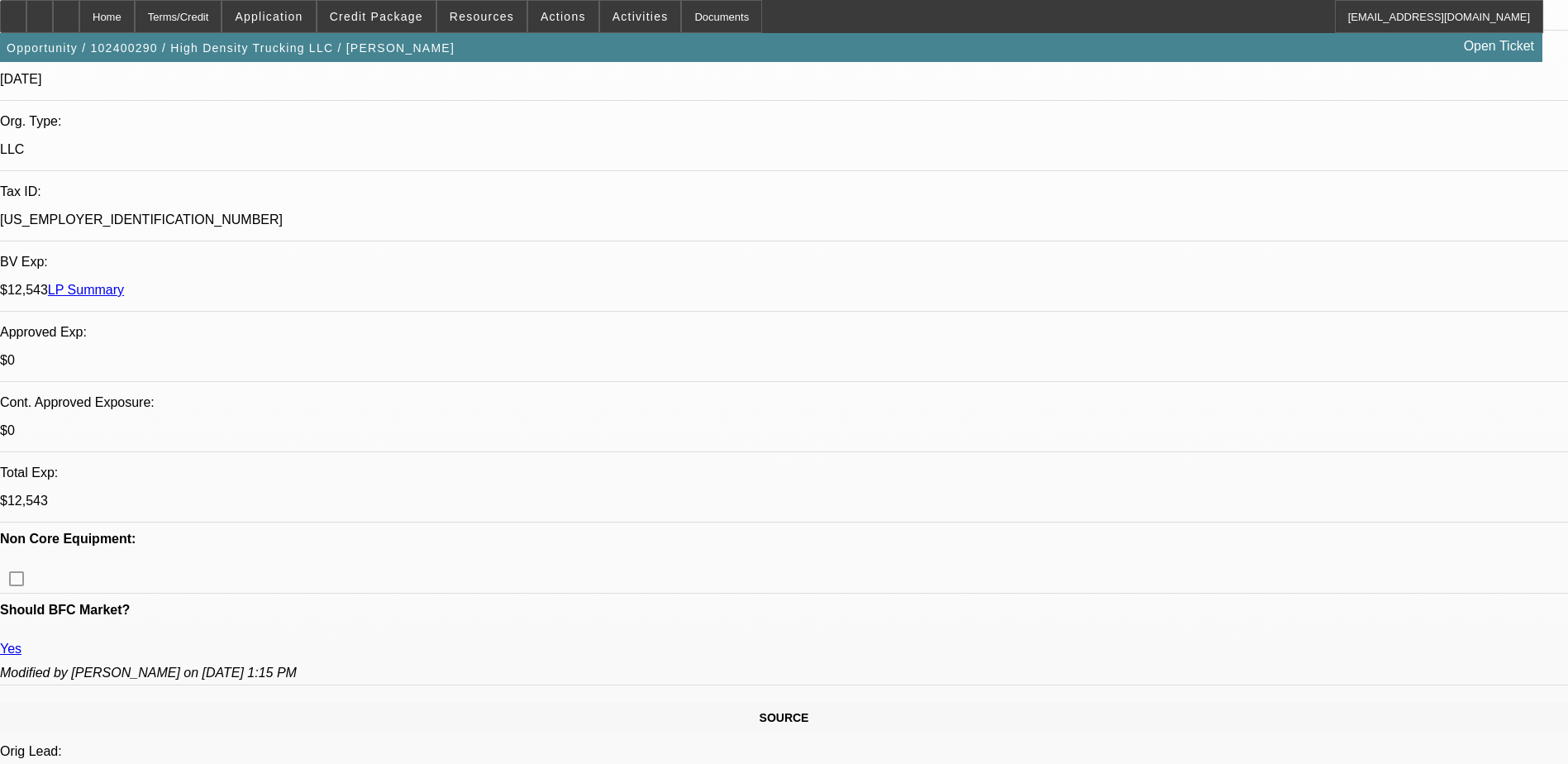
select select "0"
select select "2"
select select "0"
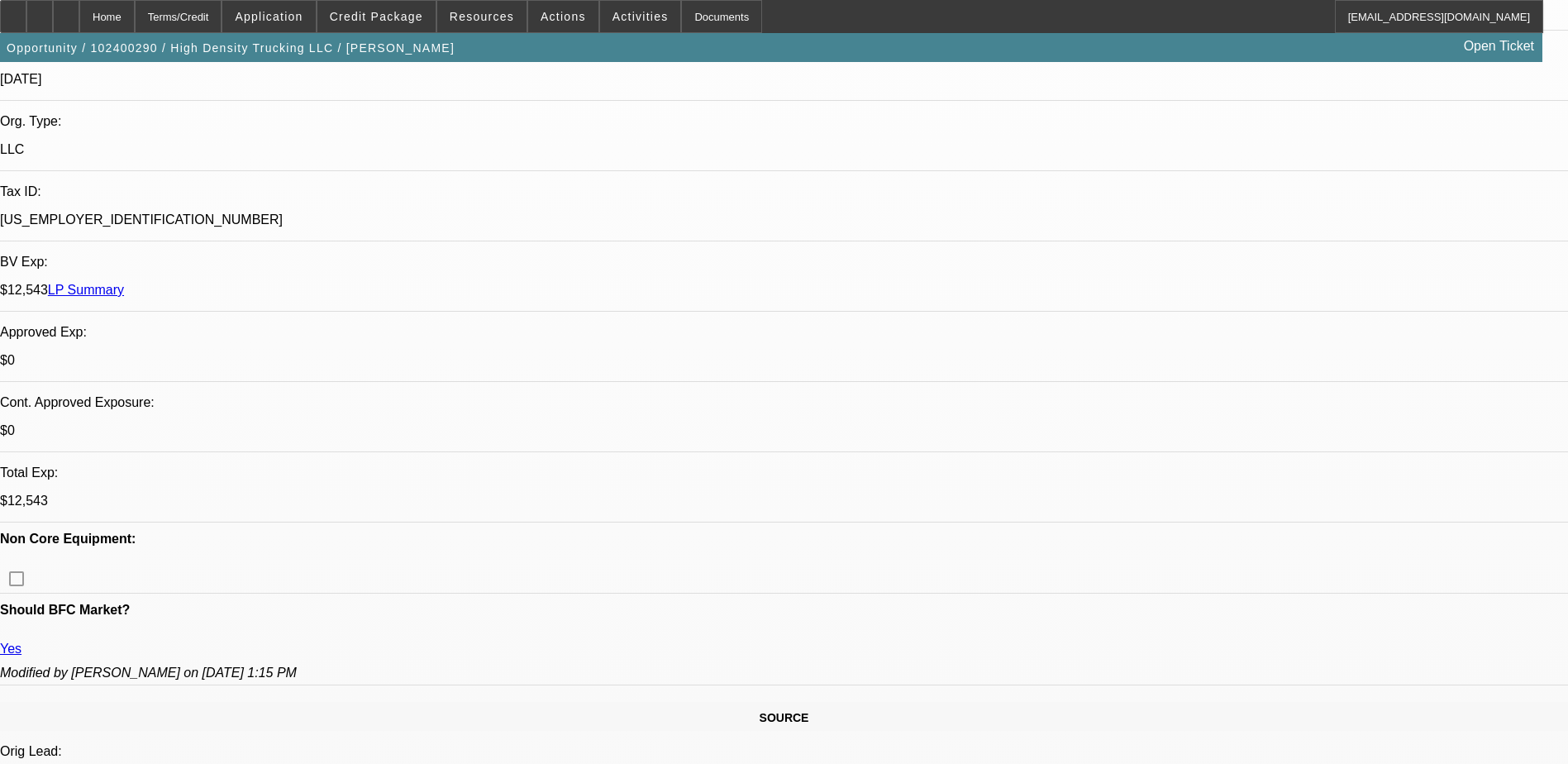
select select "2"
select select "0"
select select "1"
select select "2"
select select "6"
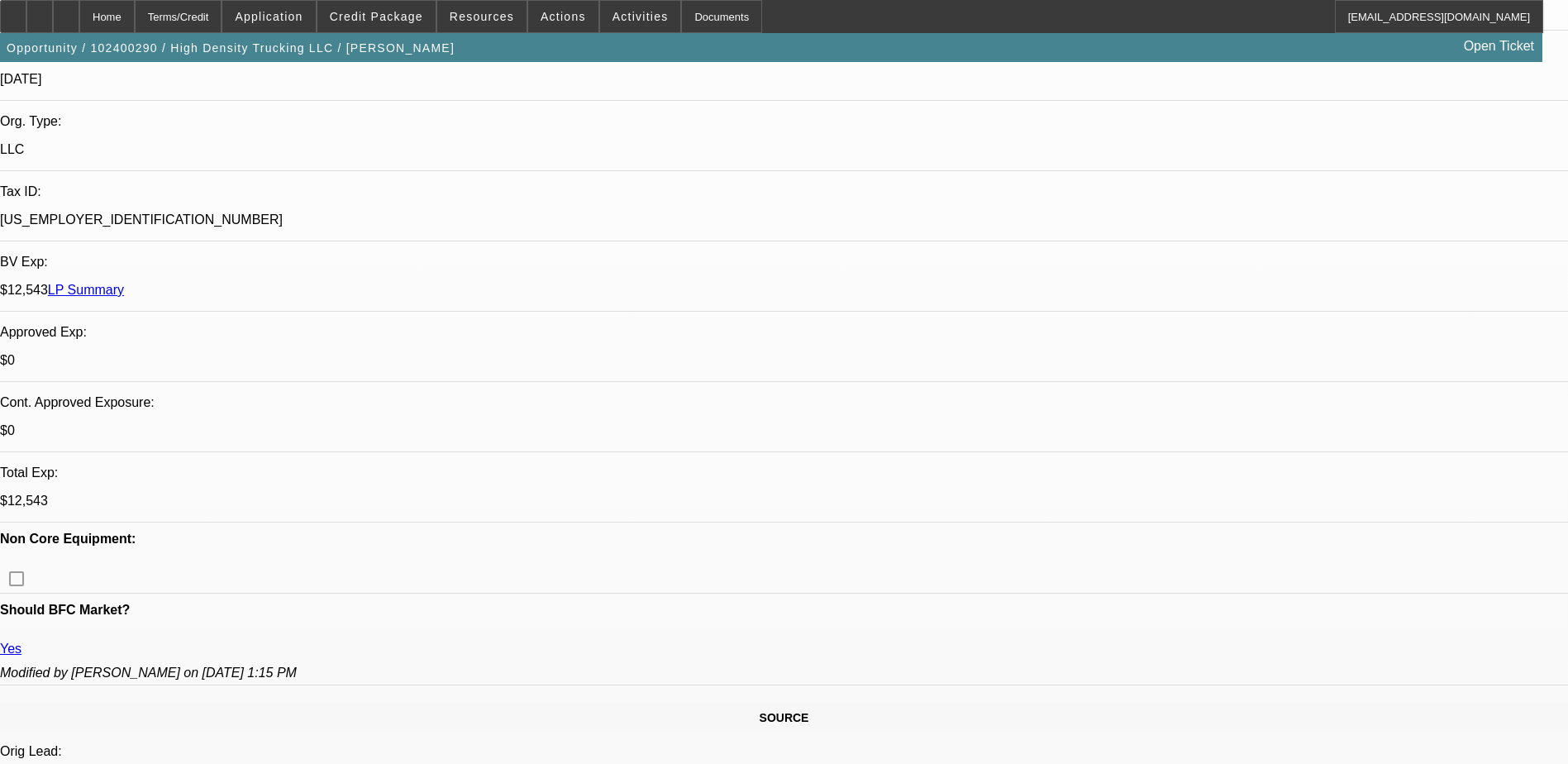
select select "1"
select select "2"
select select "6"
select select "1"
select select "2"
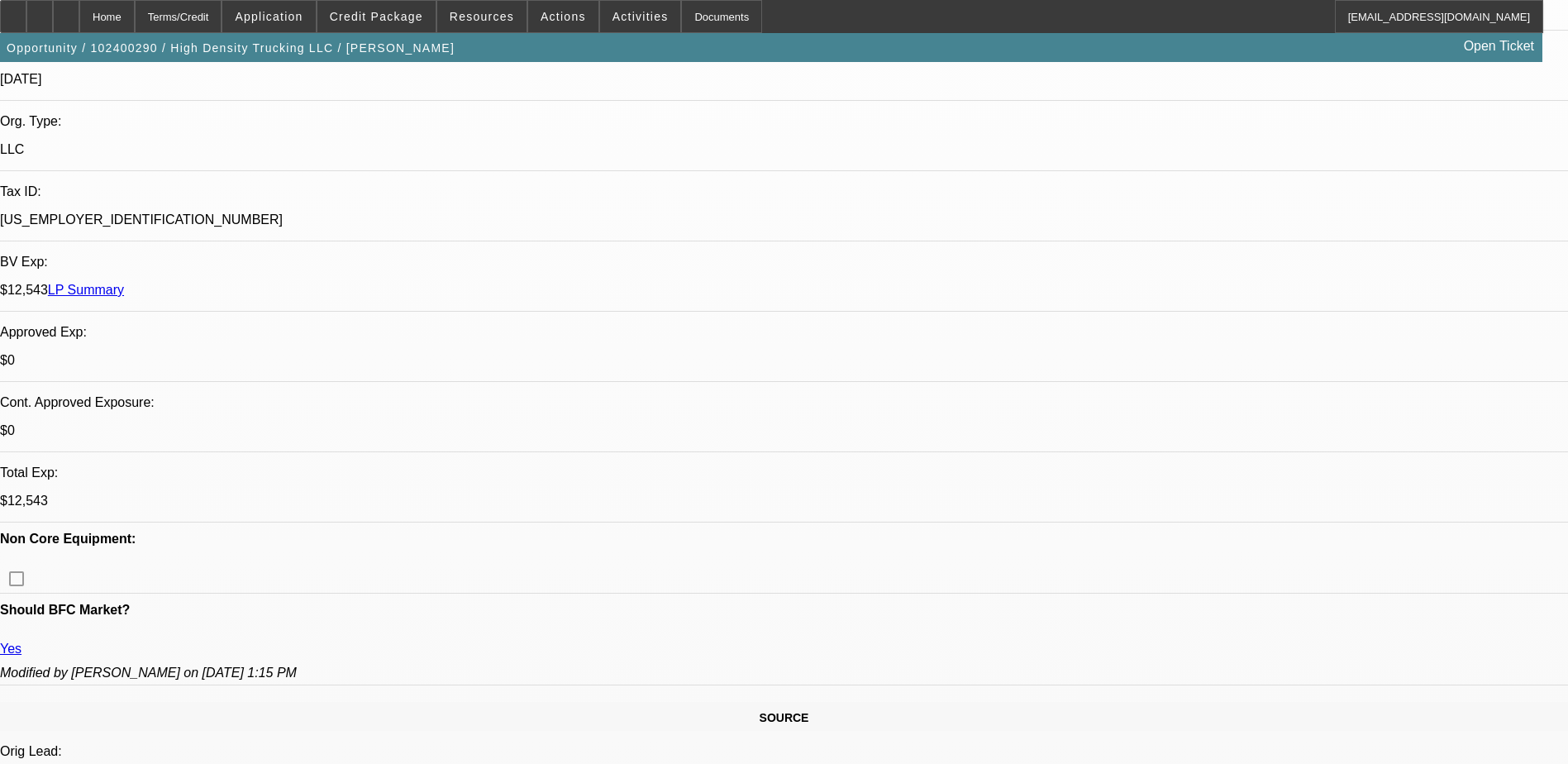
select select "6"
select select "1"
select select "2"
select select "6"
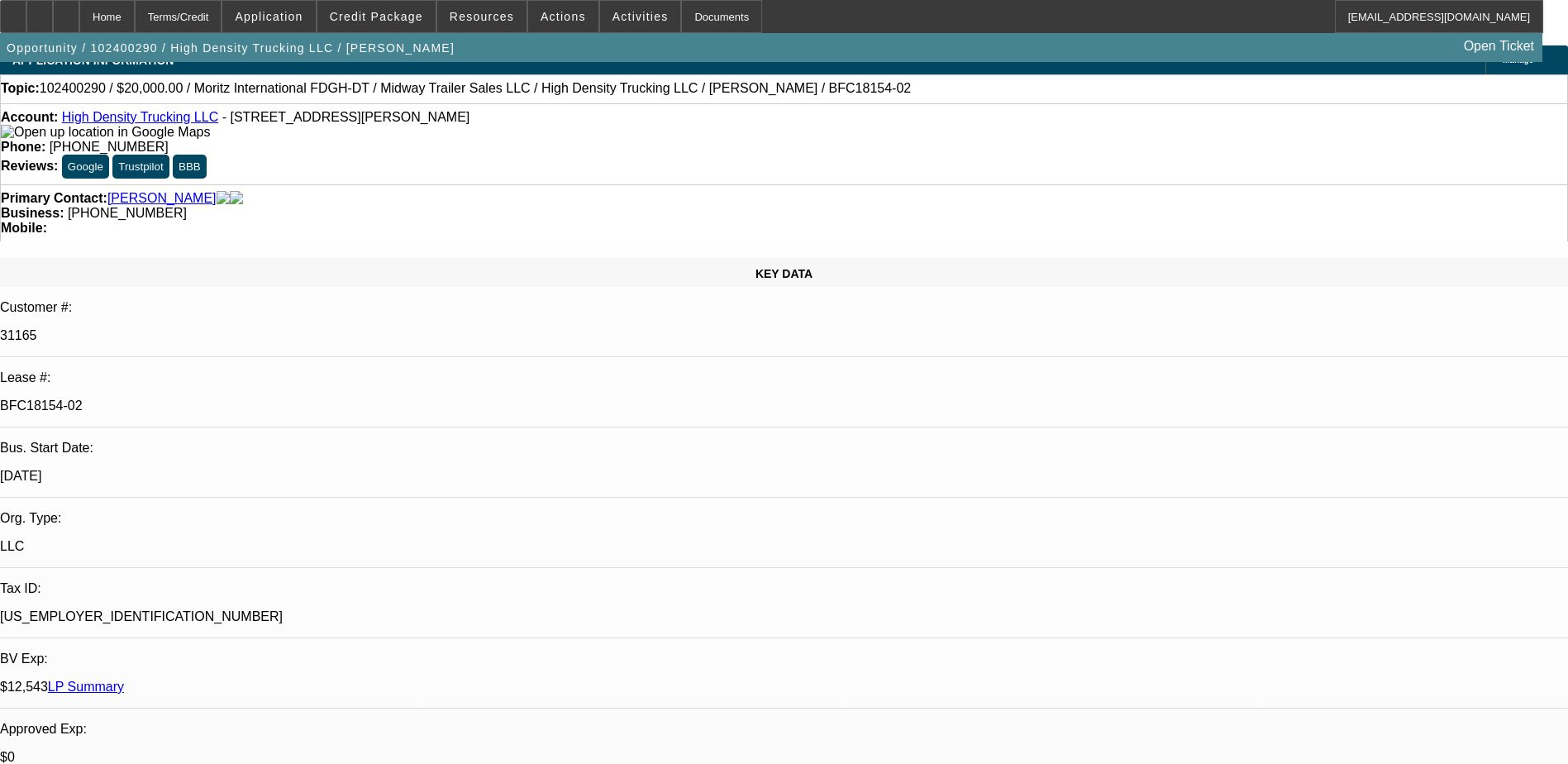
scroll to position [0, 0]
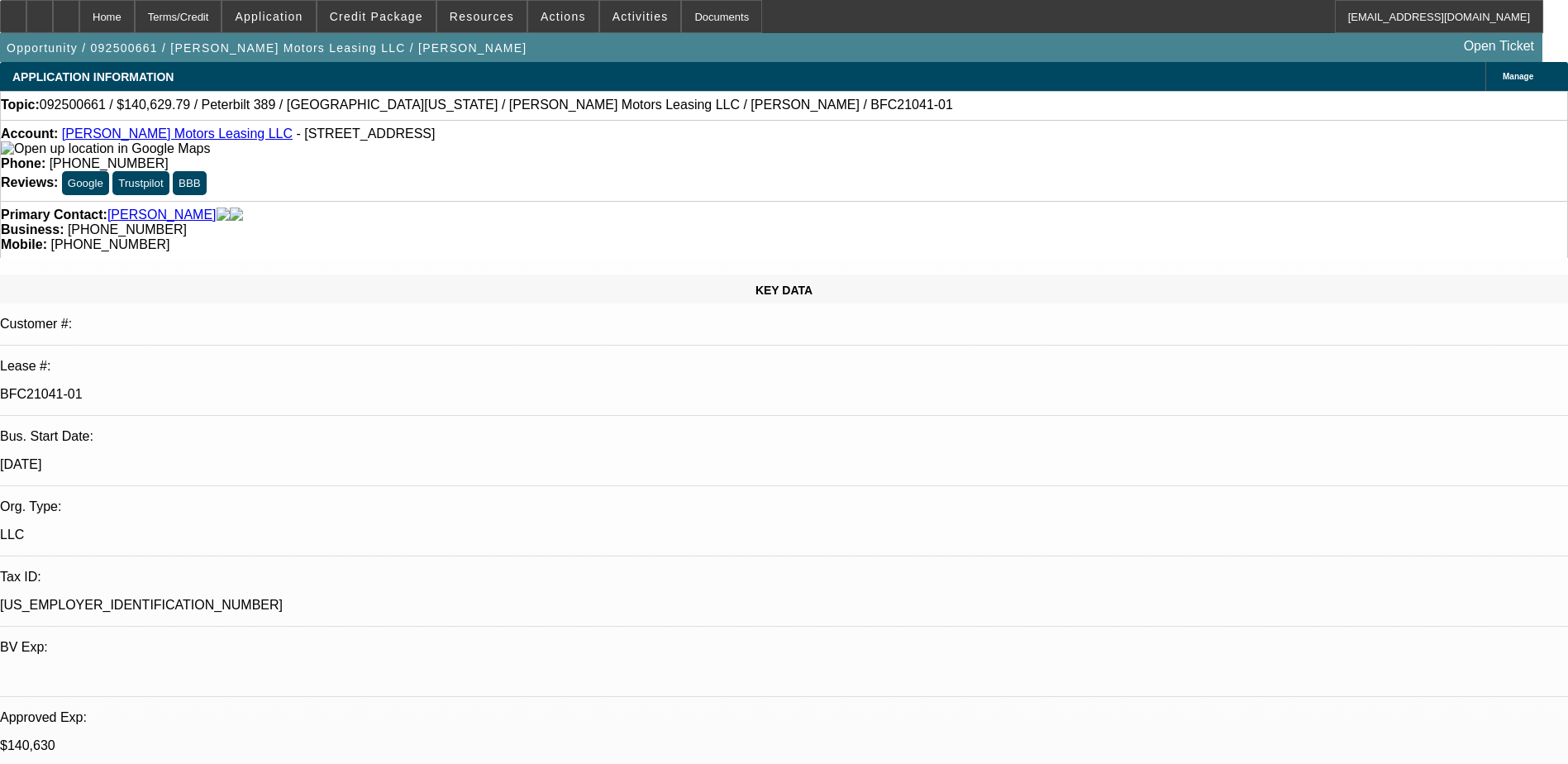
select select "0"
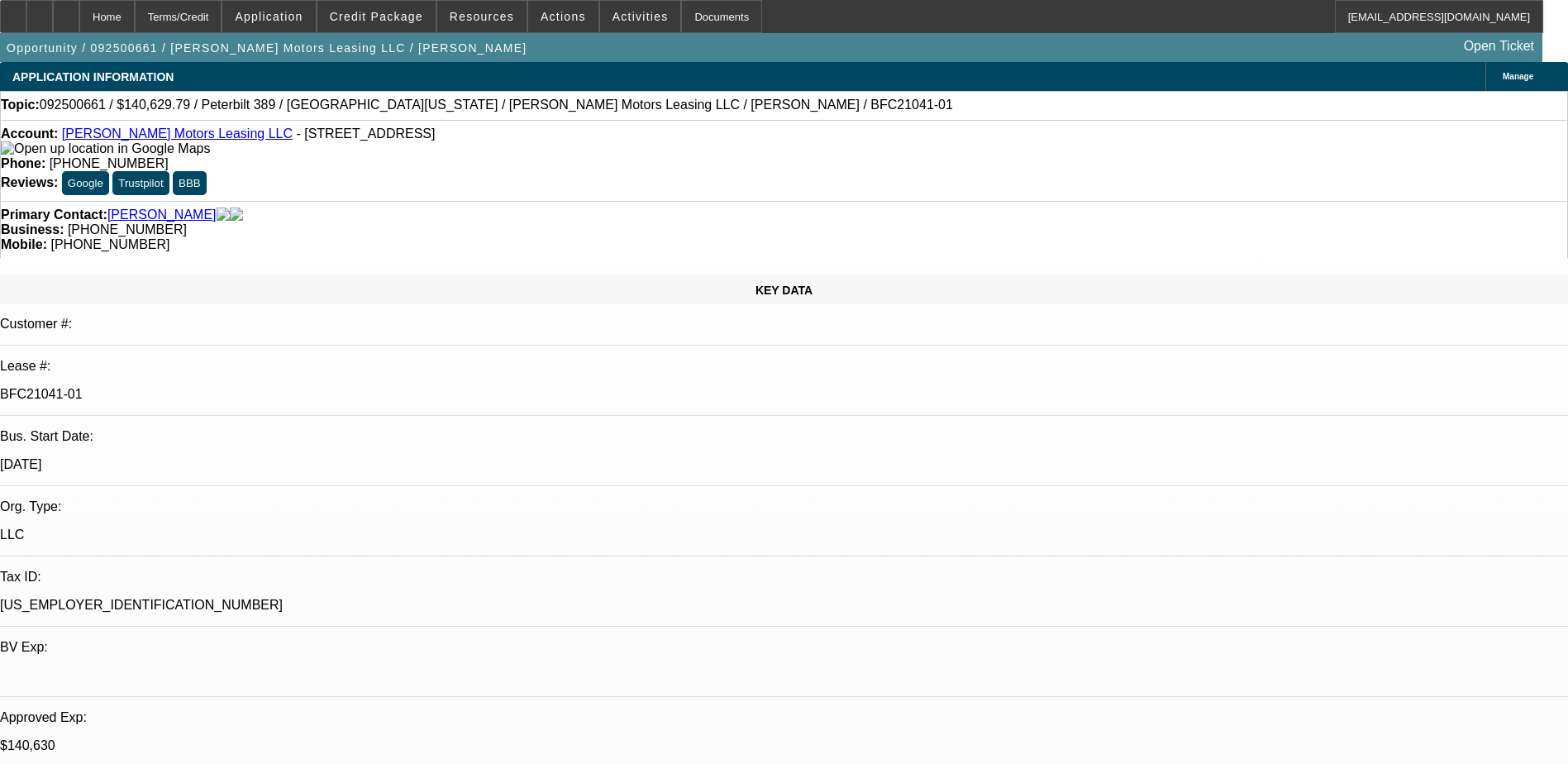
select select "0"
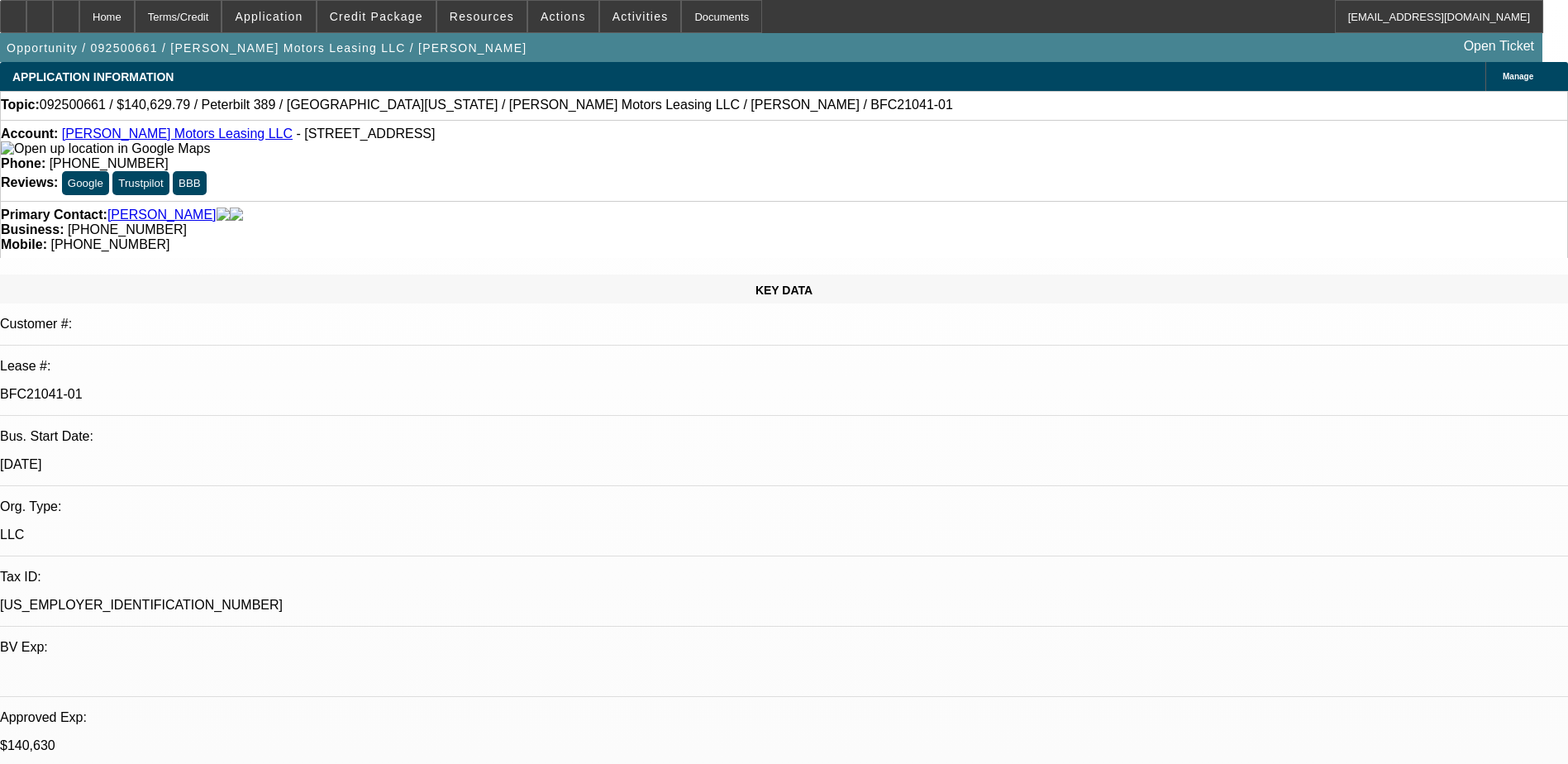
select select "0"
select select "1"
select select "2"
select select "6"
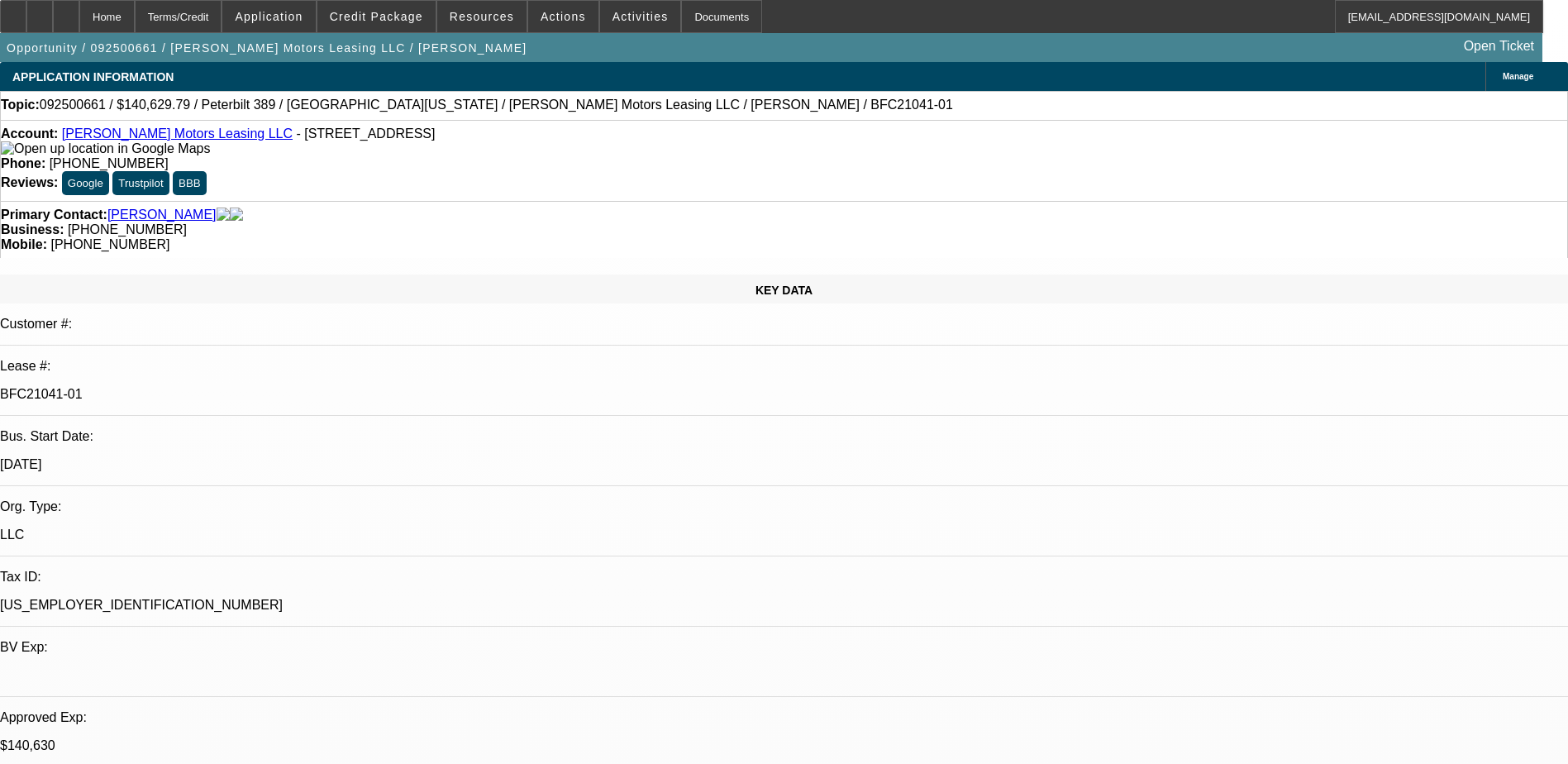
select select "1"
select select "6"
select select "1"
select select "2"
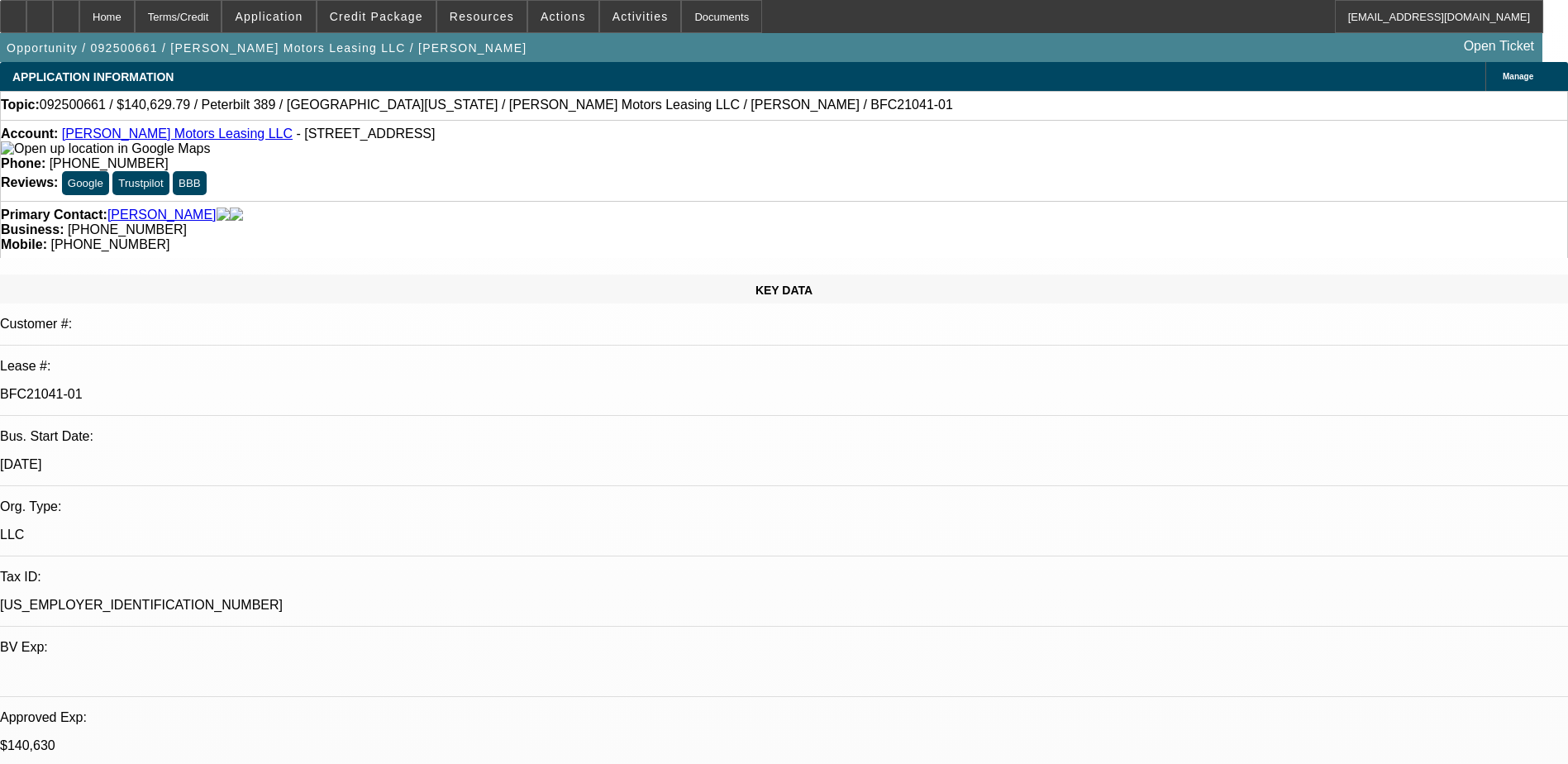
select select "6"
select select "1"
select select "6"
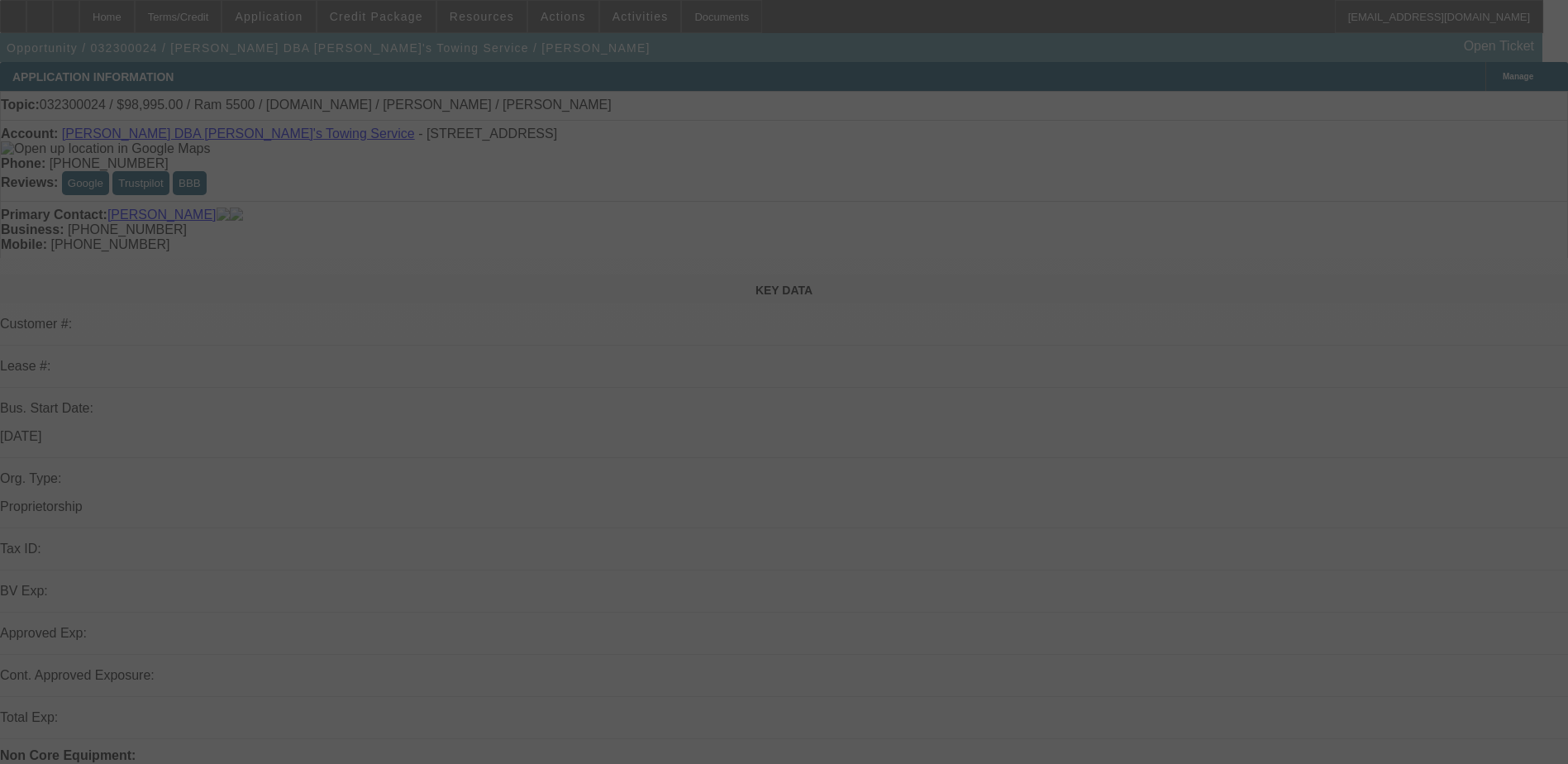
select select "0"
select select "6"
select select "0"
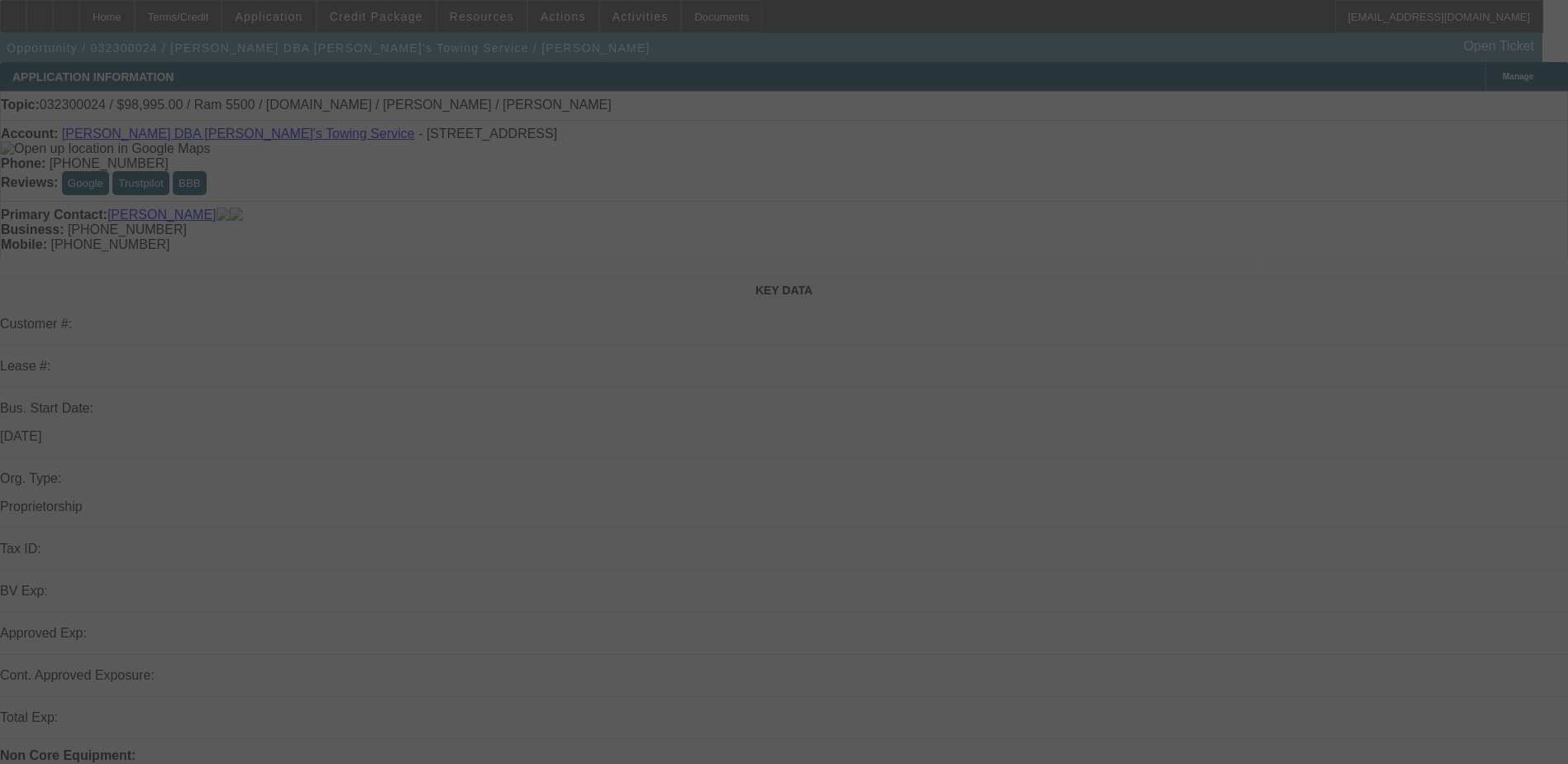
select select "0"
select select "6"
select select "0"
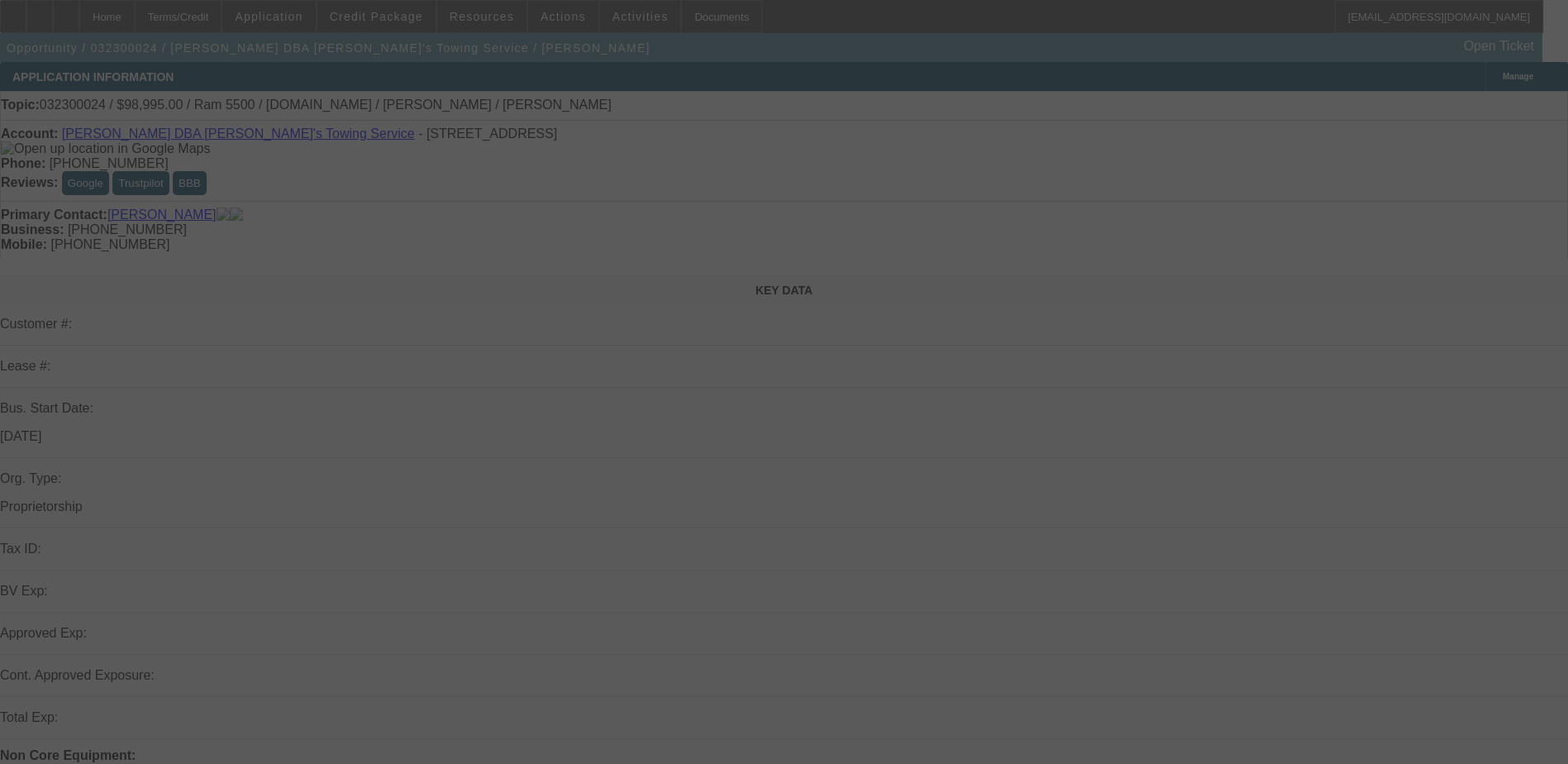
select select "0"
select select "6"
